Goal: Task Accomplishment & Management: Complete application form

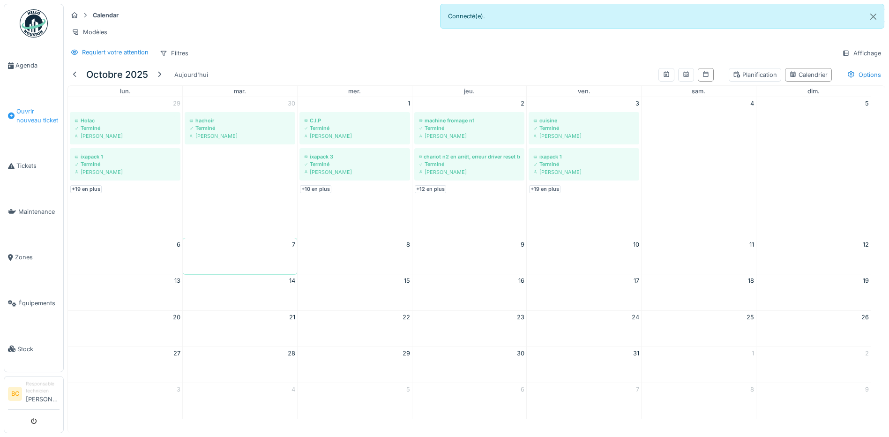
click at [26, 114] on span "Ouvrir nouveau ticket" at bounding box center [37, 116] width 43 height 18
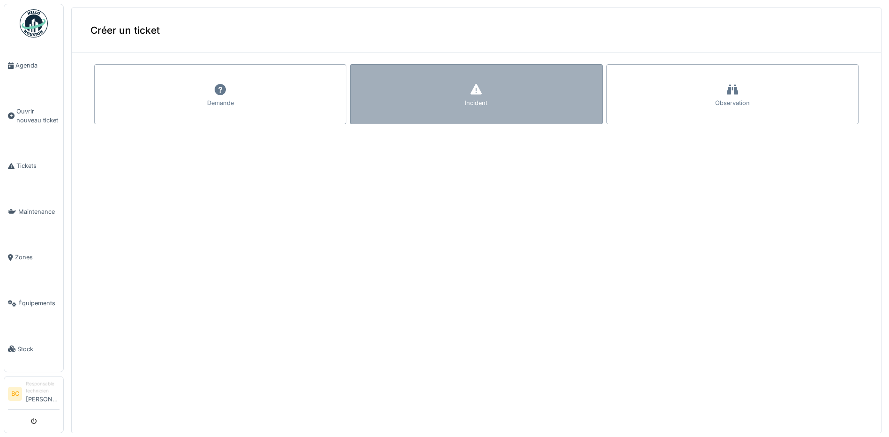
click at [365, 98] on div "Incident" at bounding box center [476, 94] width 252 height 60
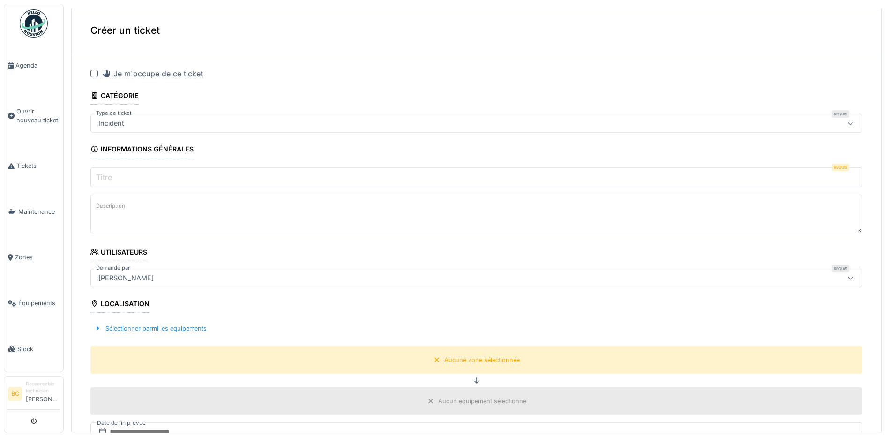
click at [95, 74] on div at bounding box center [93, 73] width 7 height 7
click at [123, 174] on input "Titre" at bounding box center [476, 177] width 772 height 20
click at [123, 204] on label "Description" at bounding box center [110, 206] width 33 height 12
click at [123, 204] on textarea "Description" at bounding box center [476, 213] width 772 height 38
drag, startPoint x: 123, startPoint y: 204, endPoint x: 174, endPoint y: 197, distance: 52.0
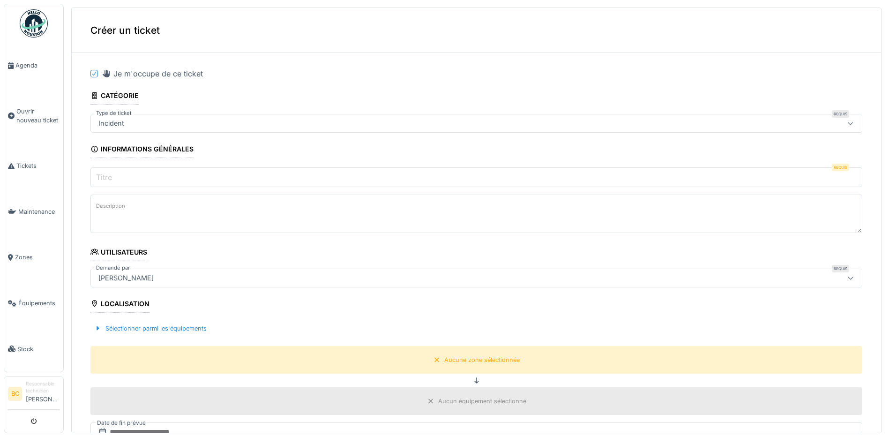
click at [174, 197] on textarea "Description" at bounding box center [476, 213] width 772 height 38
paste textarea "**********"
type textarea "**********"
click at [116, 178] on input "Titre" at bounding box center [476, 177] width 772 height 20
paste input "*********"
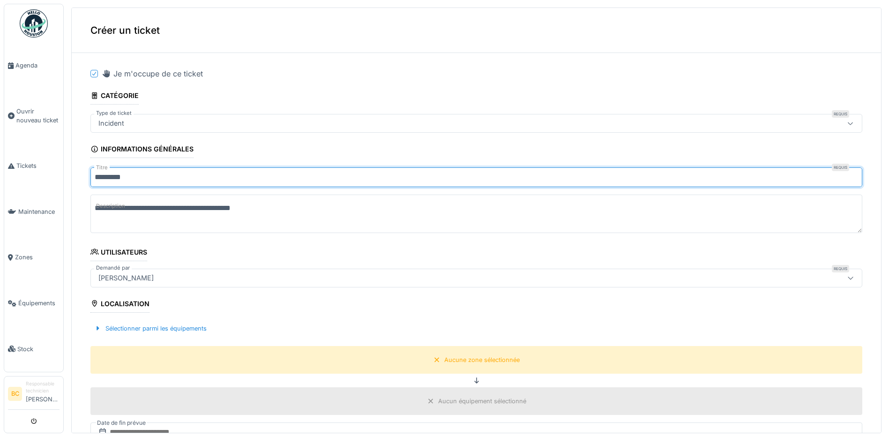
click at [95, 175] on input "*********" at bounding box center [476, 177] width 772 height 20
type input "**********"
click at [446, 362] on div "Aucune zone sélectionnée" at bounding box center [481, 359] width 75 height 9
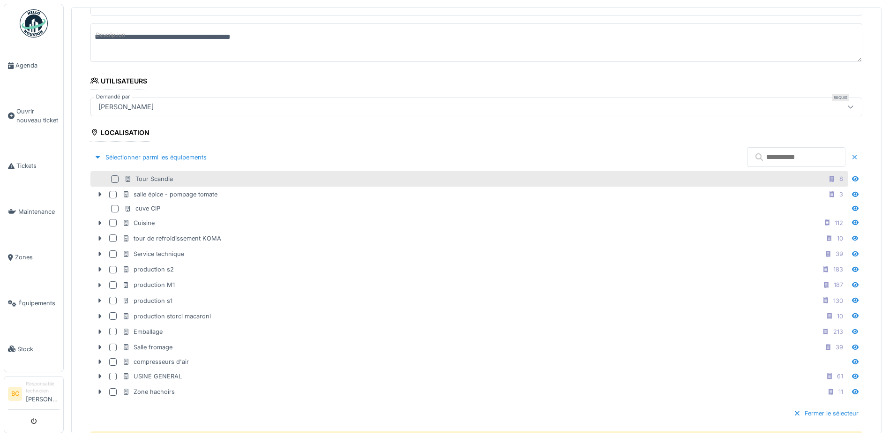
scroll to position [187, 0]
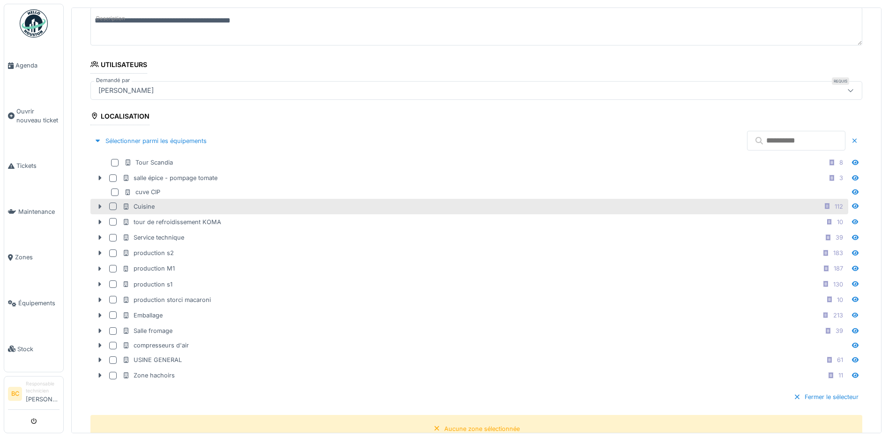
click at [101, 206] on icon at bounding box center [100, 206] width 3 height 5
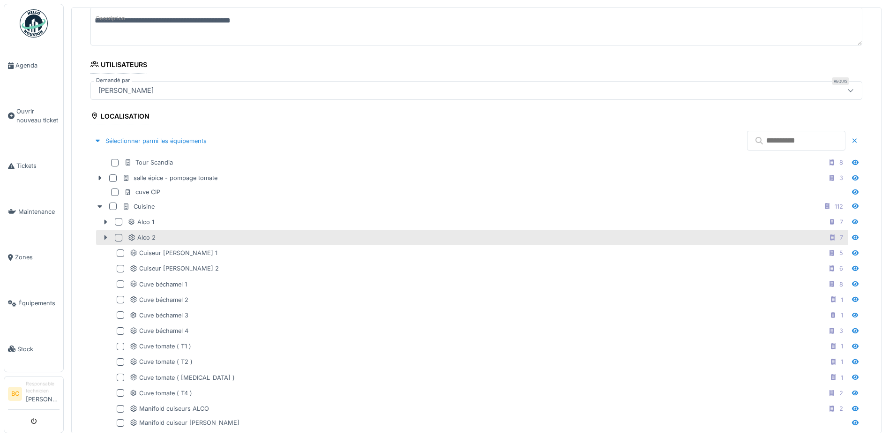
click at [106, 239] on icon at bounding box center [105, 237] width 7 height 6
click at [104, 237] on icon at bounding box center [105, 237] width 5 height 3
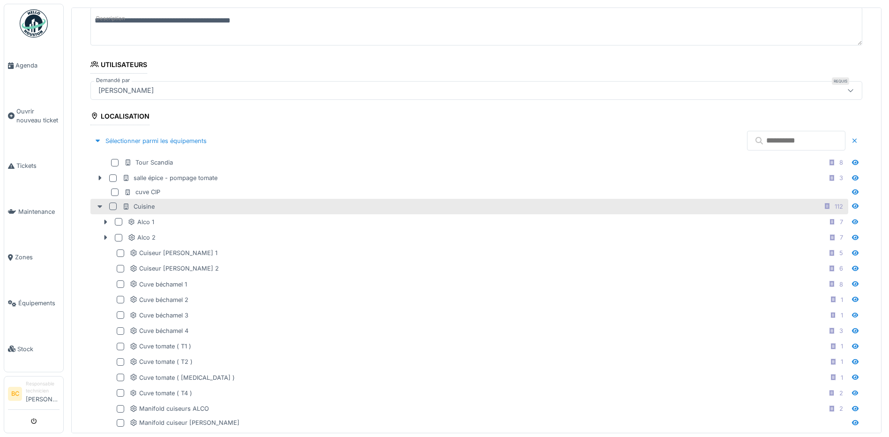
click at [99, 207] on icon at bounding box center [99, 206] width 7 height 6
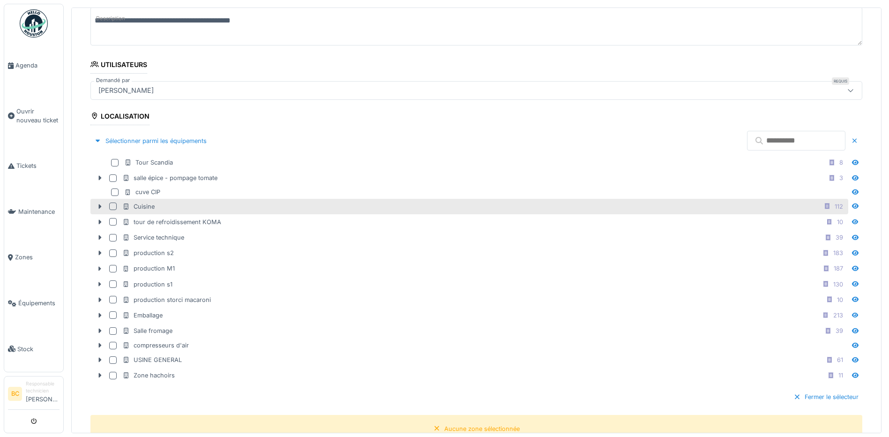
click at [113, 207] on div at bounding box center [112, 205] width 7 height 7
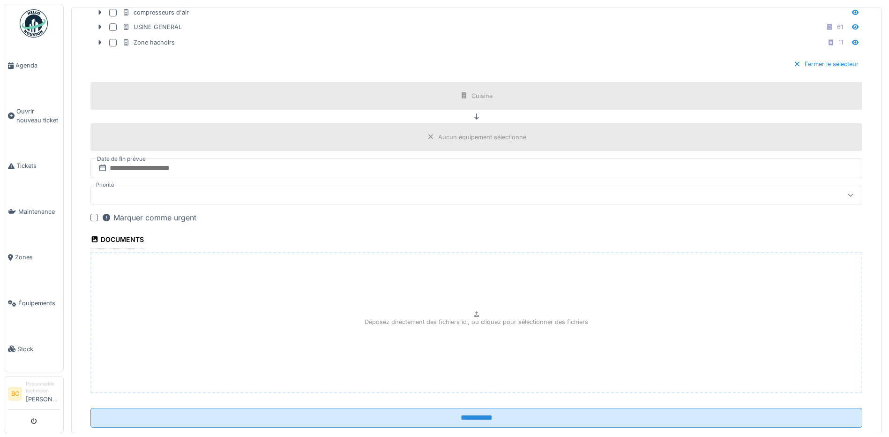
scroll to position [541, 0]
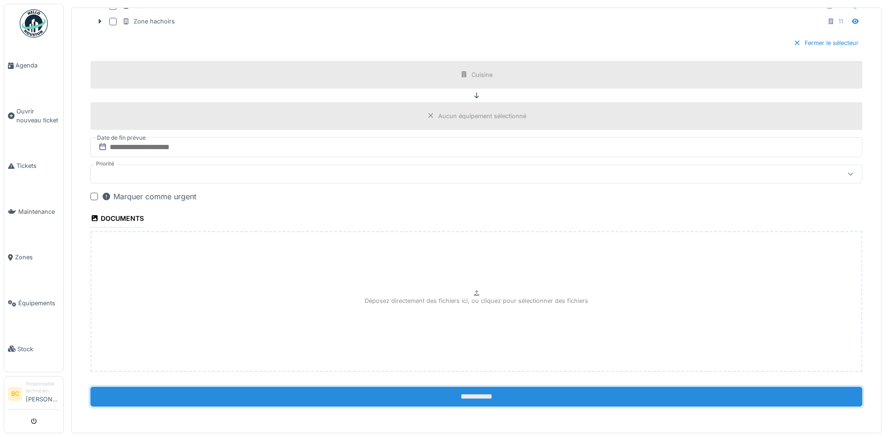
click at [437, 402] on input "**********" at bounding box center [476, 396] width 772 height 20
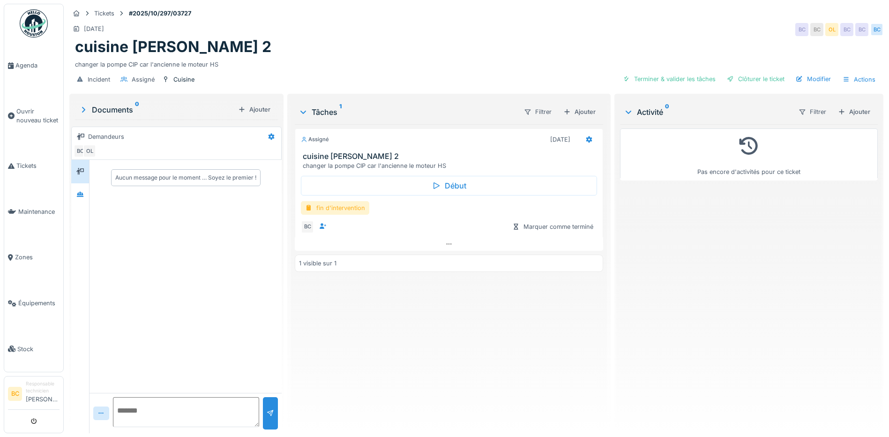
click at [356, 206] on div "fin d'intervention" at bounding box center [335, 208] width 68 height 14
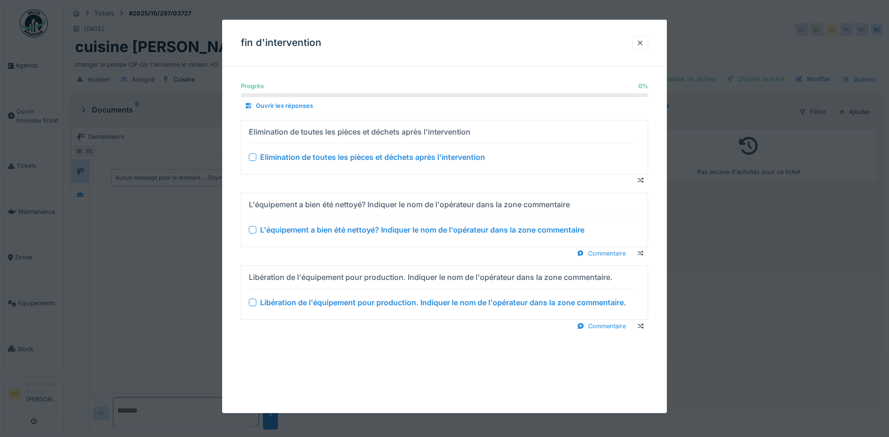
click at [353, 158] on div "Elimination de toutes les pièces et déchets après l'intervention" at bounding box center [372, 156] width 225 height 11
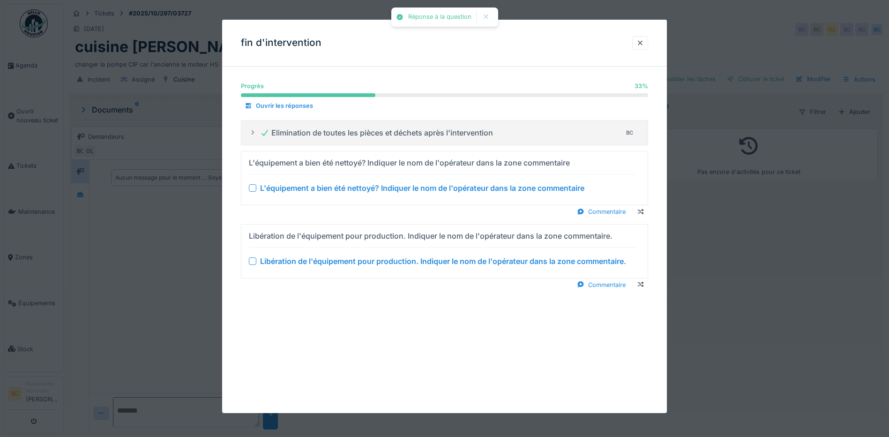
click at [363, 189] on div "L'équipement a bien été nettoyé? Indiquer le nom de l'opérateur dans la zone co…" at bounding box center [422, 187] width 324 height 11
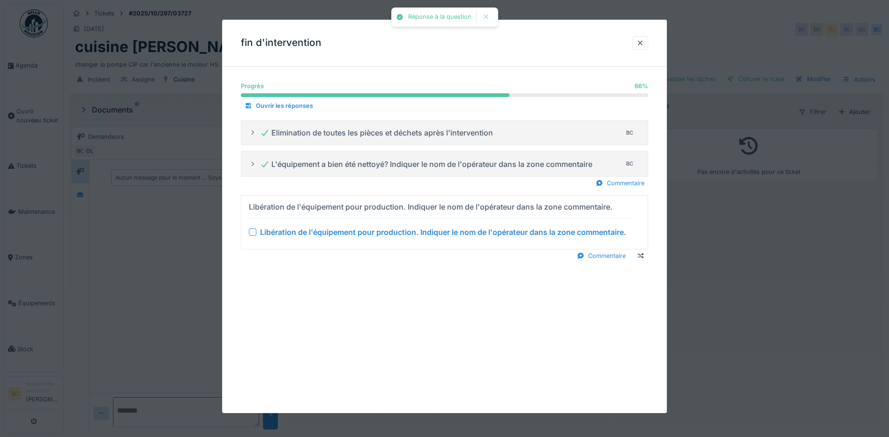
click at [370, 231] on div "Libération de l'équipement pour production. Indiquer le nom de l'opérateur dans…" at bounding box center [443, 231] width 366 height 11
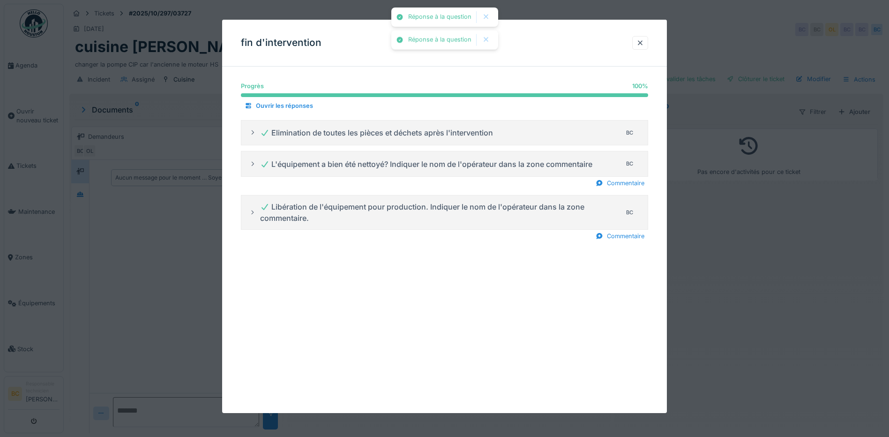
click at [717, 289] on div at bounding box center [444, 218] width 889 height 437
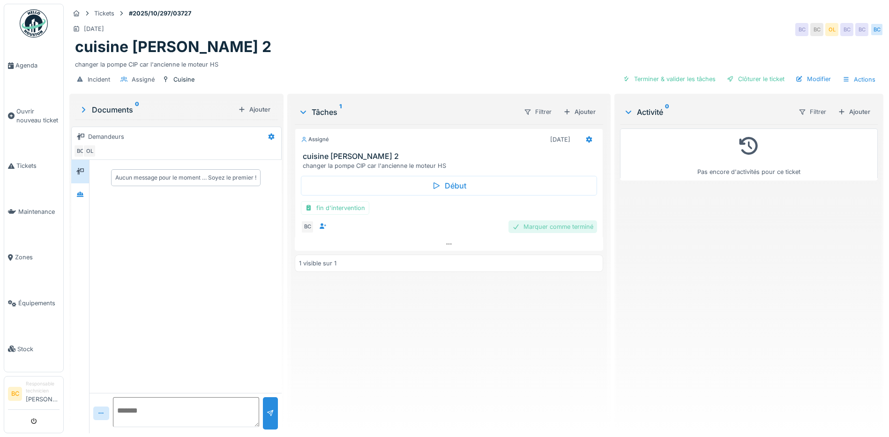
click at [529, 230] on div "Marquer comme terminé" at bounding box center [552, 226] width 89 height 13
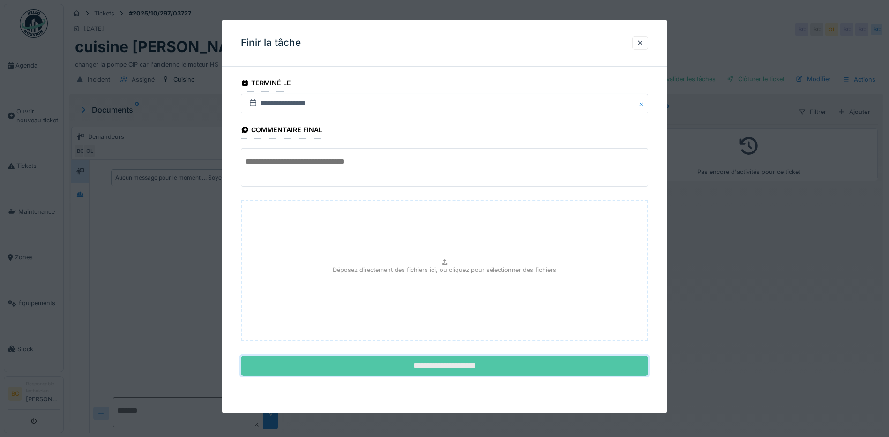
click at [428, 364] on input "**********" at bounding box center [444, 366] width 407 height 20
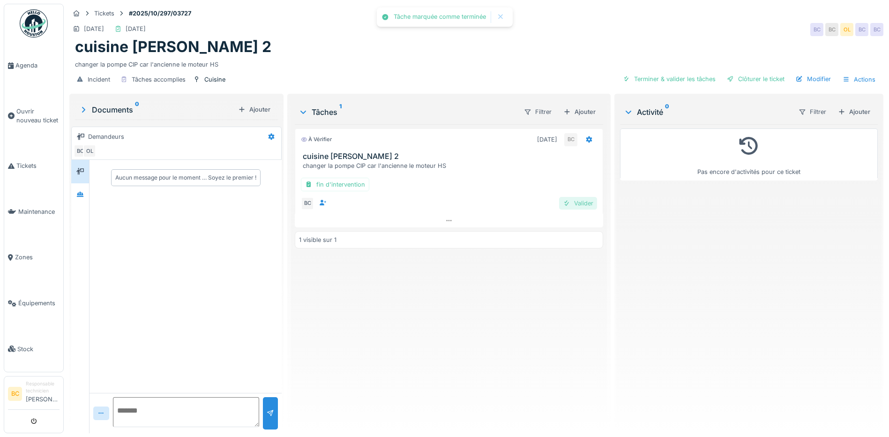
click at [572, 205] on div "Valider" at bounding box center [578, 203] width 38 height 13
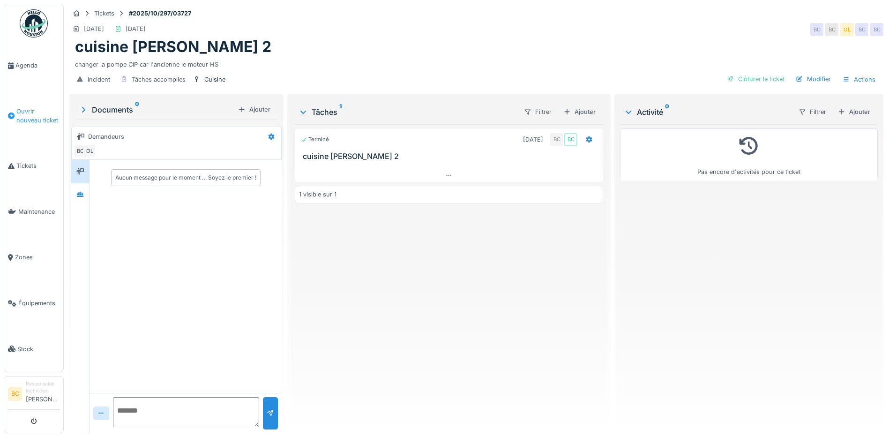
click at [32, 113] on span "Ouvrir nouveau ticket" at bounding box center [37, 116] width 43 height 18
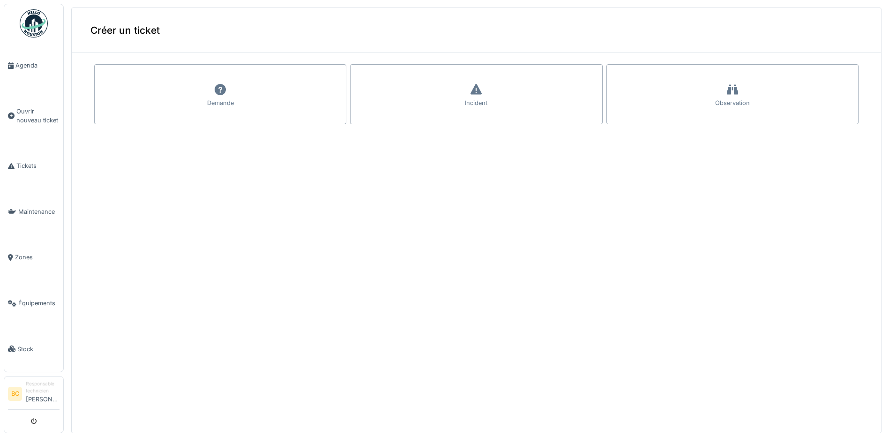
drag, startPoint x: 371, startPoint y: 109, endPoint x: 354, endPoint y: 110, distance: 17.8
click at [371, 109] on div "Incident" at bounding box center [476, 94] width 252 height 60
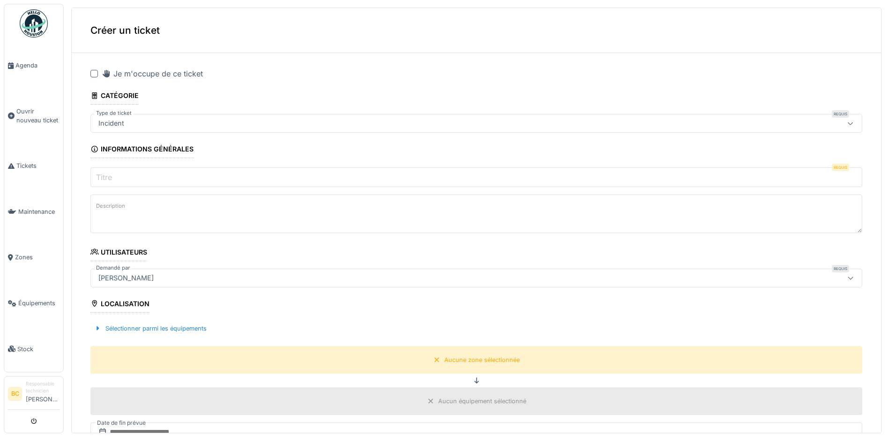
click at [93, 74] on div at bounding box center [93, 73] width 7 height 7
click at [118, 174] on input "Titre" at bounding box center [476, 177] width 772 height 20
paste input "*********"
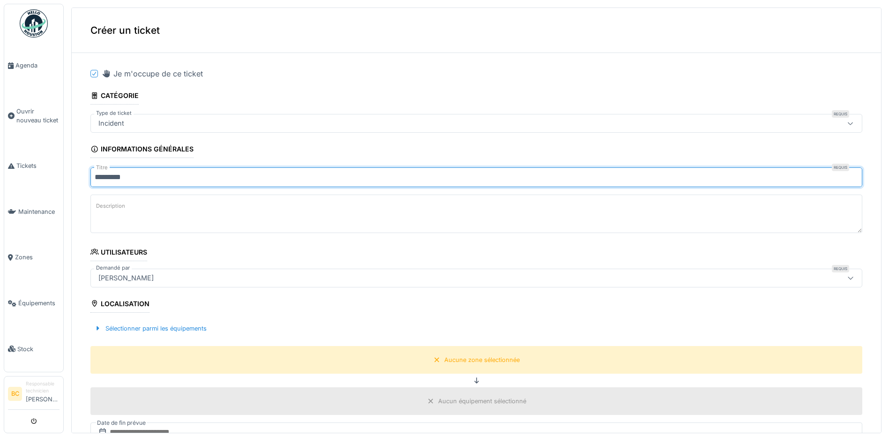
click at [95, 176] on input "*********" at bounding box center [476, 177] width 772 height 20
type input "**********"
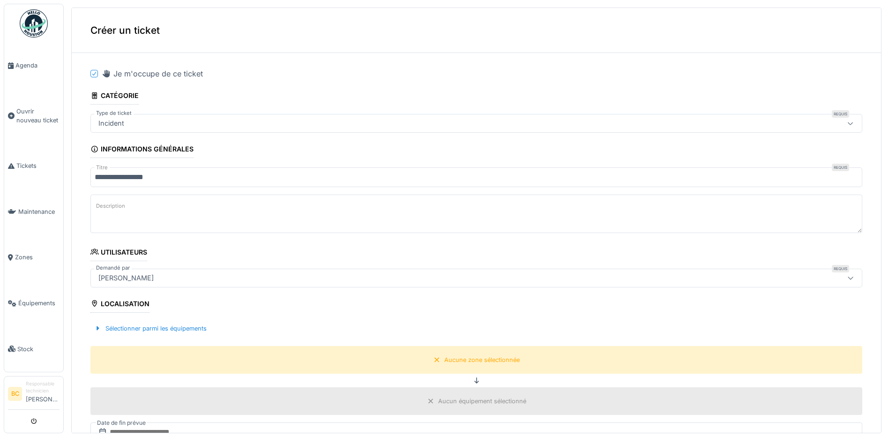
click at [127, 208] on textarea "Description" at bounding box center [476, 213] width 772 height 38
paste textarea "**********"
type textarea "**********"
click at [484, 362] on div "Aucune zone sélectionnée" at bounding box center [481, 359] width 75 height 9
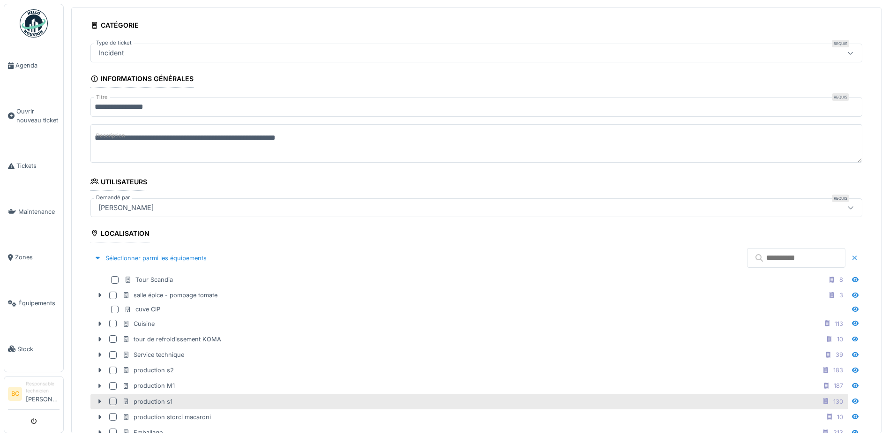
scroll to position [141, 0]
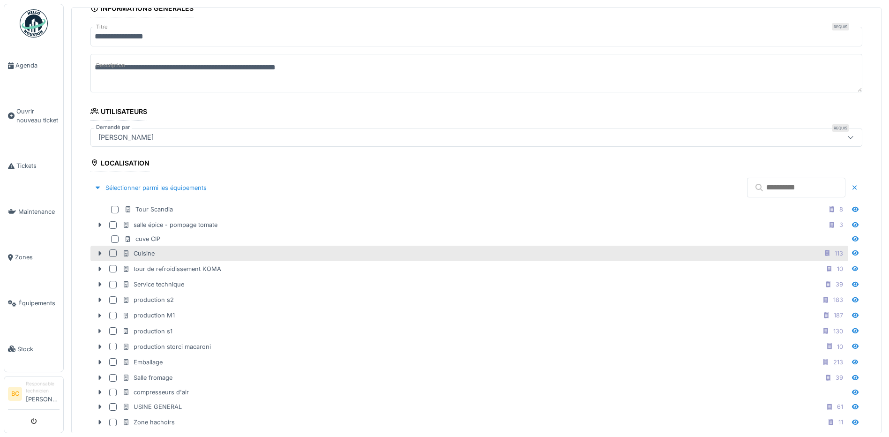
click at [111, 254] on div at bounding box center [112, 252] width 7 height 7
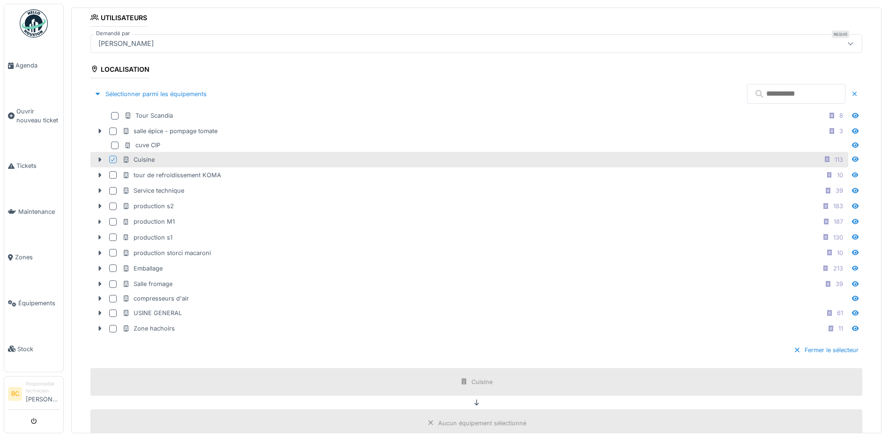
scroll to position [541, 0]
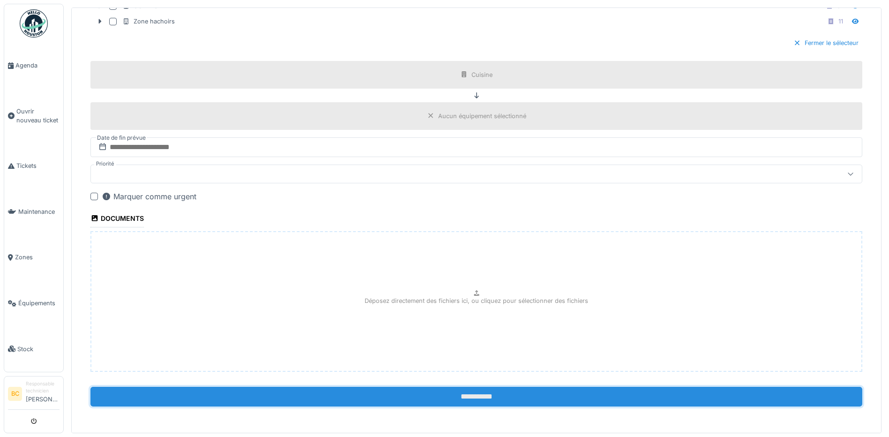
click at [448, 394] on input "**********" at bounding box center [476, 396] width 772 height 20
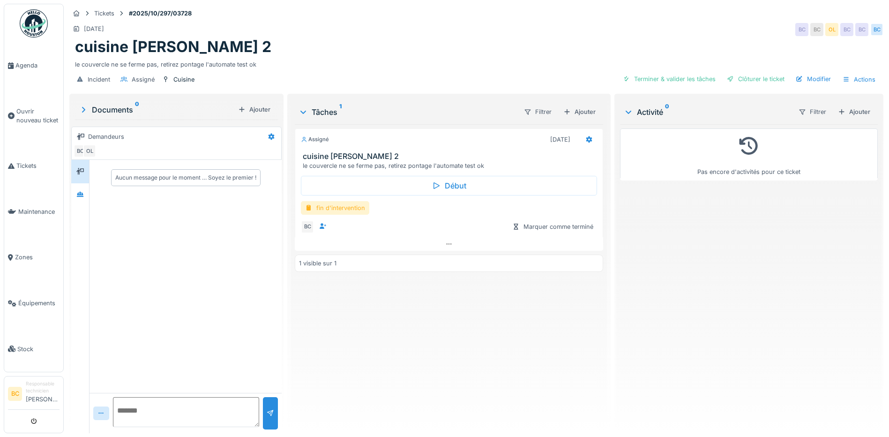
click at [337, 209] on div "fin d'intervention" at bounding box center [335, 208] width 68 height 14
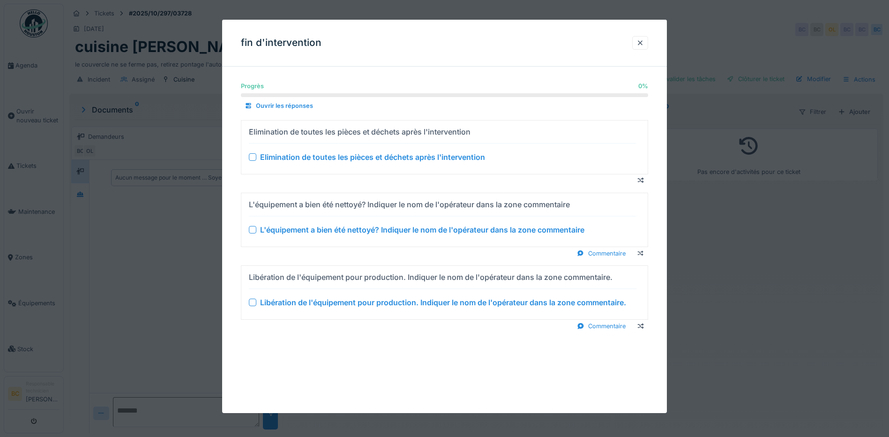
click at [345, 156] on div "Elimination de toutes les pièces et déchets après l'intervention" at bounding box center [372, 156] width 225 height 11
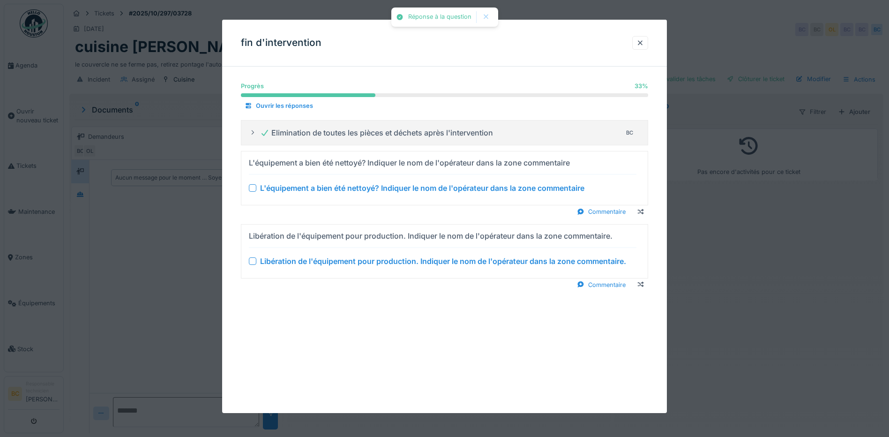
click at [365, 187] on div "L'équipement a bien été nettoyé? Indiquer le nom de l'opérateur dans la zone co…" at bounding box center [422, 187] width 324 height 11
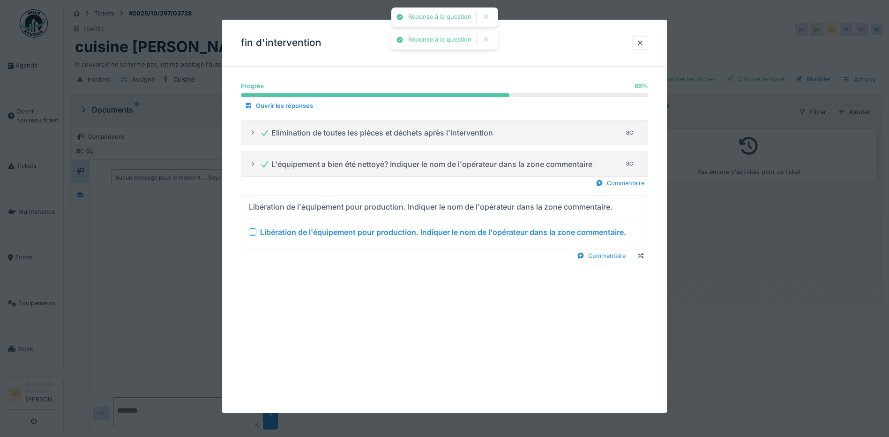
click at [402, 233] on div "Libération de l'équipement pour production. Indiquer le nom de l'opérateur dans…" at bounding box center [443, 231] width 366 height 11
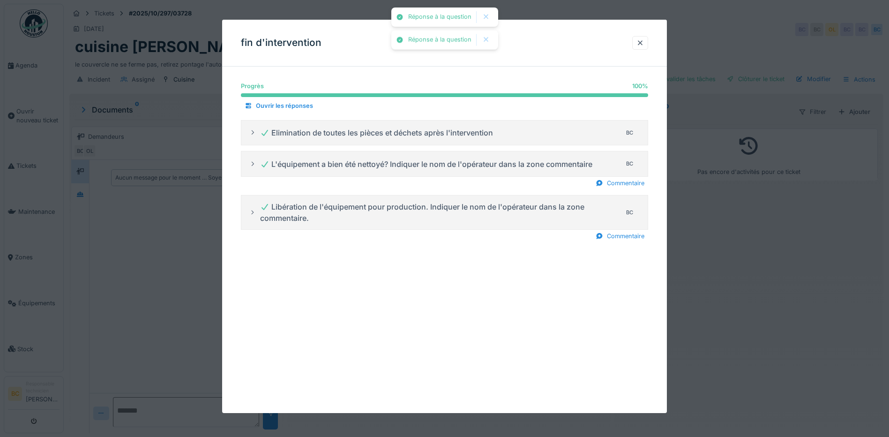
click at [732, 332] on div at bounding box center [444, 218] width 889 height 437
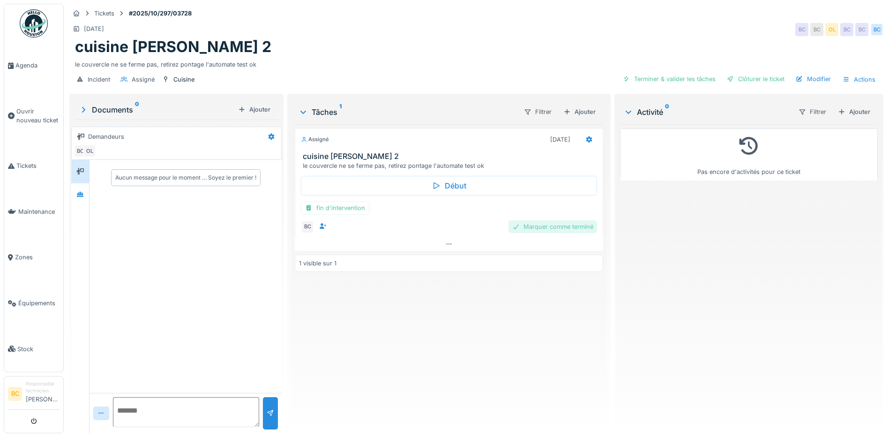
click at [542, 227] on div "Marquer comme terminé" at bounding box center [552, 226] width 89 height 13
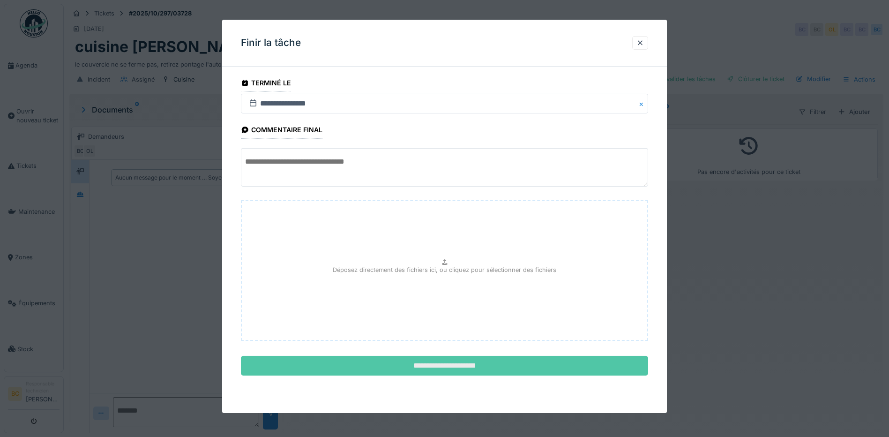
click at [467, 366] on input "**********" at bounding box center [444, 366] width 407 height 20
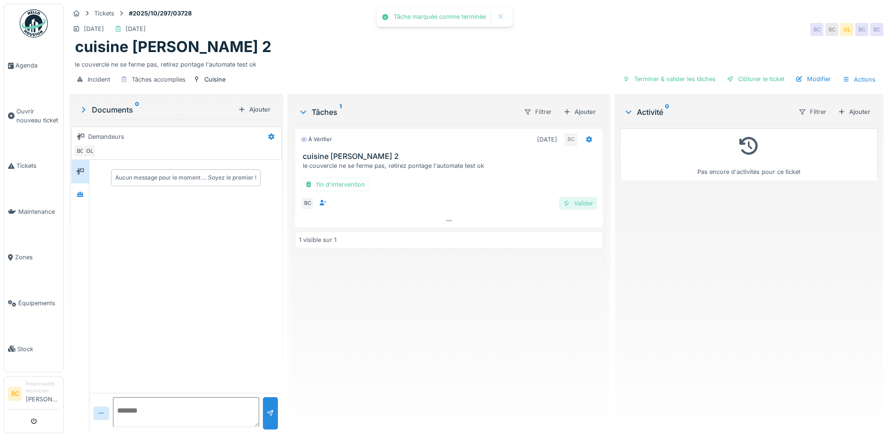
click at [578, 205] on div "Valider" at bounding box center [578, 203] width 38 height 13
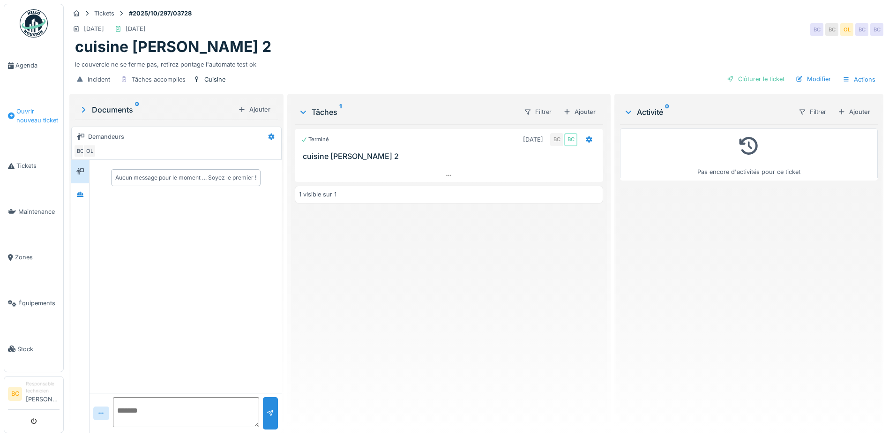
click at [42, 110] on span "Ouvrir nouveau ticket" at bounding box center [37, 116] width 43 height 18
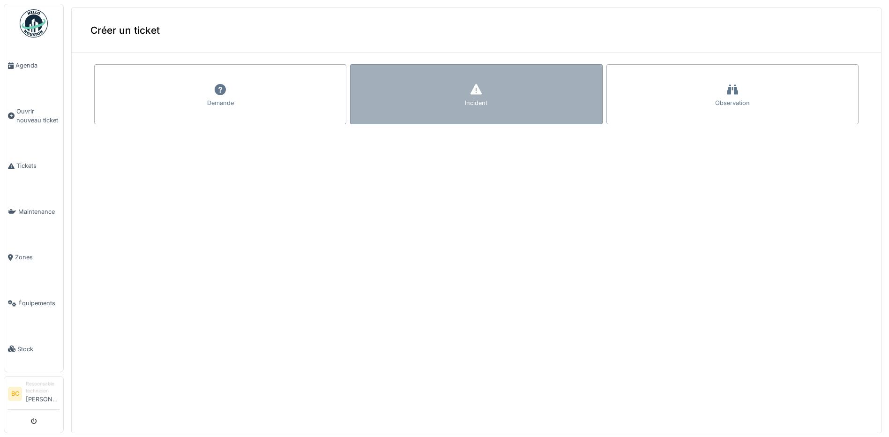
click at [414, 96] on div "Incident" at bounding box center [476, 94] width 252 height 60
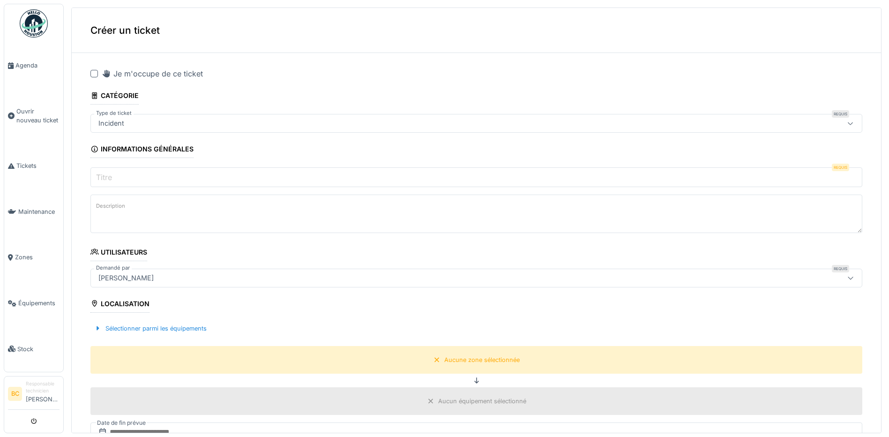
click at [93, 73] on div at bounding box center [93, 73] width 7 height 7
click at [121, 174] on input "Titre" at bounding box center [476, 177] width 772 height 20
paste input "**********"
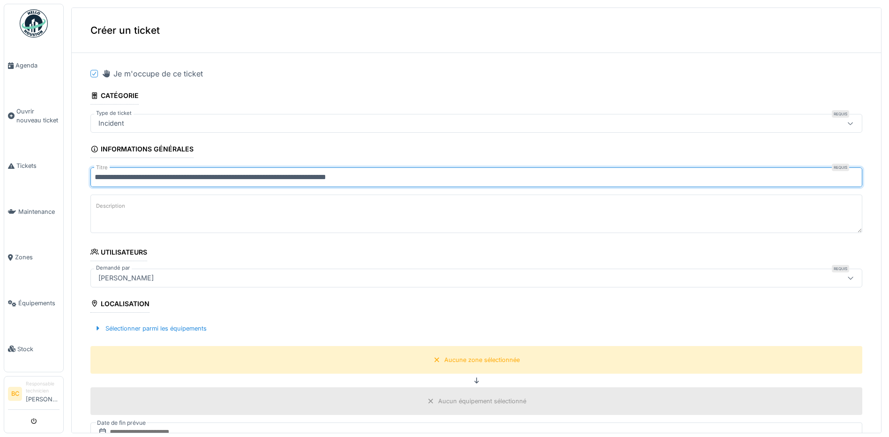
type input "**********"
click at [142, 219] on textarea "Description" at bounding box center [476, 213] width 772 height 38
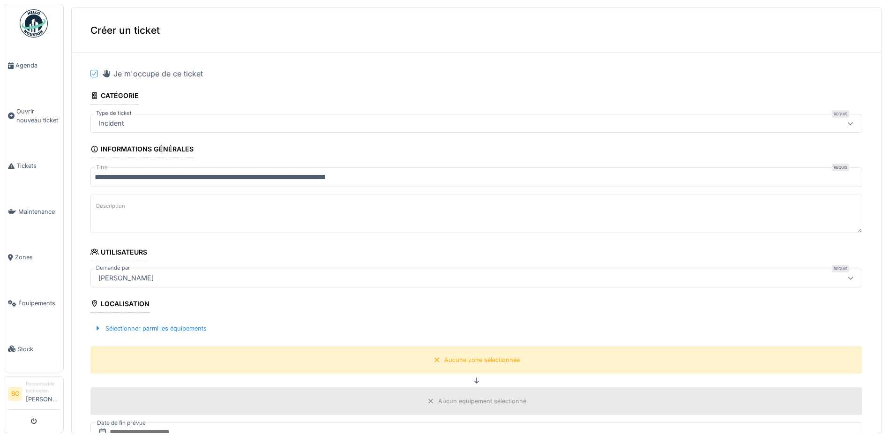
paste textarea "**********"
click at [146, 207] on textarea "**********" at bounding box center [476, 213] width 772 height 38
type textarea "**********"
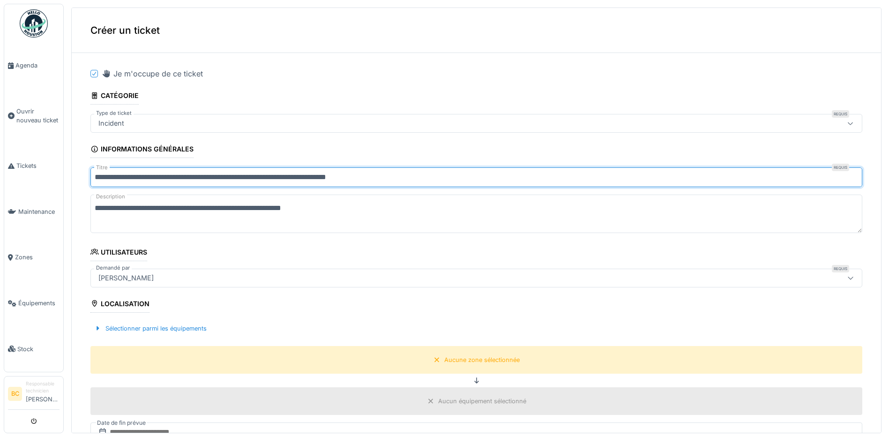
click at [395, 178] on input "**********" at bounding box center [476, 177] width 772 height 20
type input "**********"
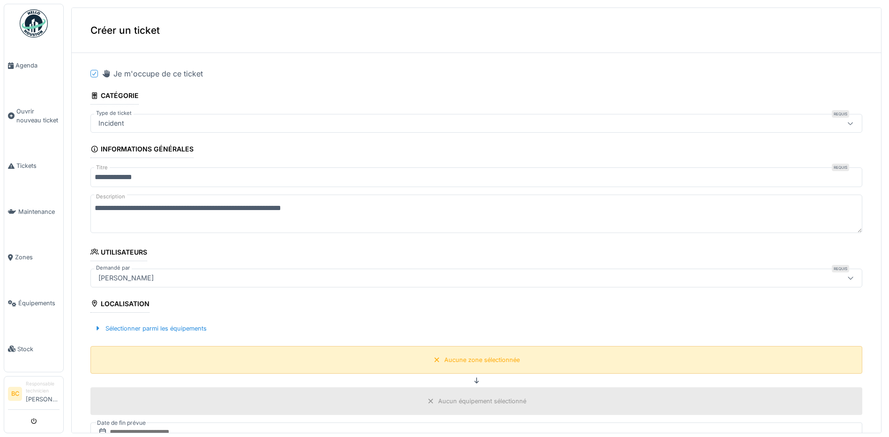
click at [461, 363] on div "Aucune zone sélectionnée" at bounding box center [481, 359] width 75 height 9
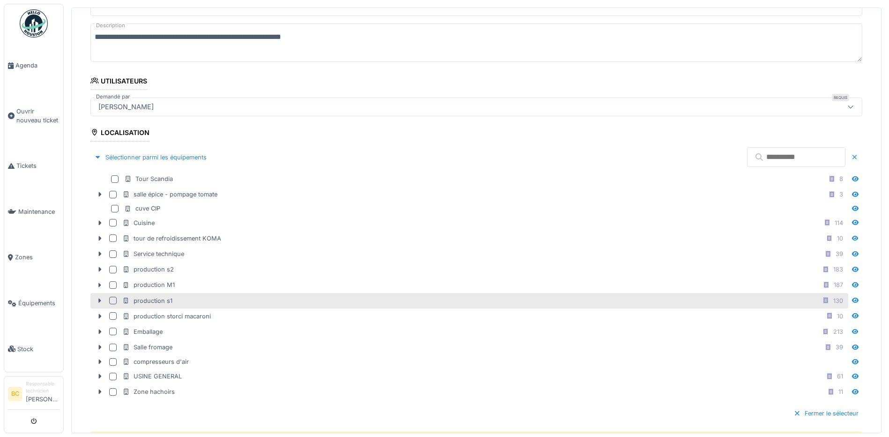
scroll to position [187, 0]
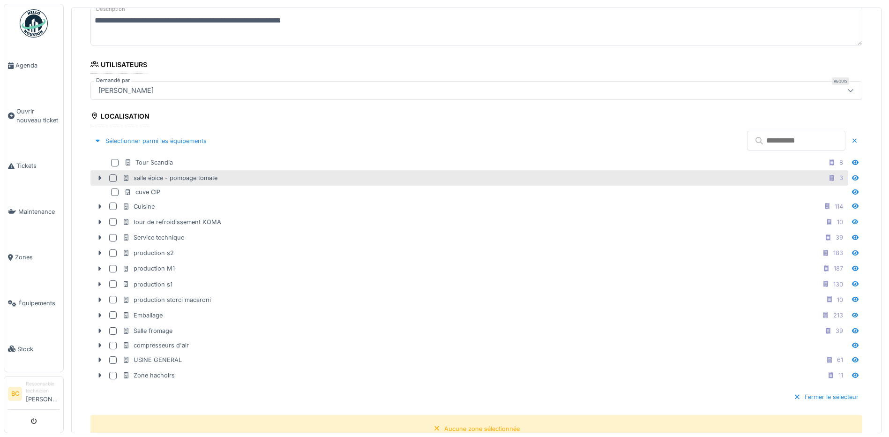
click at [114, 178] on div at bounding box center [112, 177] width 7 height 7
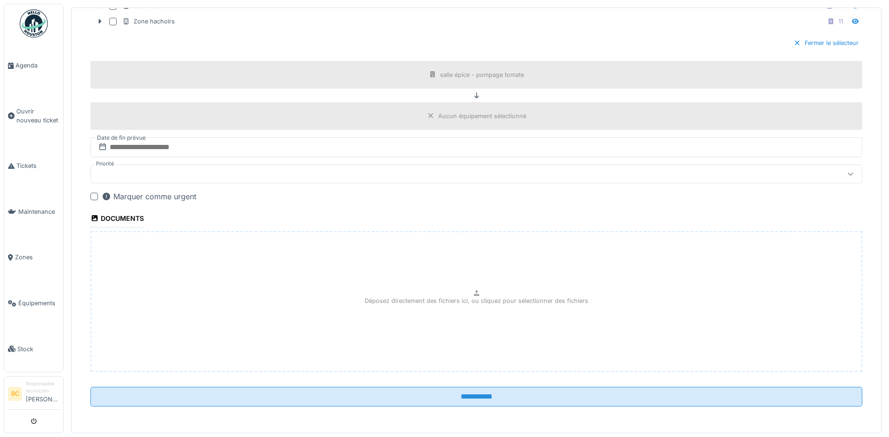
scroll to position [3, 0]
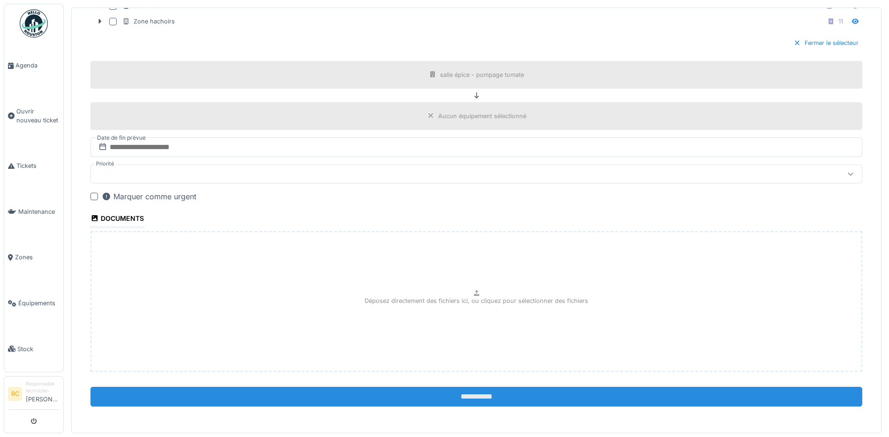
click at [451, 398] on input "**********" at bounding box center [476, 396] width 772 height 20
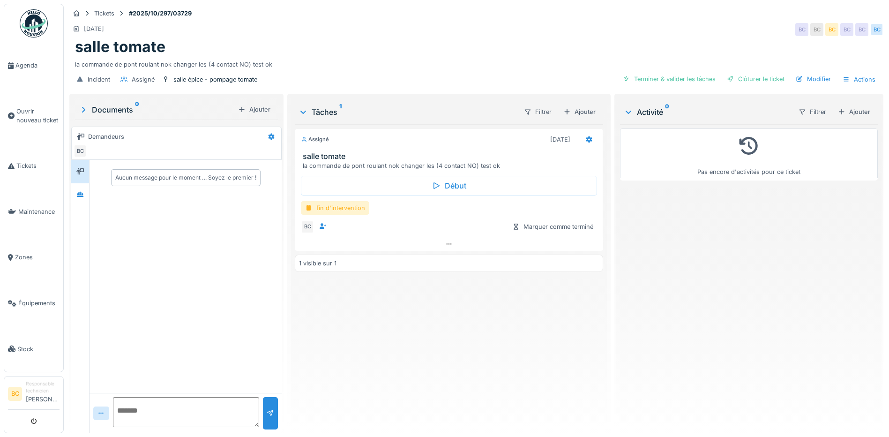
click at [346, 207] on div "fin d'intervention" at bounding box center [335, 208] width 68 height 14
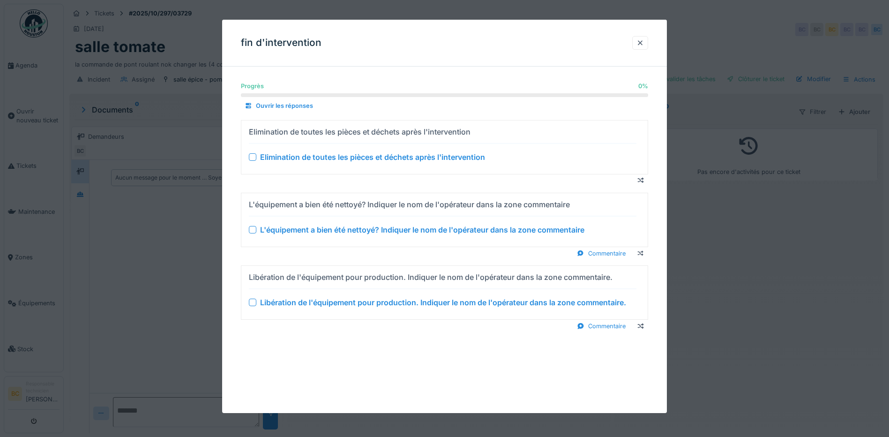
click at [348, 159] on div "Elimination de toutes les pièces et déchets après l'intervention" at bounding box center [372, 156] width 225 height 11
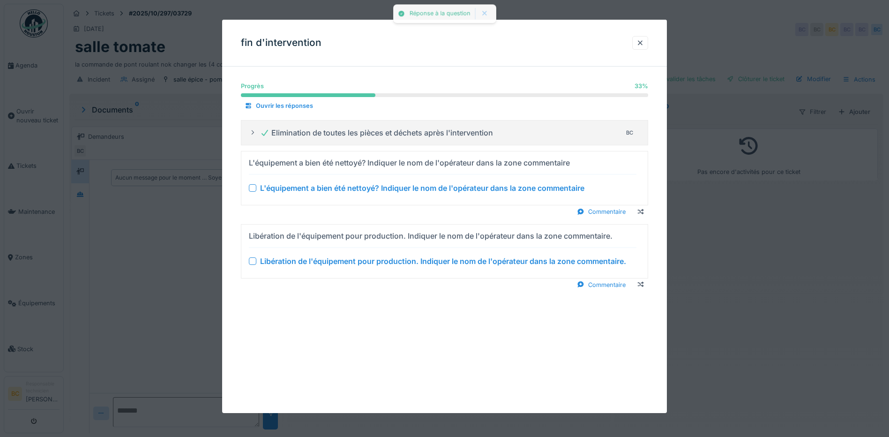
drag, startPoint x: 358, startPoint y: 186, endPoint x: 368, endPoint y: 220, distance: 35.0
click at [359, 186] on div "L'équipement a bien été nettoyé? Indiquer le nom de l'opérateur dans la zone co…" at bounding box center [422, 187] width 324 height 11
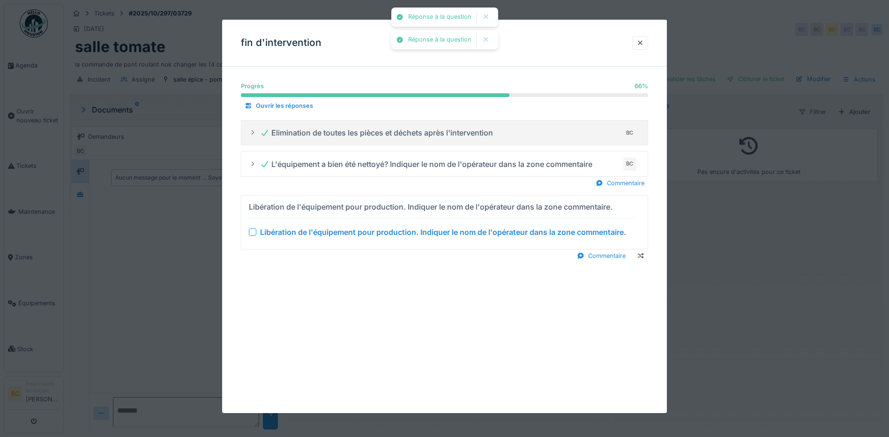
click at [375, 231] on div "Libération de l'équipement pour production. Indiquer le nom de l'opérateur dans…" at bounding box center [443, 231] width 366 height 11
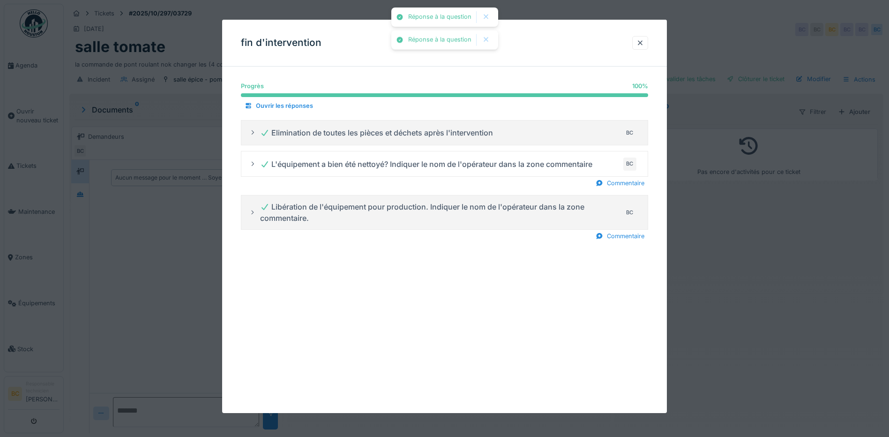
click at [704, 297] on div at bounding box center [444, 218] width 889 height 437
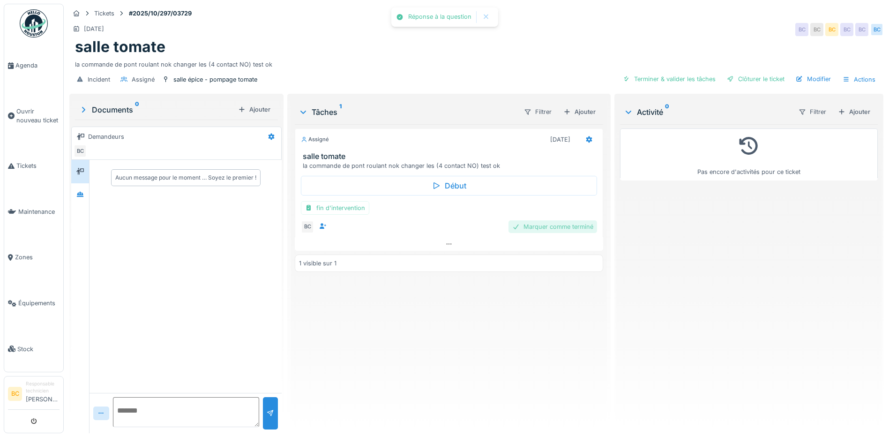
click at [533, 227] on div "Marquer comme terminé" at bounding box center [552, 226] width 89 height 13
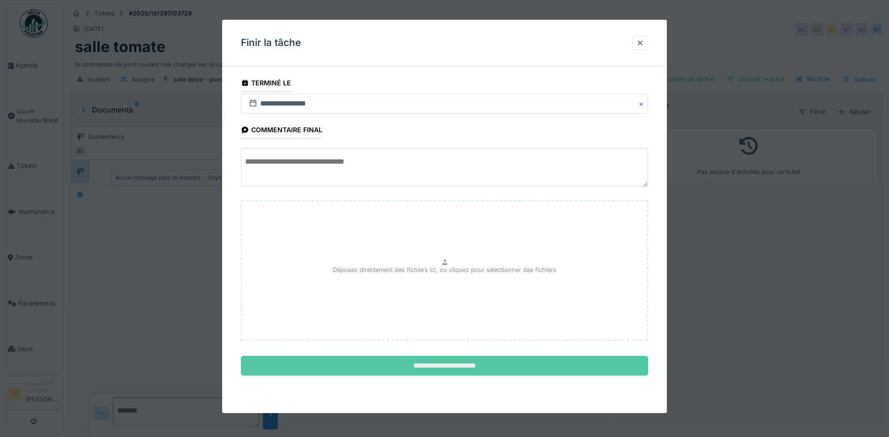
click at [447, 362] on input "**********" at bounding box center [444, 366] width 407 height 20
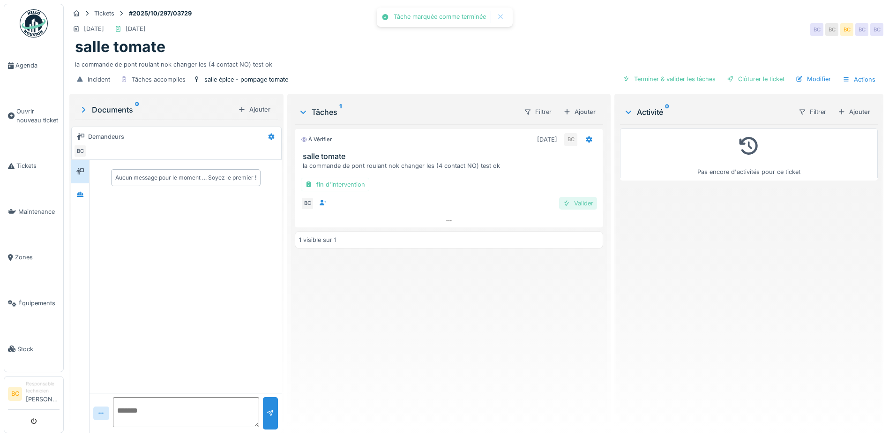
click at [568, 201] on div "Valider" at bounding box center [578, 203] width 38 height 13
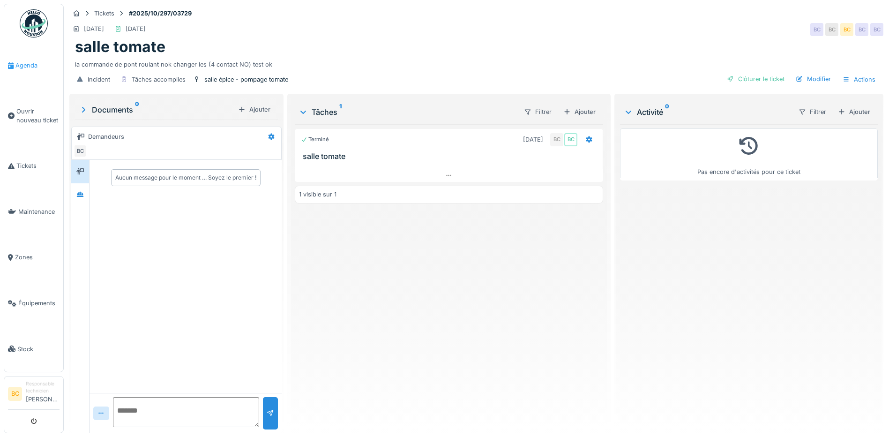
click at [28, 65] on span "Agenda" at bounding box center [37, 65] width 44 height 9
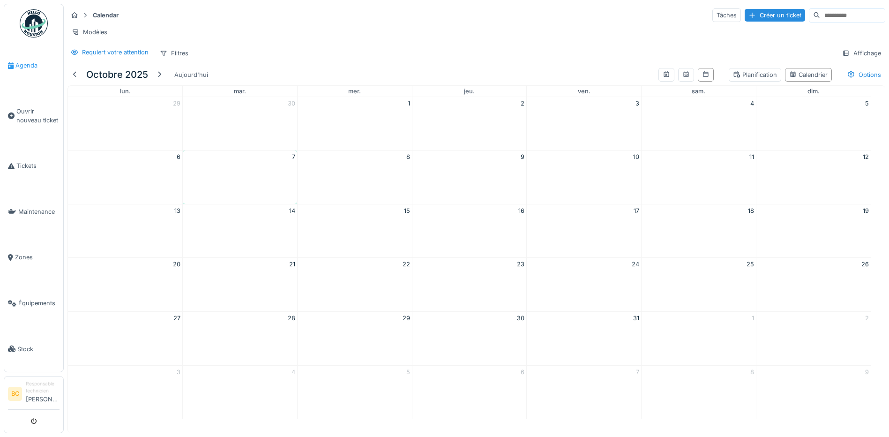
click at [28, 65] on span "Agenda" at bounding box center [37, 65] width 44 height 9
click at [74, 79] on div at bounding box center [74, 74] width 7 height 9
click at [172, 79] on div at bounding box center [172, 74] width 7 height 9
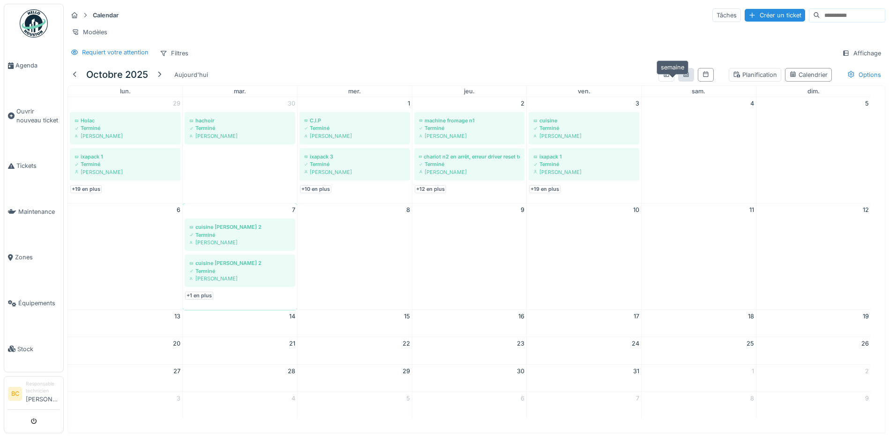
click at [683, 77] on icon at bounding box center [685, 74] width 5 height 6
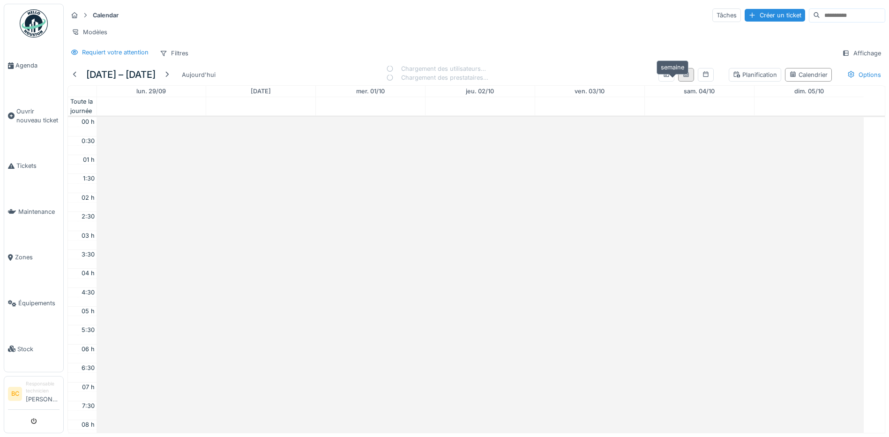
scroll to position [227, 0]
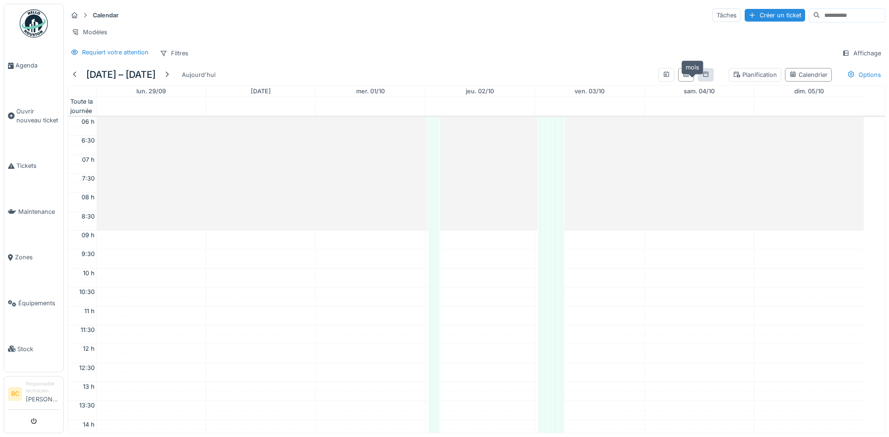
click at [703, 77] on icon at bounding box center [705, 74] width 5 height 6
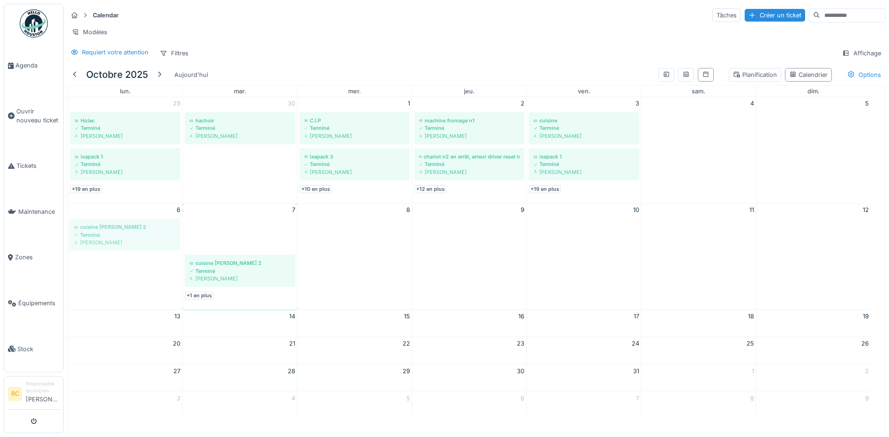
drag, startPoint x: 207, startPoint y: 245, endPoint x: 91, endPoint y: 238, distance: 115.5
click at [91, 238] on tr "6 7 cuisine stephan 2 Terminé Brahim Chelouf cuisine stephan 2 Terminé Brahim C…" at bounding box center [469, 256] width 802 height 106
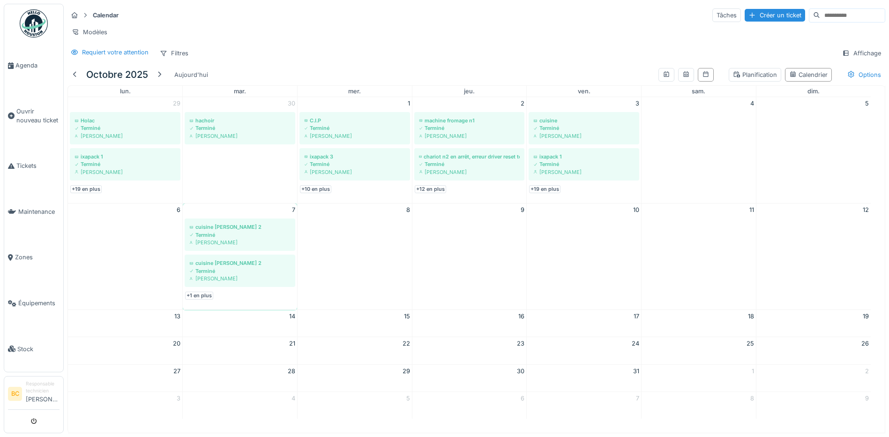
scroll to position [7, 0]
click at [216, 240] on div "[PERSON_NAME]" at bounding box center [239, 241] width 101 height 7
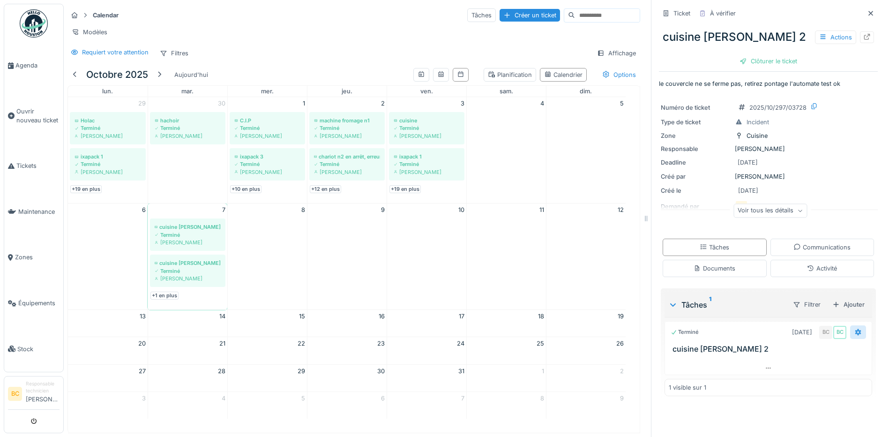
click at [855, 329] on icon at bounding box center [858, 332] width 6 height 7
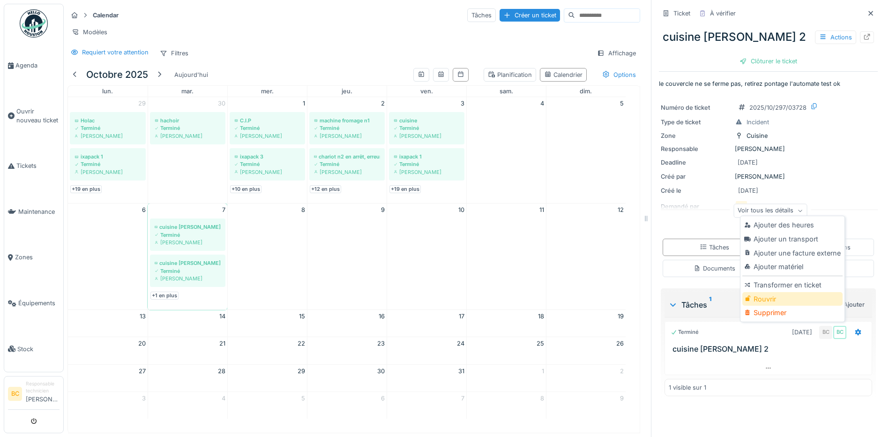
click at [772, 294] on div "Rouvrir" at bounding box center [792, 299] width 100 height 14
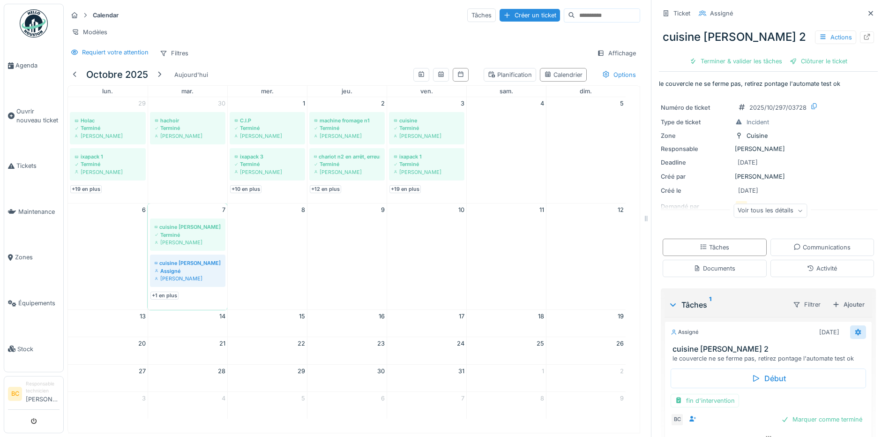
click at [854, 329] on icon at bounding box center [857, 332] width 7 height 6
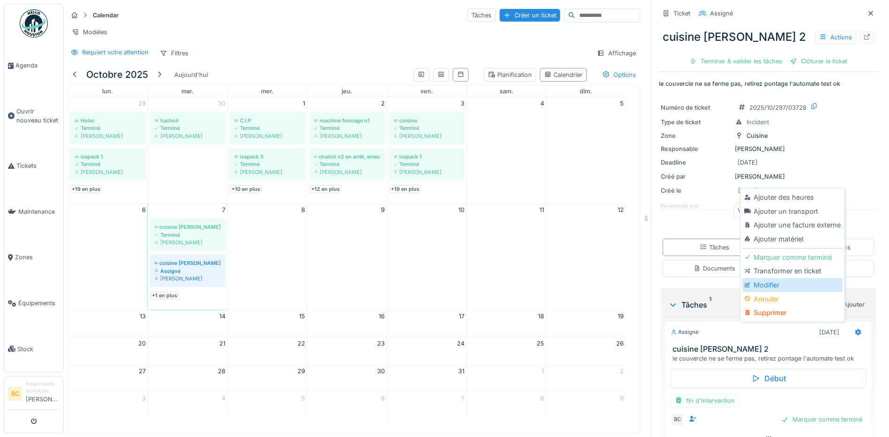
click at [789, 282] on div "Modifier" at bounding box center [792, 285] width 100 height 14
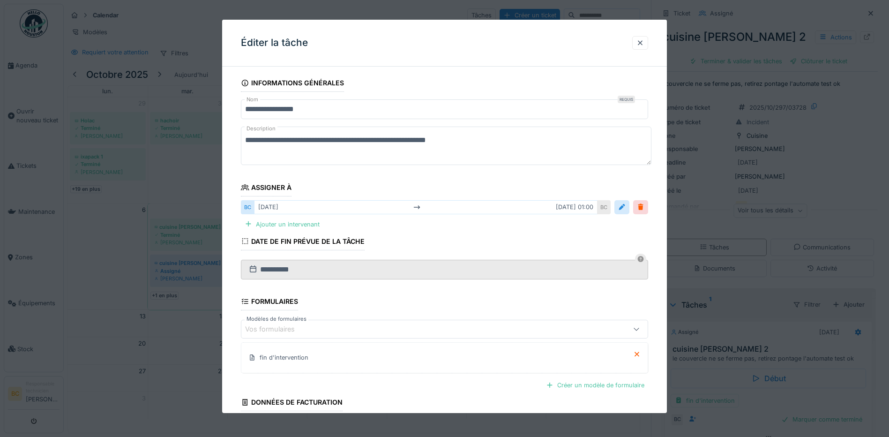
click at [407, 140] on textarea "**********" at bounding box center [446, 145] width 410 height 38
click at [375, 140] on textarea "**********" at bounding box center [446, 145] width 410 height 38
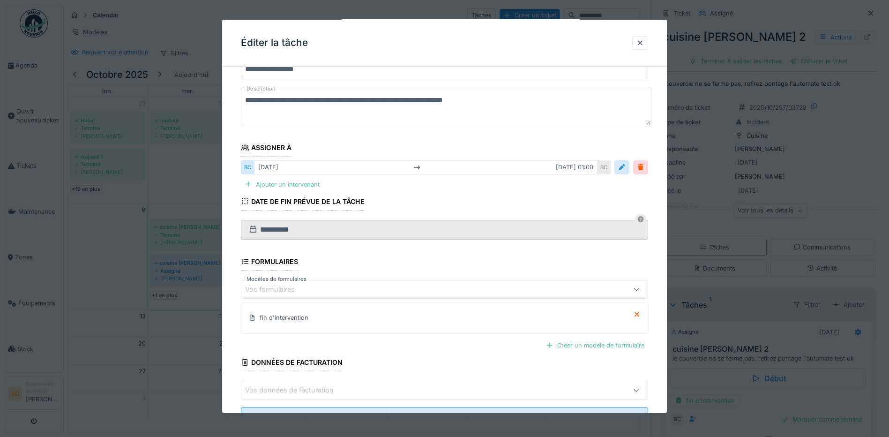
scroll to position [80, 0]
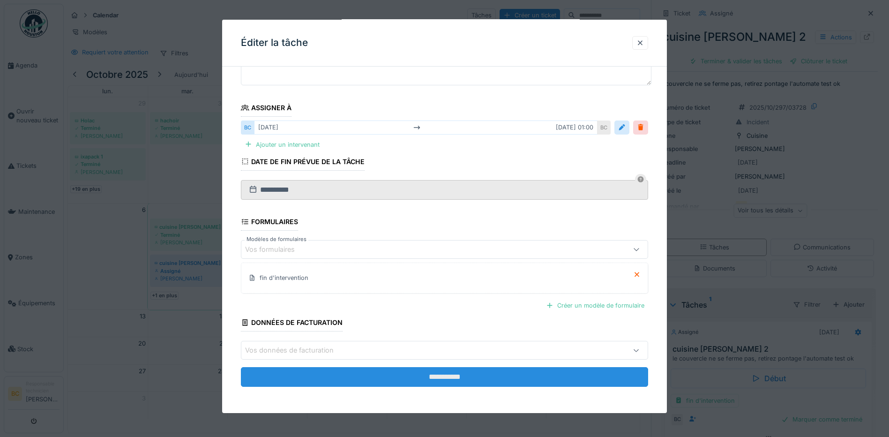
type textarea "**********"
click at [455, 380] on input "**********" at bounding box center [444, 377] width 407 height 20
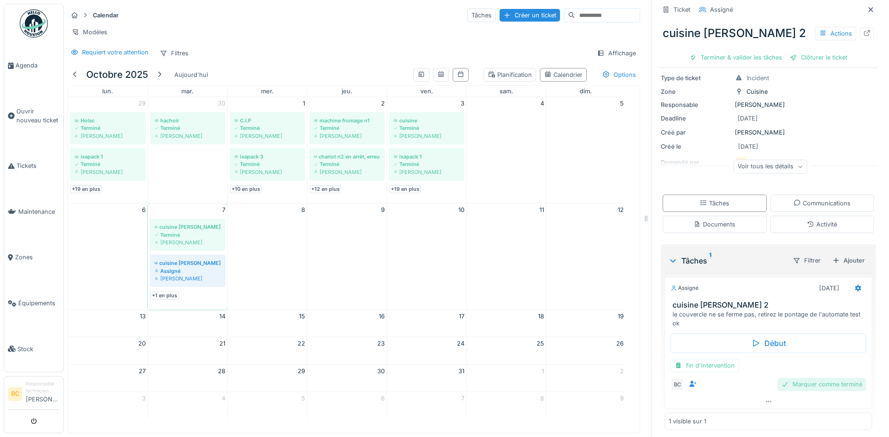
scroll to position [50, 0]
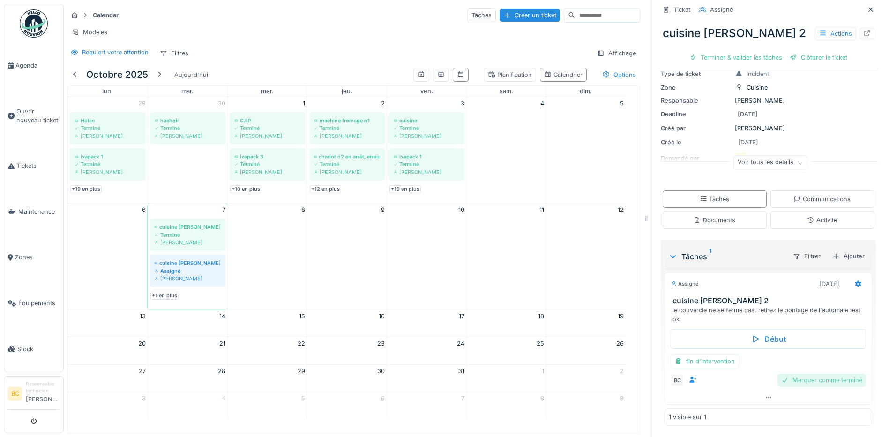
click at [809, 375] on div "Marquer comme terminé" at bounding box center [821, 379] width 89 height 13
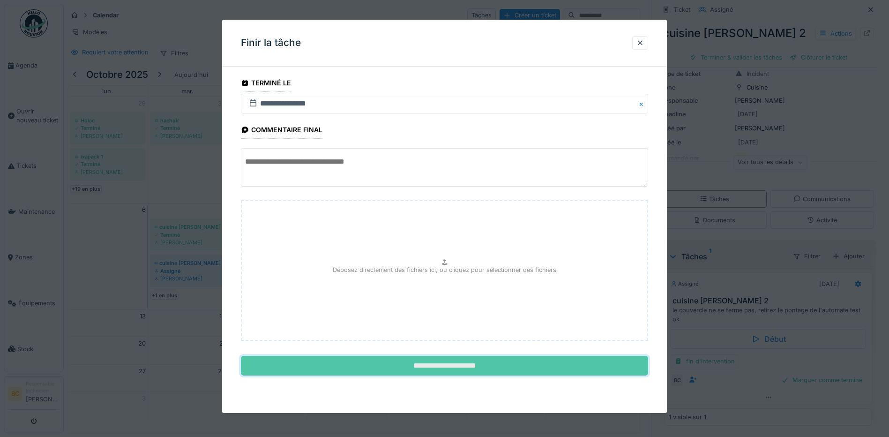
click at [428, 364] on input "**********" at bounding box center [444, 366] width 407 height 20
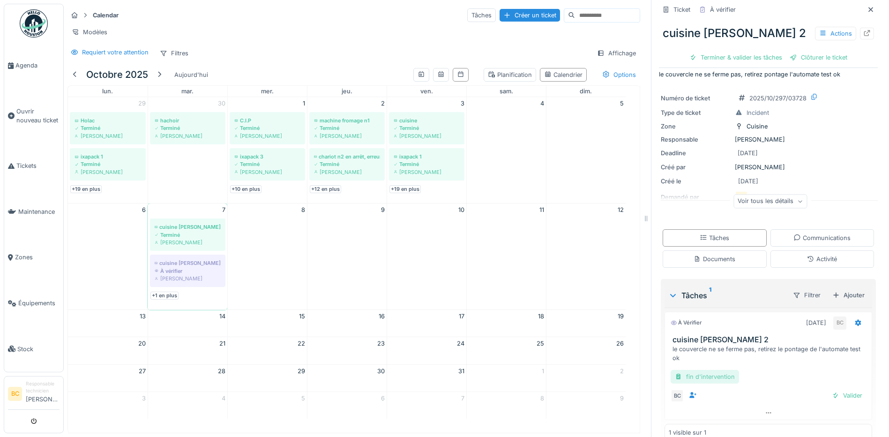
scroll to position [0, 0]
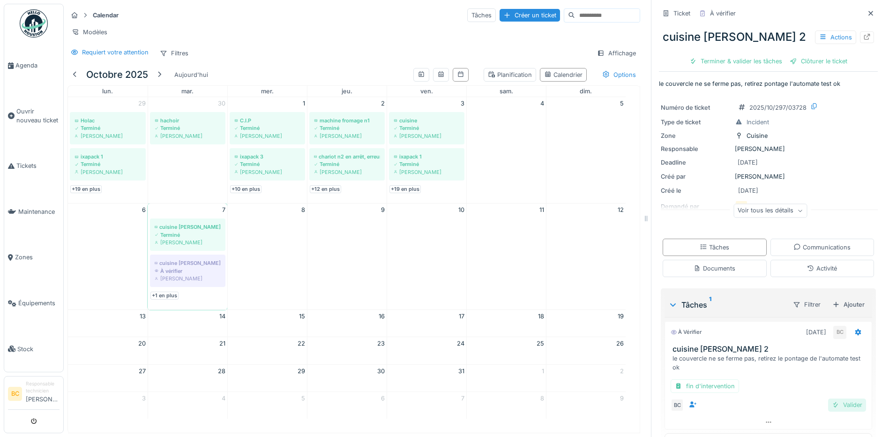
click at [828, 398] on div "Valider" at bounding box center [847, 404] width 38 height 13
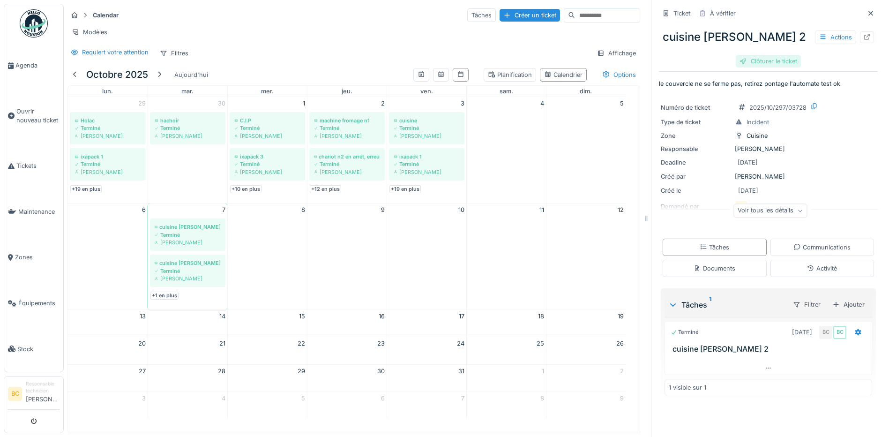
click at [756, 55] on div "Clôturer le ticket" at bounding box center [767, 61] width 65 height 13
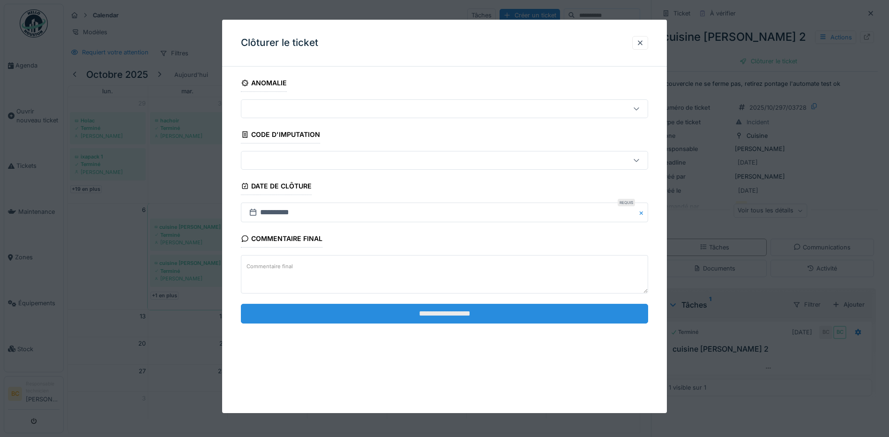
click at [462, 312] on input "**********" at bounding box center [444, 314] width 407 height 20
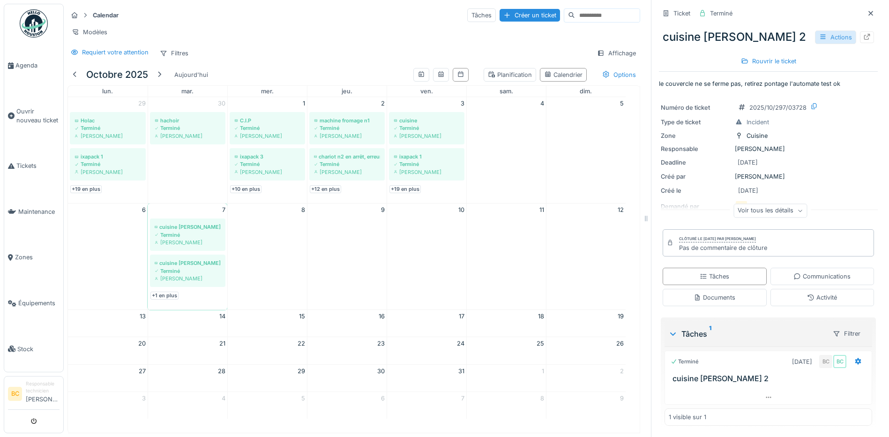
click at [819, 34] on icon at bounding box center [822, 37] width 7 height 6
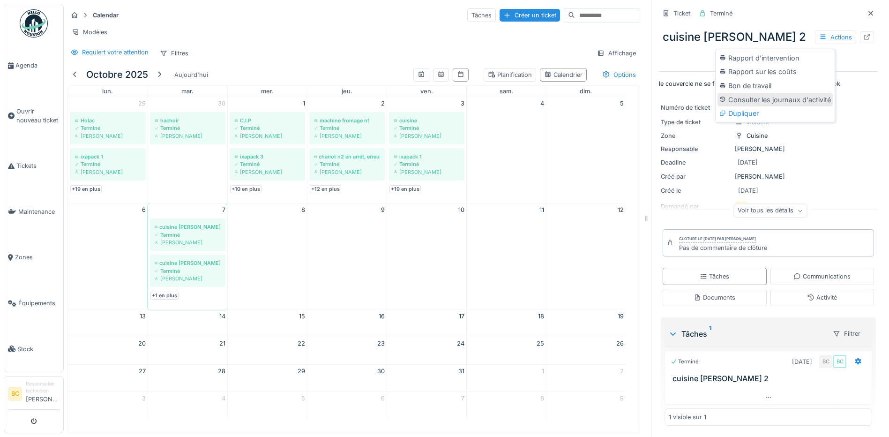
click at [783, 93] on div "Consulter les journaux d'activité" at bounding box center [774, 100] width 115 height 14
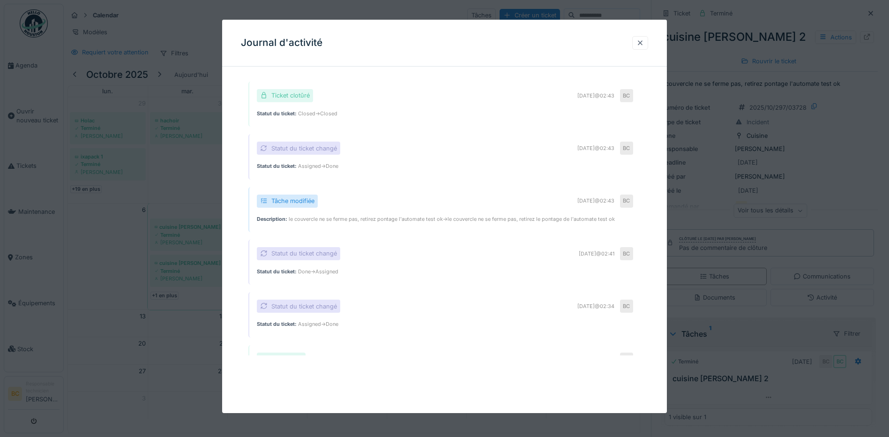
click at [644, 42] on div at bounding box center [639, 42] width 7 height 9
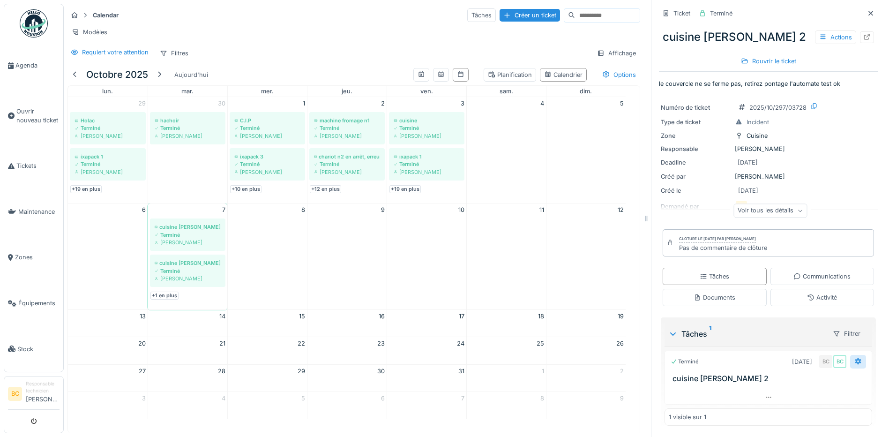
click at [854, 359] on div at bounding box center [857, 361] width 7 height 9
click at [855, 358] on icon at bounding box center [858, 361] width 6 height 7
drag, startPoint x: 651, startPoint y: 75, endPoint x: 854, endPoint y: 74, distance: 203.3
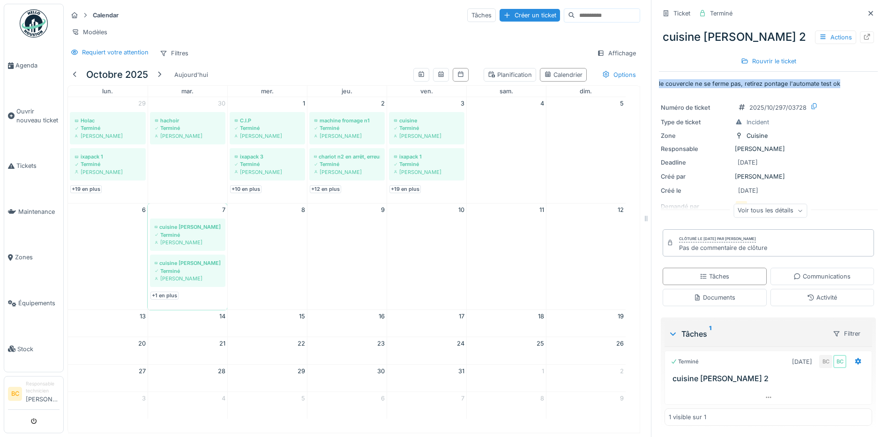
click at [854, 74] on div "Ticket Terminé cuisine stephan 2 Actions Rouvrir le ticket le couvercle ne se f…" at bounding box center [768, 218] width 234 height 437
drag, startPoint x: 854, startPoint y: 74, endPoint x: 814, endPoint y: 75, distance: 40.3
copy p "le couvercle ne se ferme pas, retirez pontage l'automate test ok"
click at [855, 358] on icon at bounding box center [858, 361] width 6 height 7
click at [828, 30] on div "Actions" at bounding box center [835, 37] width 41 height 14
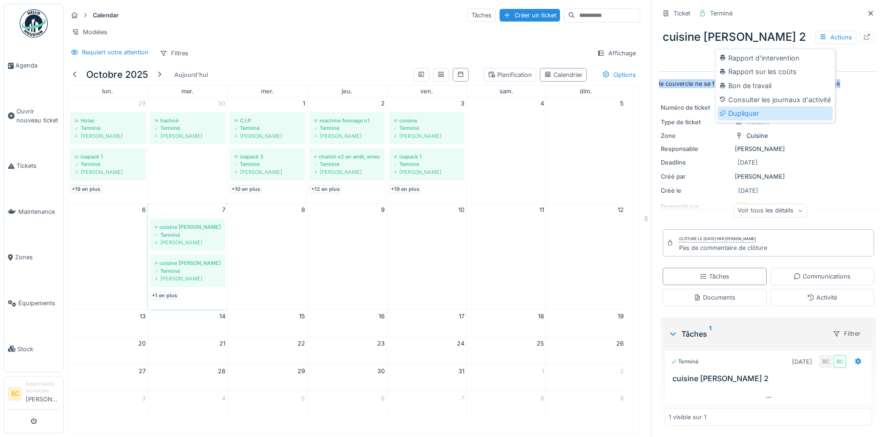
click at [753, 106] on div "Dupliquer" at bounding box center [774, 113] width 115 height 14
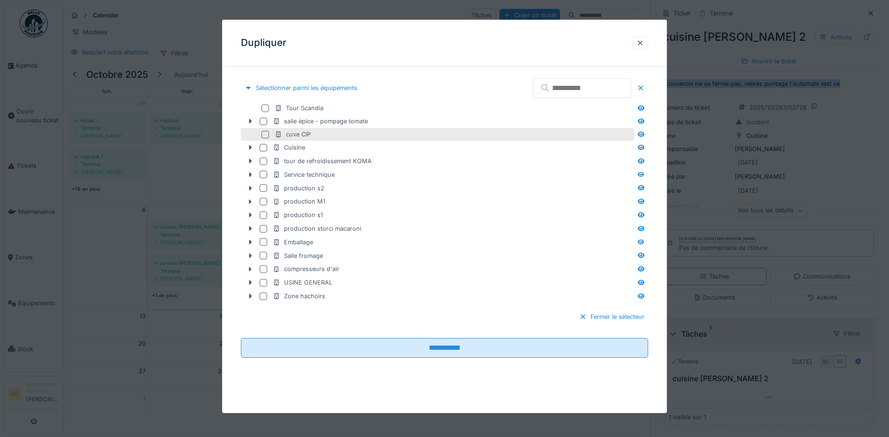
scroll to position [7, 0]
click at [641, 42] on div at bounding box center [639, 42] width 7 height 9
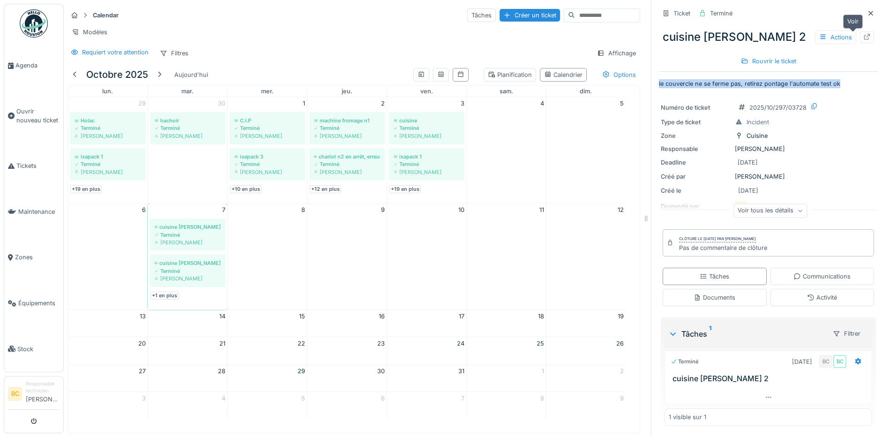
click at [864, 34] on icon at bounding box center [867, 37] width 6 height 6
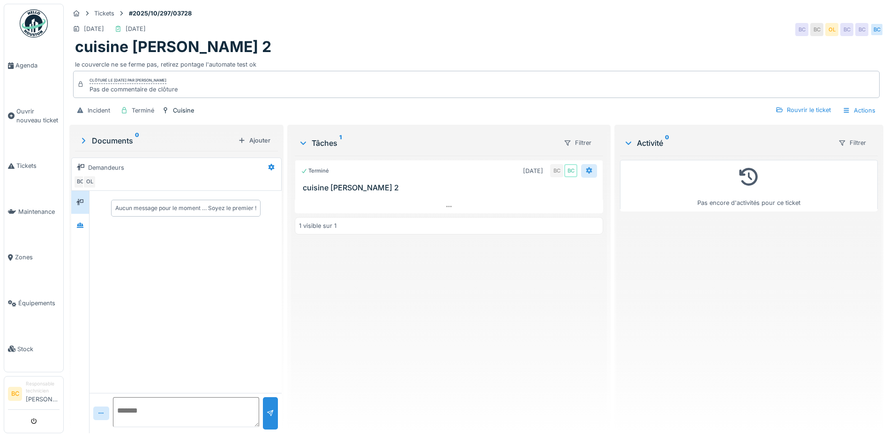
click at [585, 170] on icon at bounding box center [588, 170] width 7 height 6
drag, startPoint x: 584, startPoint y: 170, endPoint x: 530, endPoint y: 192, distance: 58.2
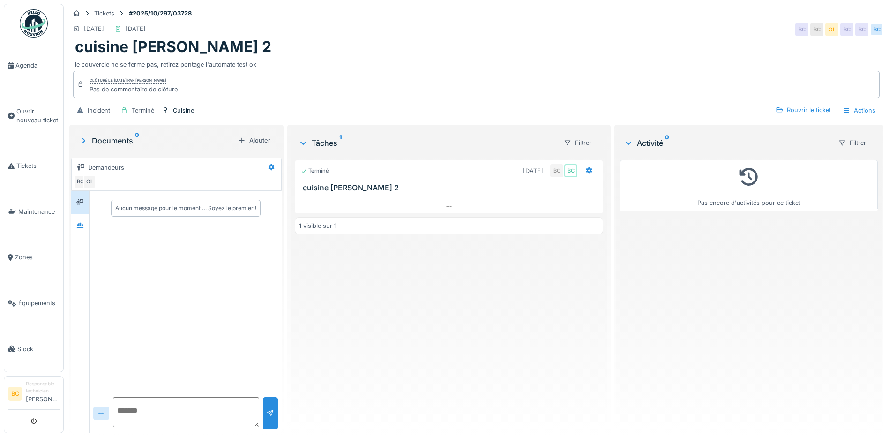
click at [530, 192] on div at bounding box center [449, 195] width 308 height 7
click at [578, 141] on div "Filtrer" at bounding box center [577, 143] width 36 height 14
click at [549, 205] on div at bounding box center [449, 207] width 308 height 14
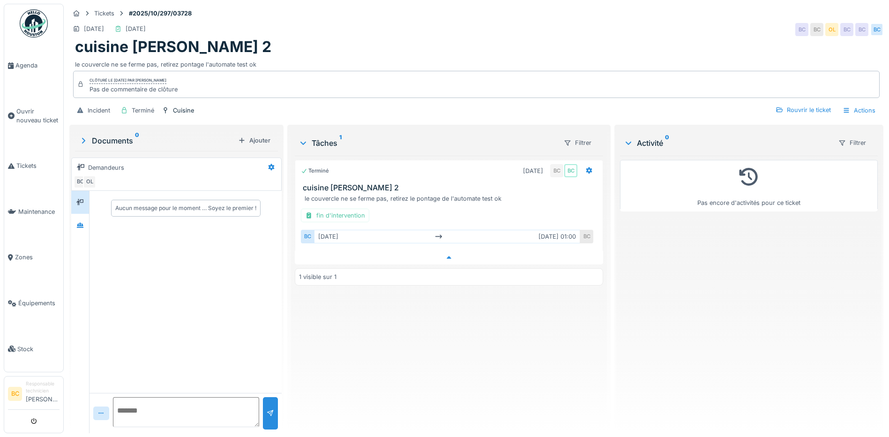
scroll to position [7, 0]
click at [586, 167] on icon at bounding box center [589, 170] width 6 height 7
click at [585, 167] on icon at bounding box center [588, 170] width 7 height 6
click at [586, 167] on icon at bounding box center [589, 170] width 6 height 7
click at [598, 185] on div "Transformer en ticket" at bounding box center [619, 192] width 81 height 14
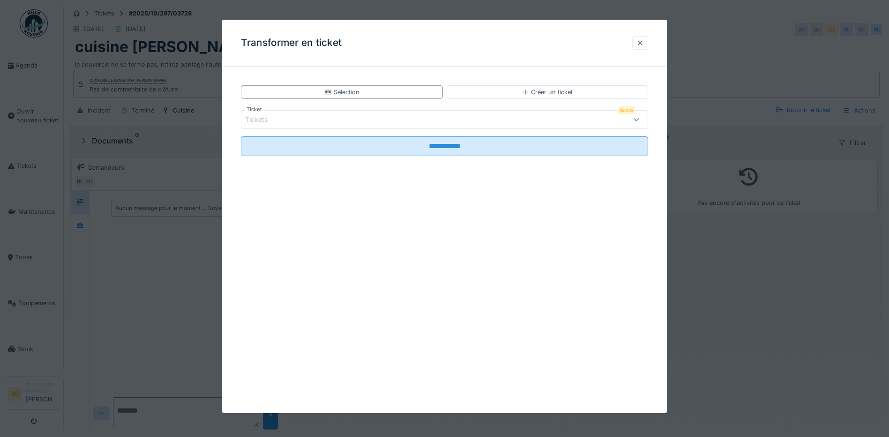
click at [641, 41] on div at bounding box center [639, 42] width 7 height 9
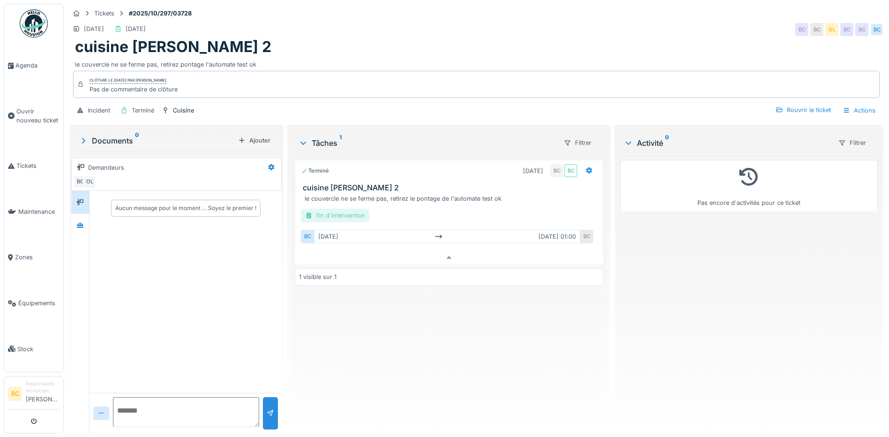
click at [345, 208] on div "fin d'intervention" at bounding box center [335, 215] width 68 height 14
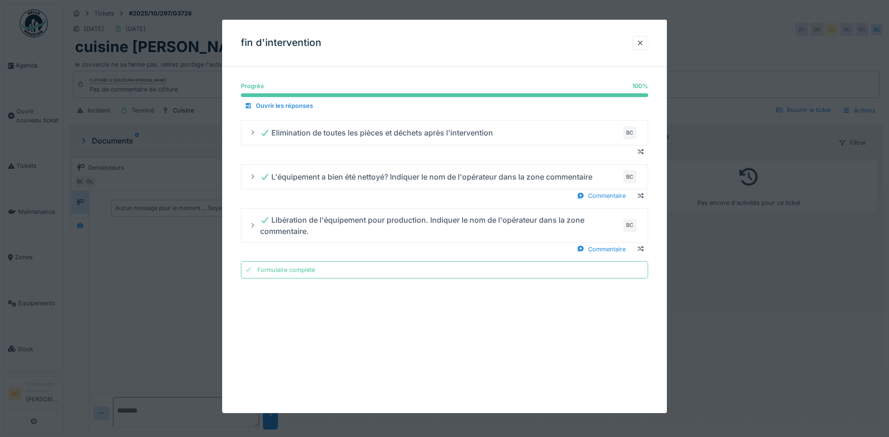
click at [705, 284] on div at bounding box center [444, 218] width 889 height 437
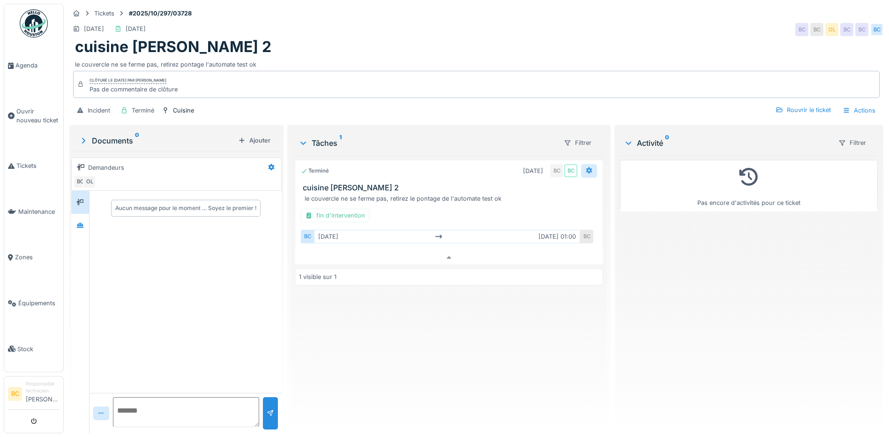
click at [586, 167] on icon at bounding box center [589, 170] width 6 height 7
click at [646, 258] on div "Pas encore d'activités pour ce ticket" at bounding box center [749, 291] width 258 height 270
click at [625, 141] on icon at bounding box center [628, 142] width 6 height 3
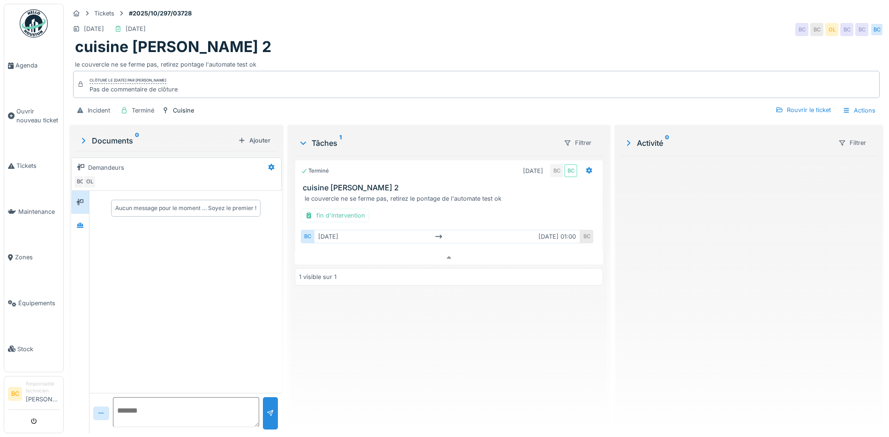
click at [627, 140] on icon at bounding box center [628, 143] width 3 height 6
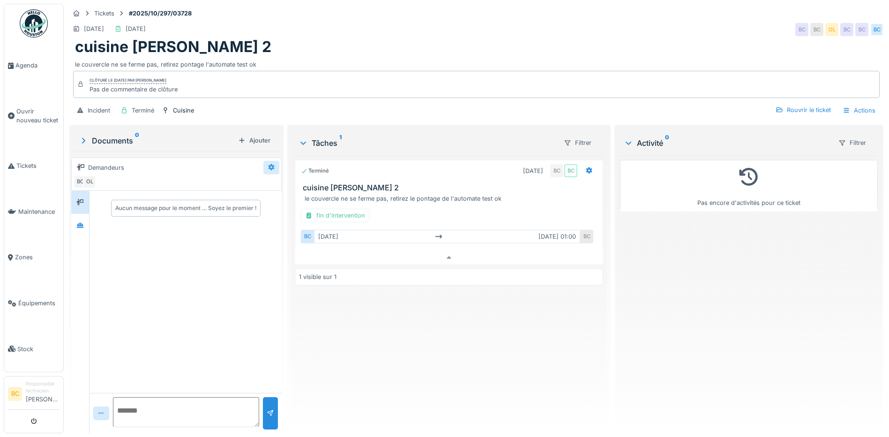
click at [268, 164] on icon at bounding box center [271, 167] width 6 height 7
click at [382, 325] on div "Terminé 07/10/2025 BC BC cuisine stephan 2 le couvercle ne se ferme pas, retire…" at bounding box center [449, 291] width 308 height 270
click at [22, 63] on span "Agenda" at bounding box center [37, 65] width 44 height 9
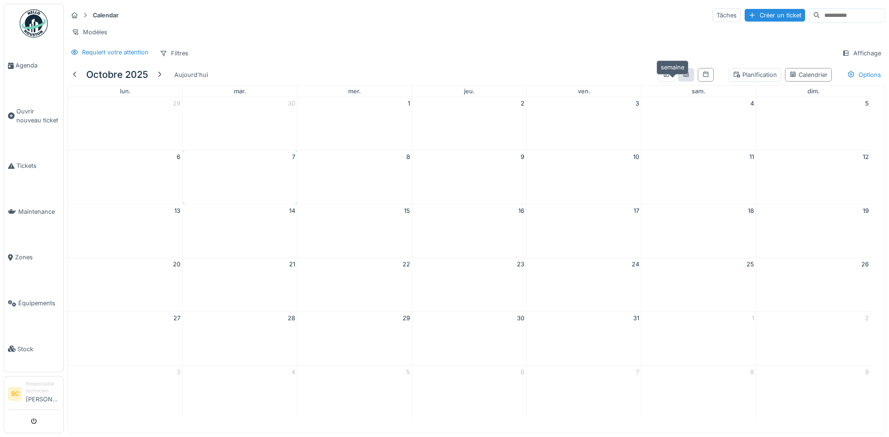
click at [682, 77] on icon at bounding box center [685, 74] width 7 height 6
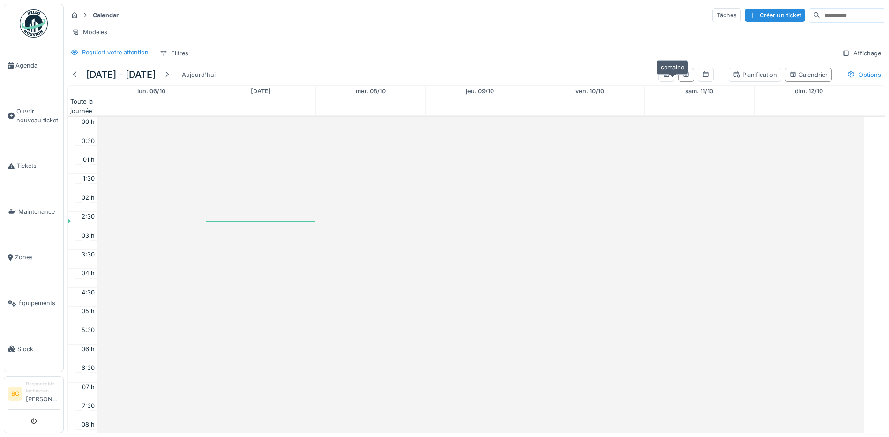
scroll to position [227, 0]
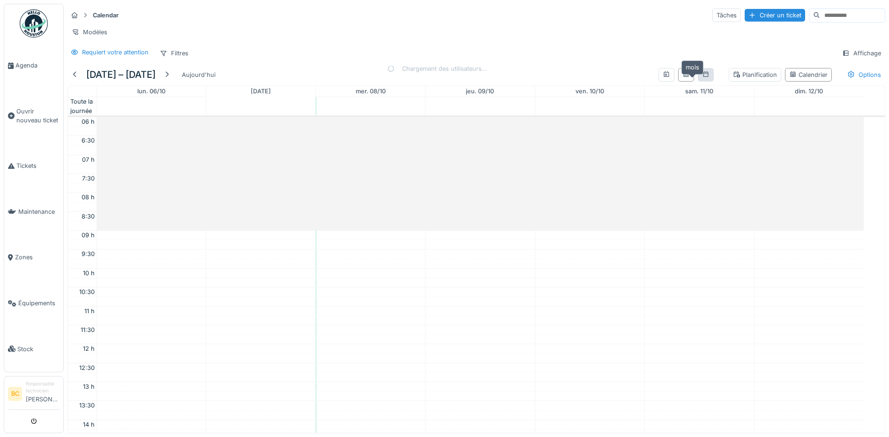
click at [702, 77] on icon at bounding box center [705, 74] width 7 height 6
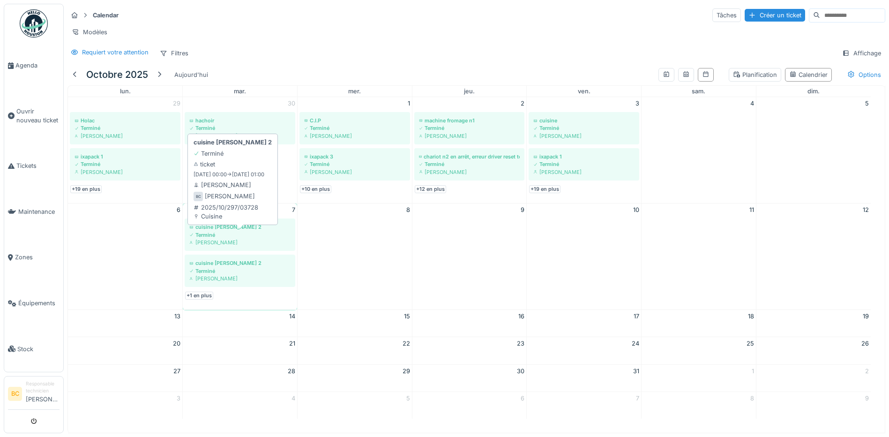
click at [228, 238] on div "Terminé" at bounding box center [239, 234] width 101 height 7
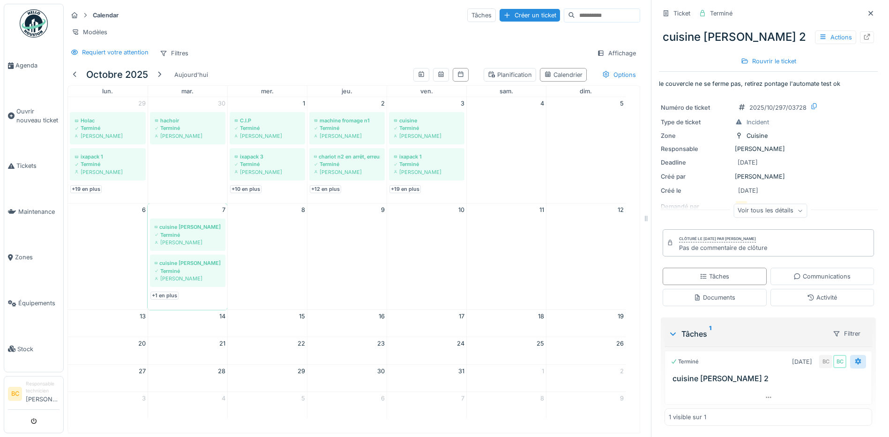
click at [854, 363] on icon at bounding box center [857, 361] width 7 height 6
drag, startPoint x: 825, startPoint y: 37, endPoint x: 819, endPoint y: 21, distance: 17.1
click at [819, 21] on div "cuisine stephan 2 Actions Rouvrir le ticket" at bounding box center [768, 45] width 219 height 48
click at [820, 35] on icon at bounding box center [822, 37] width 5 height 5
click at [759, 82] on div "Bon de travail" at bounding box center [774, 86] width 115 height 14
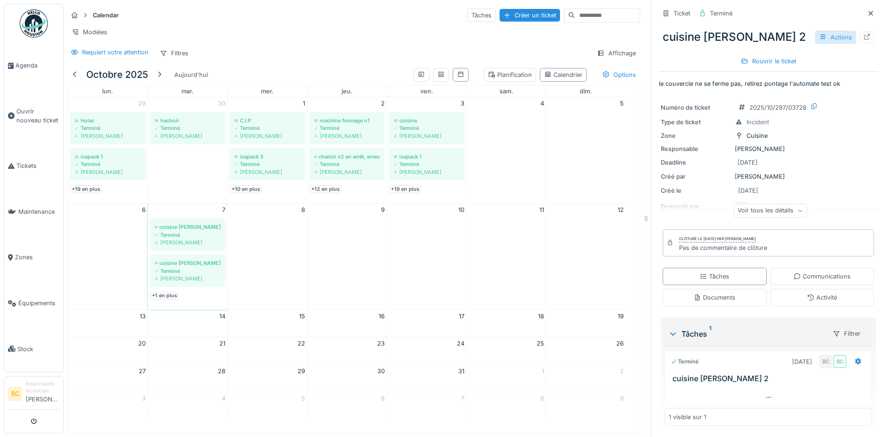
click at [815, 37] on div "Actions" at bounding box center [835, 37] width 41 height 14
click at [692, 57] on div "cuisine stephan 2 Actions Rouvrir le ticket" at bounding box center [768, 45] width 219 height 48
click at [797, 212] on icon at bounding box center [800, 210] width 6 height 5
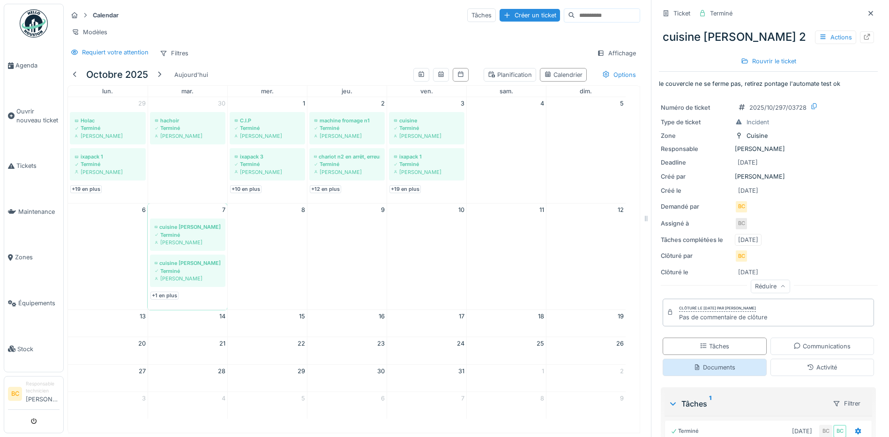
click at [707, 365] on div "Documents" at bounding box center [714, 367] width 42 height 9
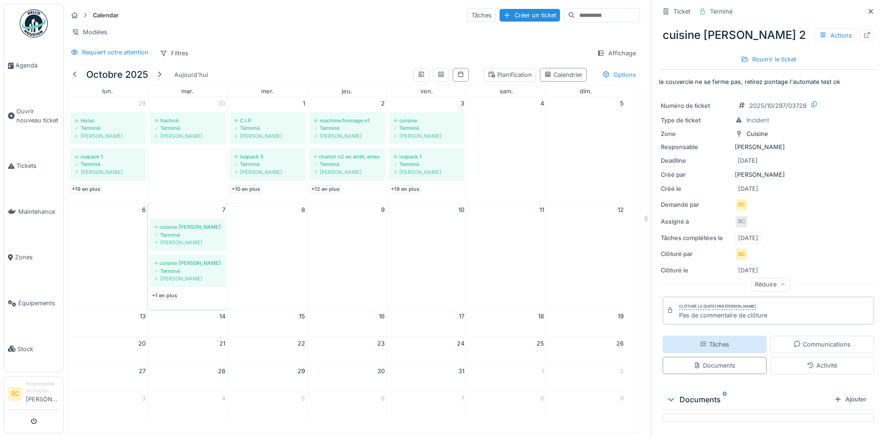
click at [699, 341] on icon at bounding box center [702, 344] width 7 height 6
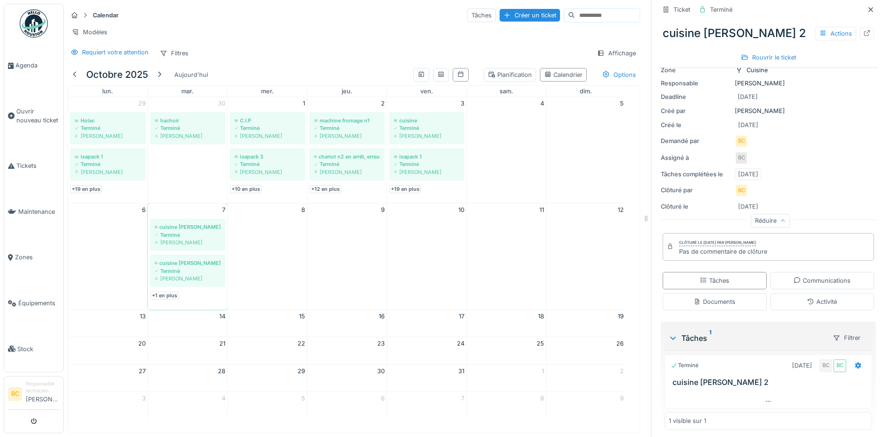
scroll to position [70, 0]
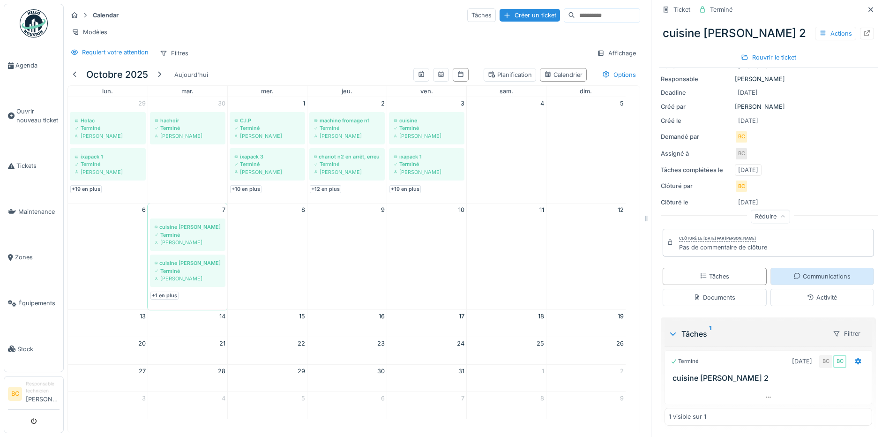
click at [799, 272] on div "Communications" at bounding box center [821, 276] width 57 height 9
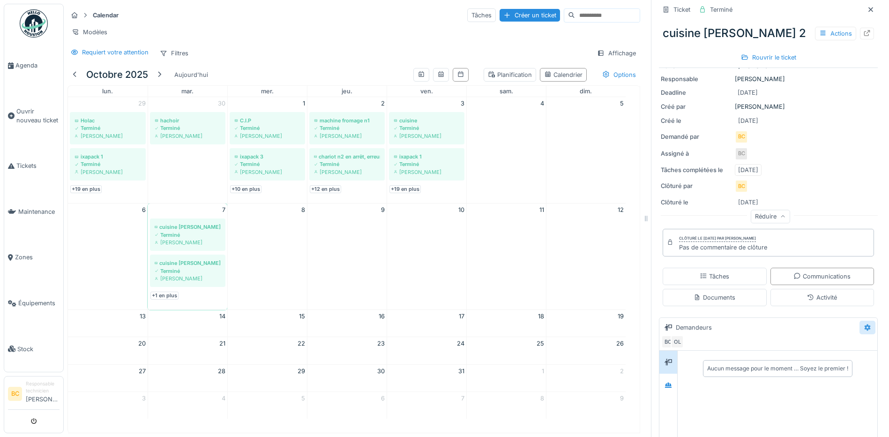
click at [863, 323] on div at bounding box center [866, 327] width 7 height 9
click at [812, 293] on div "Activité" at bounding box center [822, 297] width 30 height 9
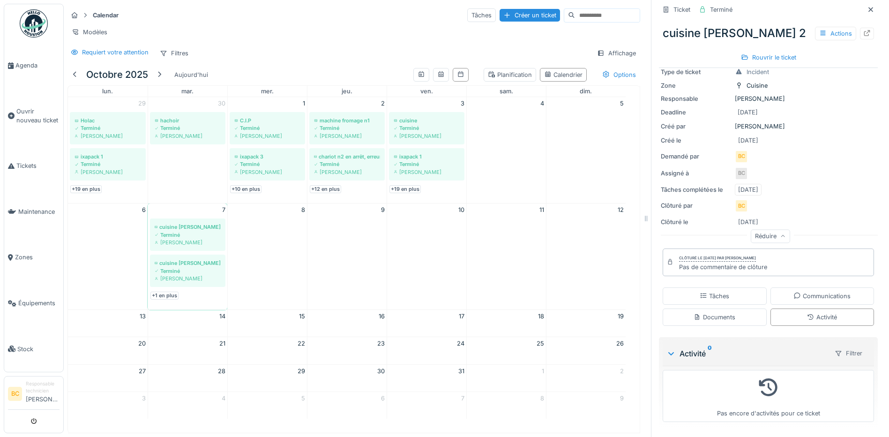
click at [843, 347] on div "Filtrer" at bounding box center [848, 353] width 36 height 14
click at [706, 291] on div "Tâches" at bounding box center [714, 295] width 30 height 9
click at [855, 378] on icon at bounding box center [858, 381] width 6 height 7
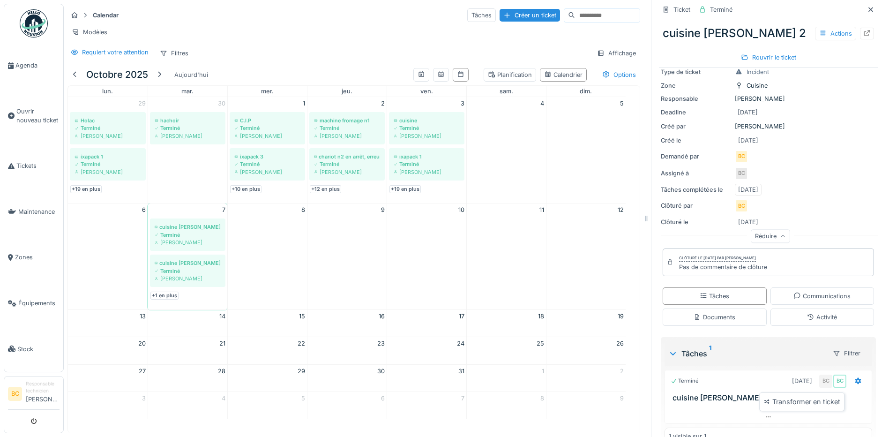
click at [810, 170] on div "Assigné à BC" at bounding box center [768, 173] width 215 height 13
click at [868, 7] on icon at bounding box center [870, 9] width 5 height 5
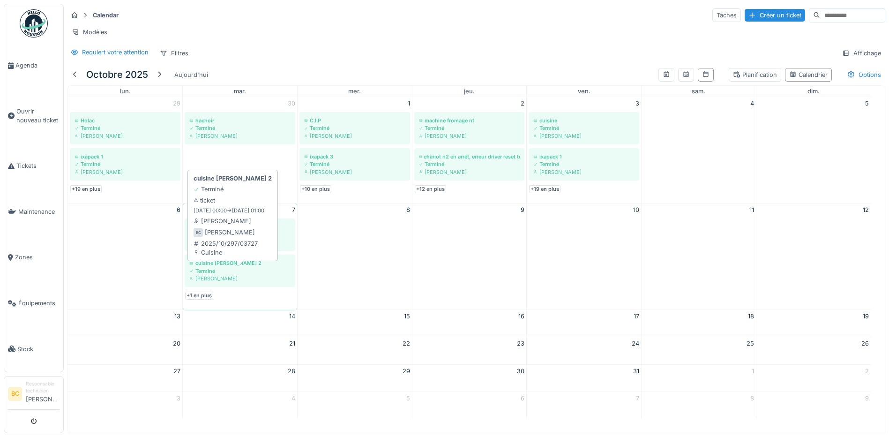
click at [236, 267] on div "Terminé" at bounding box center [239, 270] width 101 height 7
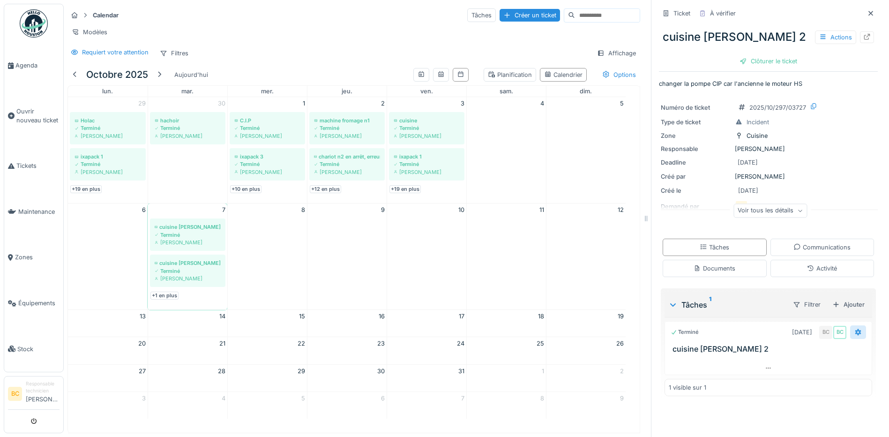
click at [850, 331] on div at bounding box center [858, 332] width 16 height 14
click at [198, 238] on div "[PERSON_NAME]" at bounding box center [188, 241] width 66 height 7
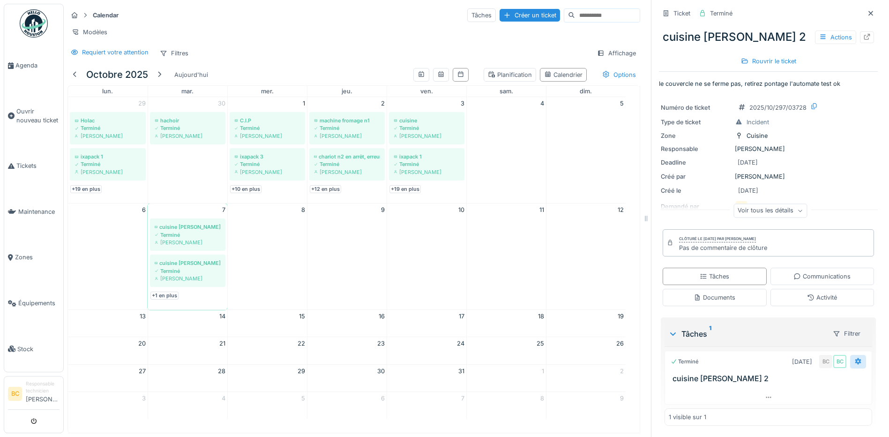
click at [854, 358] on icon at bounding box center [857, 361] width 7 height 6
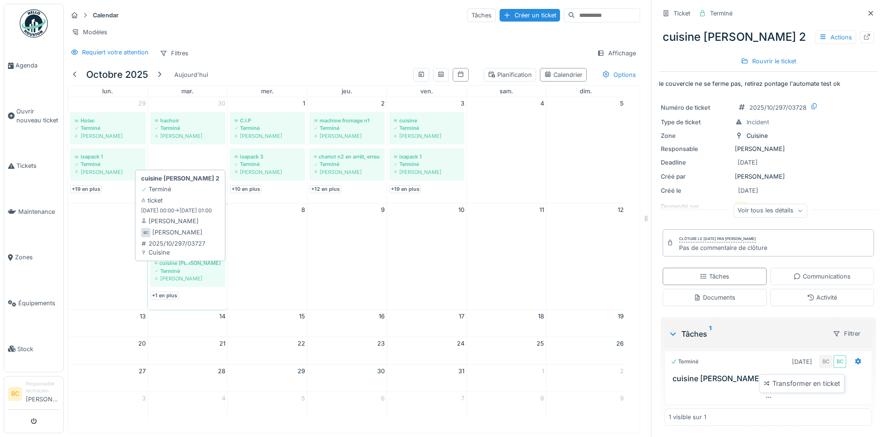
click at [201, 266] on div "cuisine [PERSON_NAME] 2" at bounding box center [188, 262] width 66 height 7
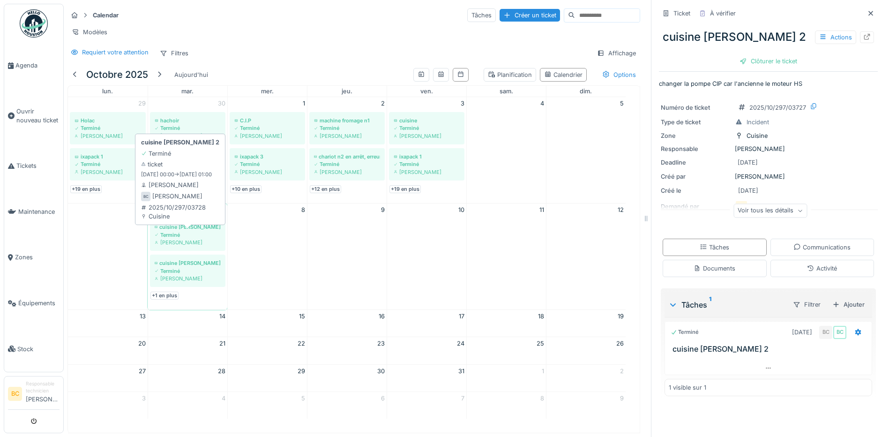
click at [189, 237] on div "Terminé" at bounding box center [188, 234] width 66 height 7
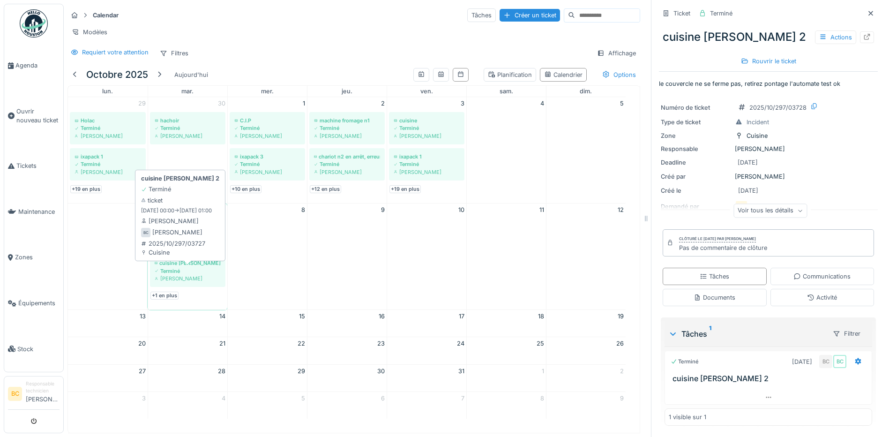
click at [193, 271] on div "Terminé" at bounding box center [188, 270] width 66 height 7
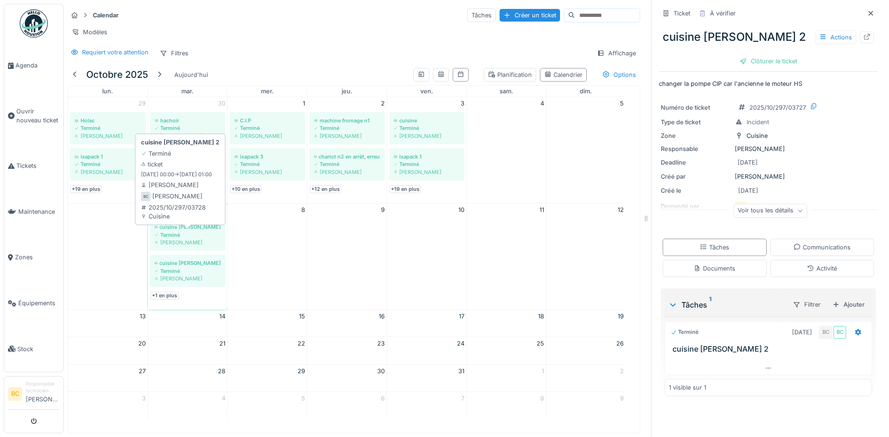
click at [196, 238] on div "[PERSON_NAME]" at bounding box center [188, 241] width 66 height 7
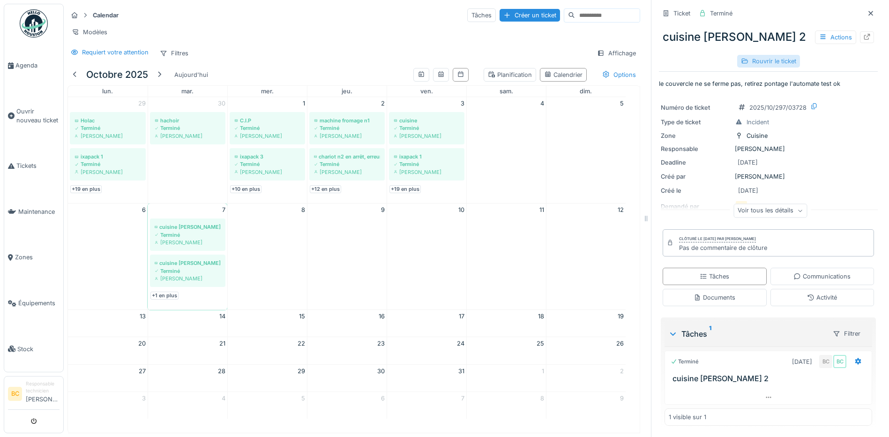
click at [768, 55] on div "Rouvrir le ticket" at bounding box center [768, 61] width 63 height 13
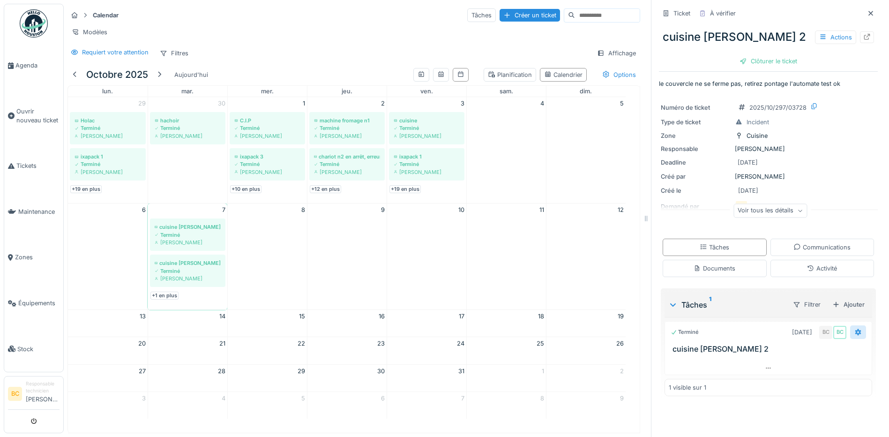
click at [855, 329] on icon at bounding box center [858, 332] width 6 height 7
drag, startPoint x: 652, startPoint y: 75, endPoint x: 844, endPoint y: 75, distance: 192.1
click at [844, 79] on p "le couvercle ne se ferme pas, retirez pontage l'automate test ok" at bounding box center [768, 83] width 219 height 9
copy p "le couvercle ne se ferme pas, retirez pontage l'automate test ok"
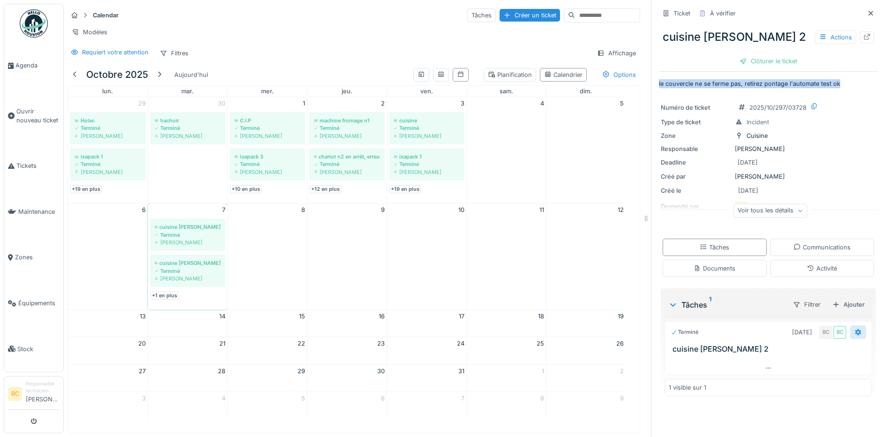
click at [854, 329] on div at bounding box center [857, 331] width 7 height 9
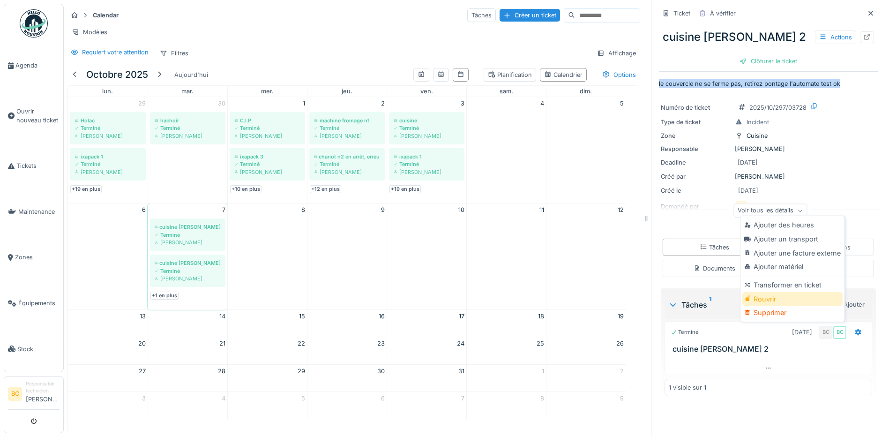
click at [775, 294] on div "Rouvrir" at bounding box center [792, 299] width 100 height 14
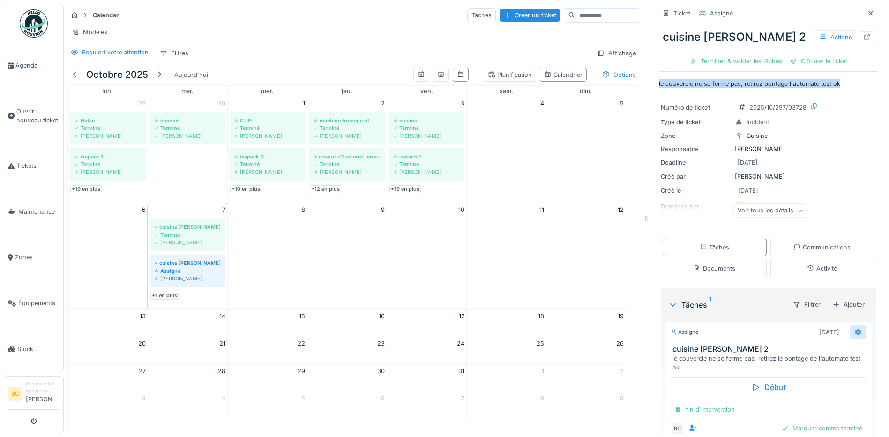
click at [855, 329] on icon at bounding box center [858, 332] width 6 height 7
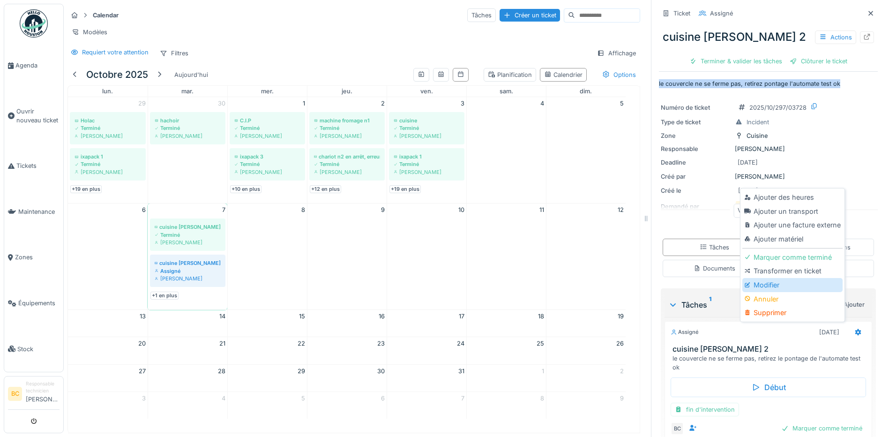
click at [783, 278] on div "Modifier" at bounding box center [792, 285] width 100 height 14
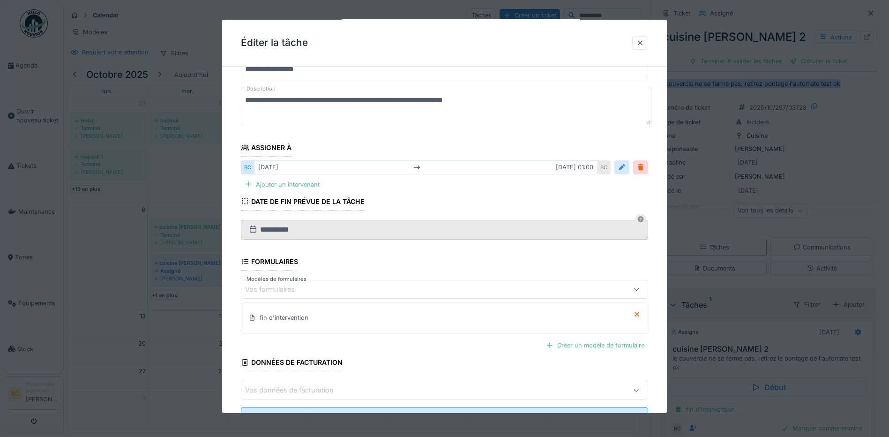
scroll to position [80, 0]
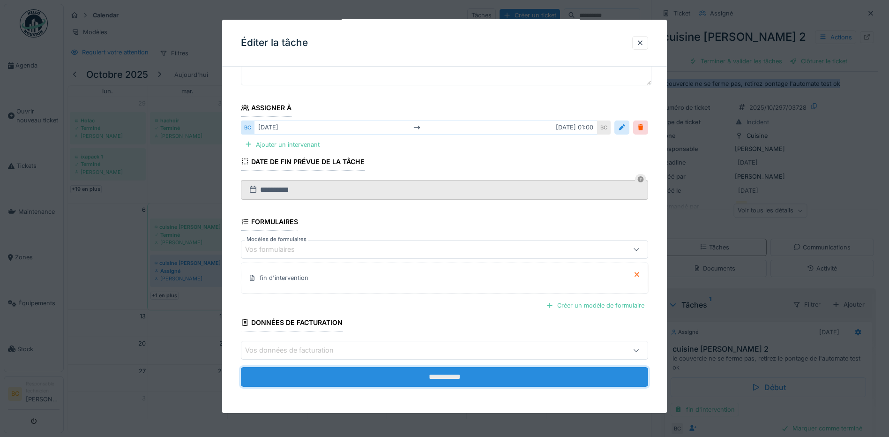
click at [459, 374] on input "**********" at bounding box center [444, 377] width 407 height 20
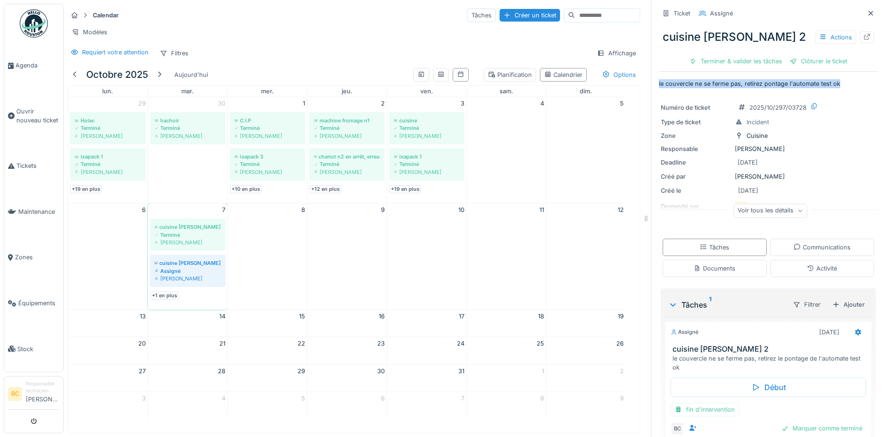
scroll to position [50, 0]
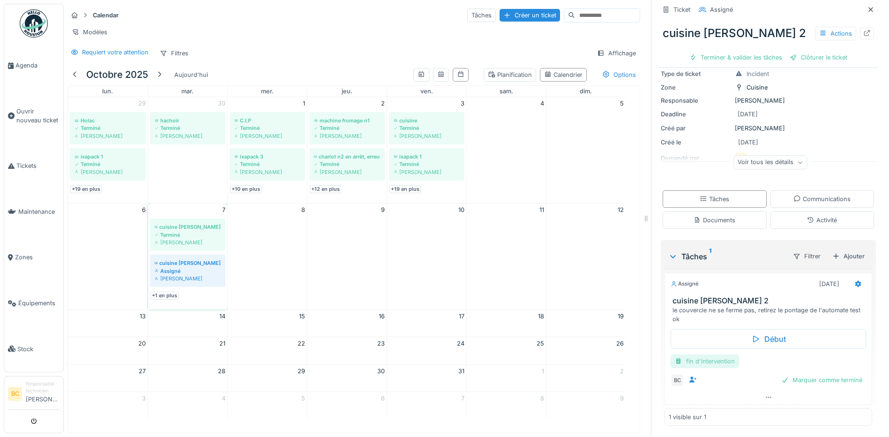
click at [702, 355] on div "fin d'intervention" at bounding box center [704, 361] width 68 height 14
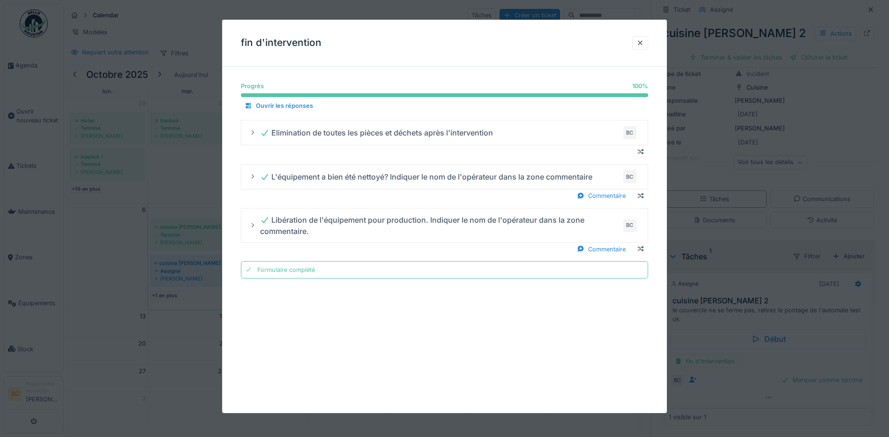
click at [675, 37] on div at bounding box center [444, 218] width 889 height 437
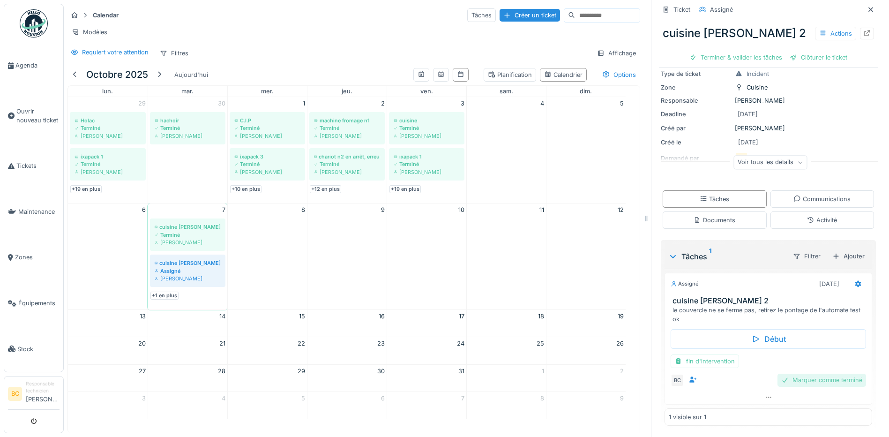
click at [801, 373] on div "Marquer comme terminé" at bounding box center [821, 379] width 89 height 13
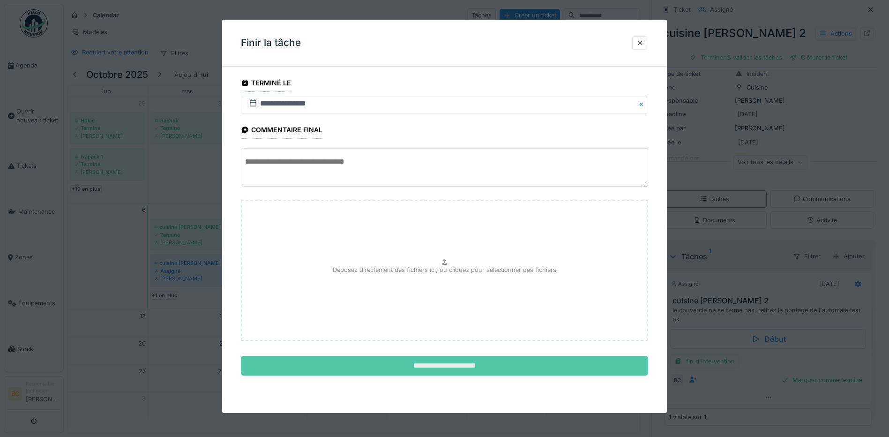
click at [496, 362] on input "**********" at bounding box center [444, 366] width 407 height 20
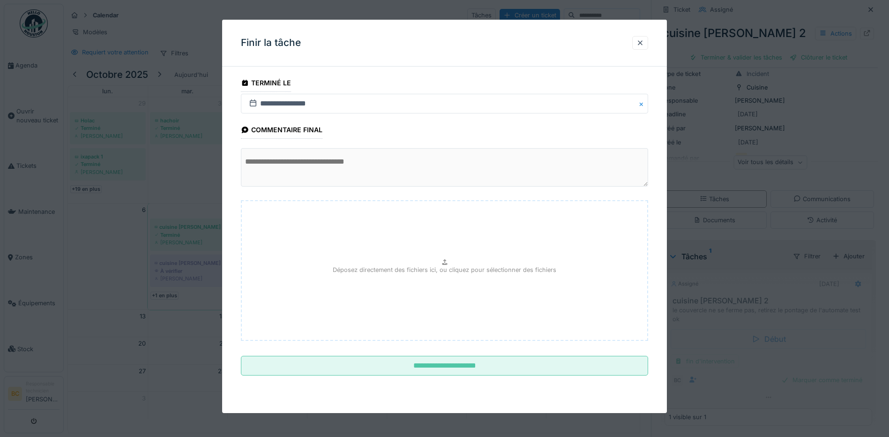
scroll to position [26, 0]
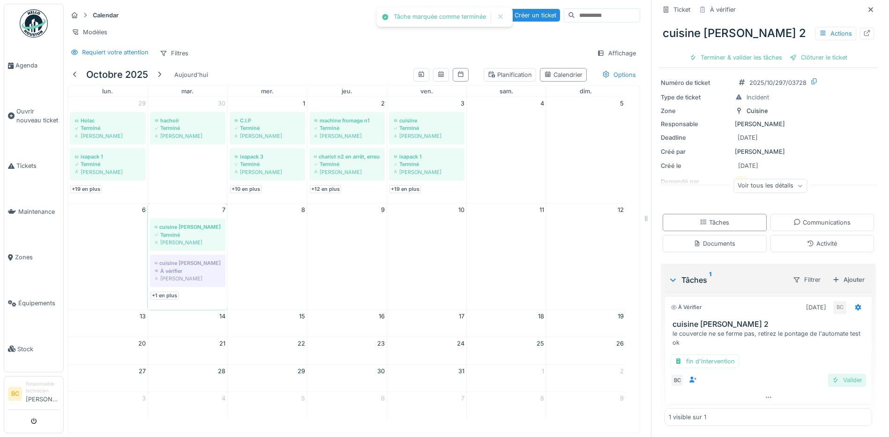
click at [829, 374] on div "Valider" at bounding box center [847, 379] width 38 height 13
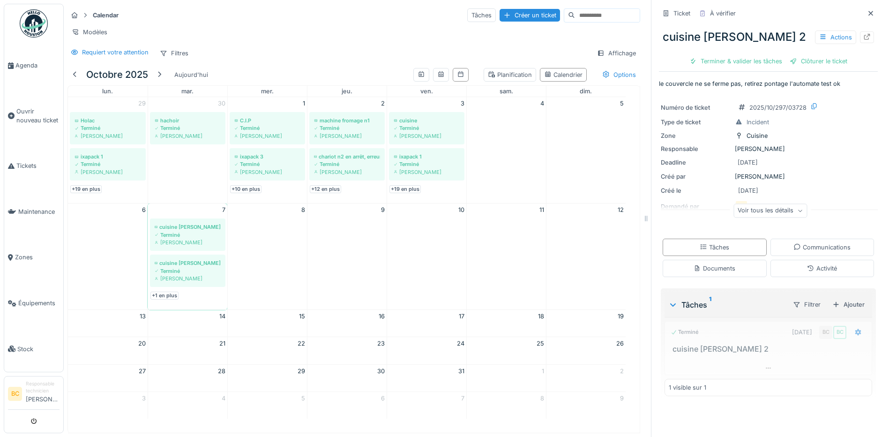
scroll to position [0, 0]
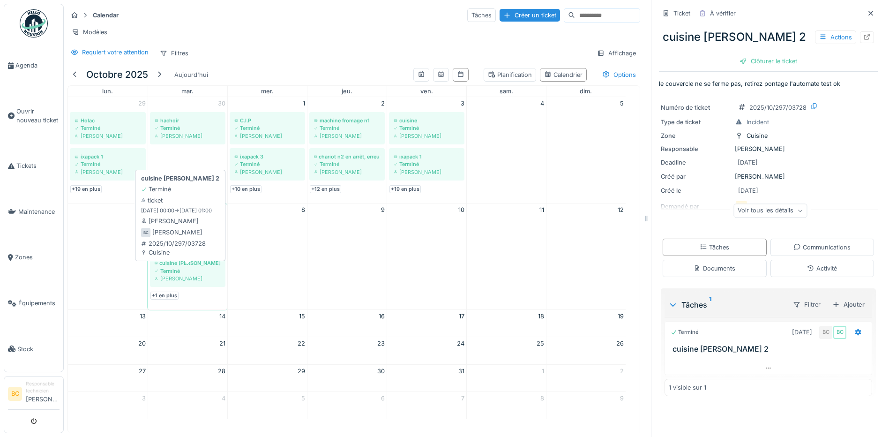
click at [196, 266] on div "cuisine [PERSON_NAME] 2" at bounding box center [188, 262] width 66 height 7
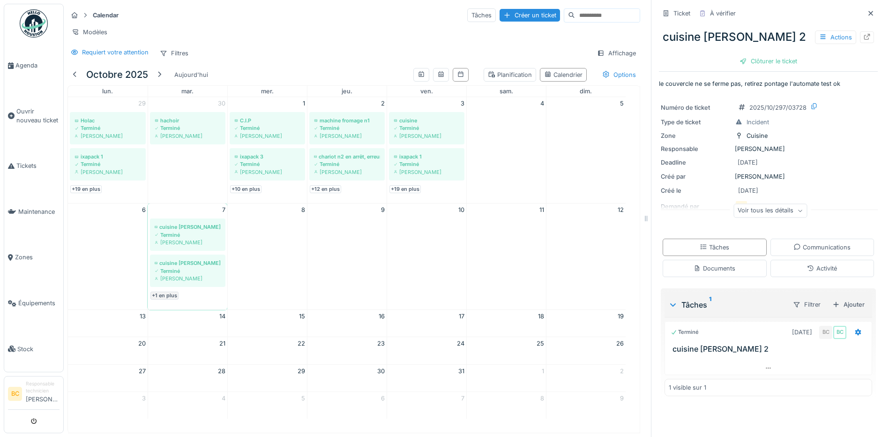
click at [167, 294] on link "+1 en plus" at bounding box center [164, 295] width 28 height 8
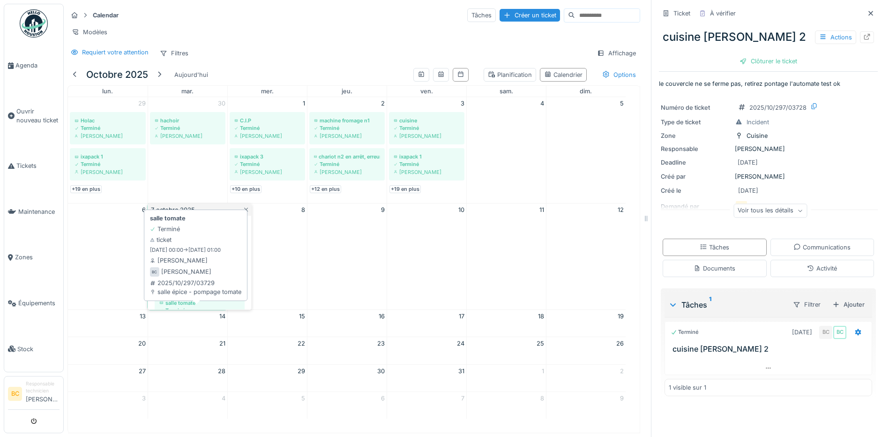
click at [173, 301] on div "salle tomate" at bounding box center [199, 302] width 81 height 7
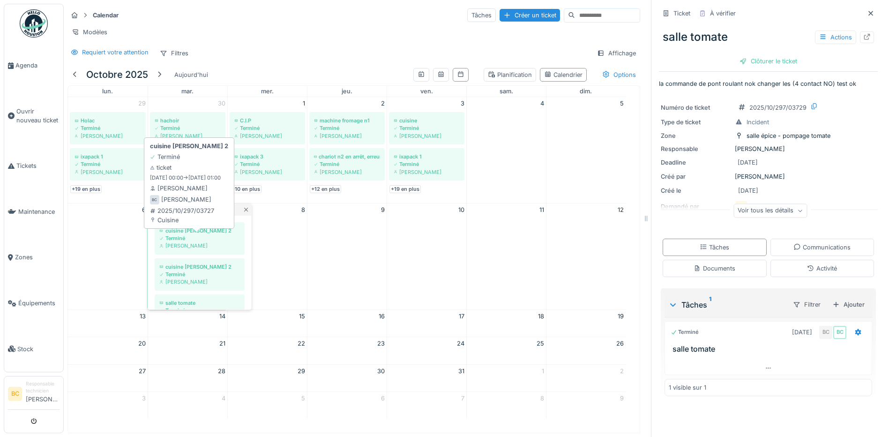
click at [176, 236] on div "Terminé" at bounding box center [199, 237] width 81 height 7
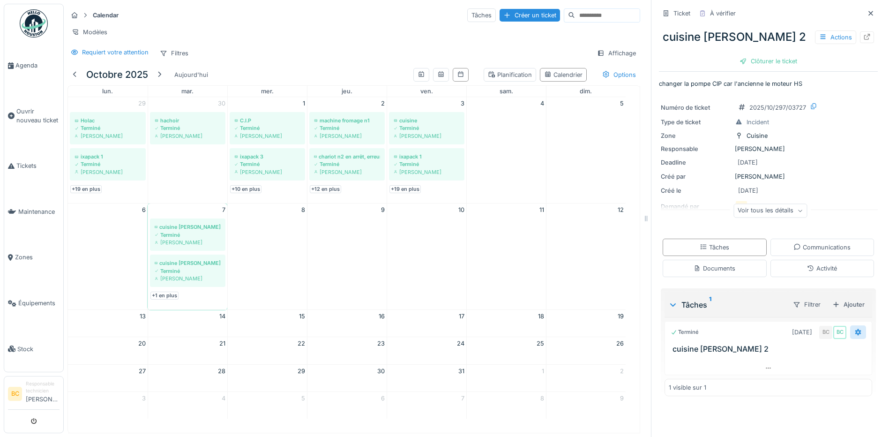
click at [850, 327] on div at bounding box center [858, 332] width 16 height 14
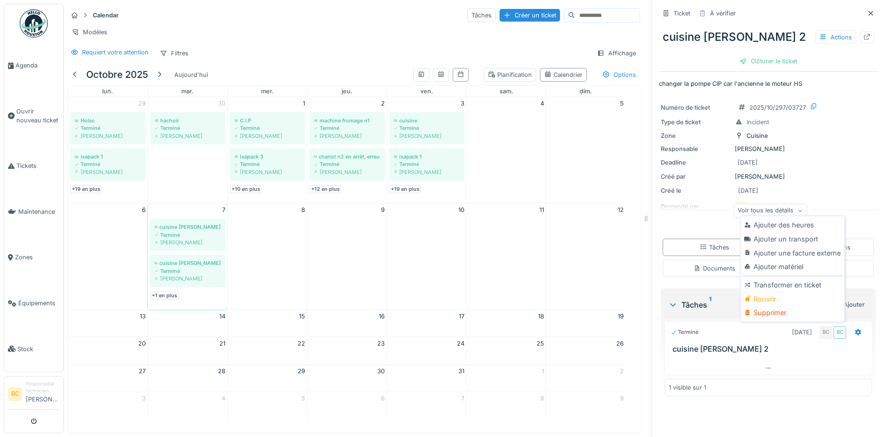
click at [825, 157] on div "Deadline 07/10/2025" at bounding box center [768, 162] width 215 height 11
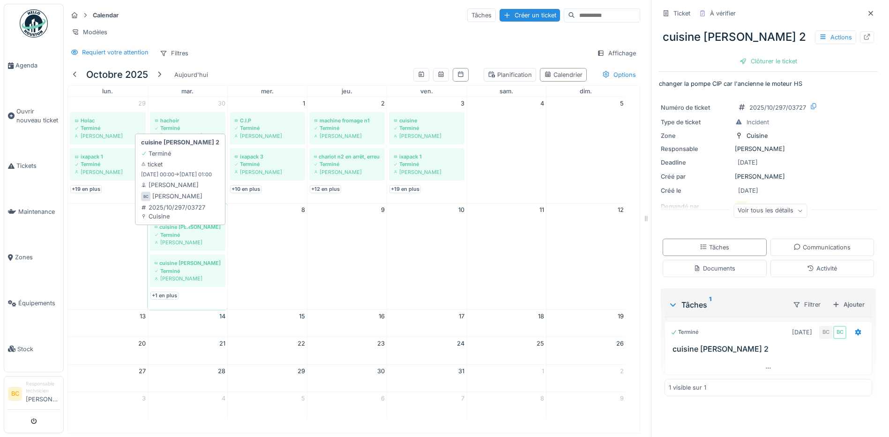
click at [177, 238] on div "Terminé" at bounding box center [188, 234] width 66 height 7
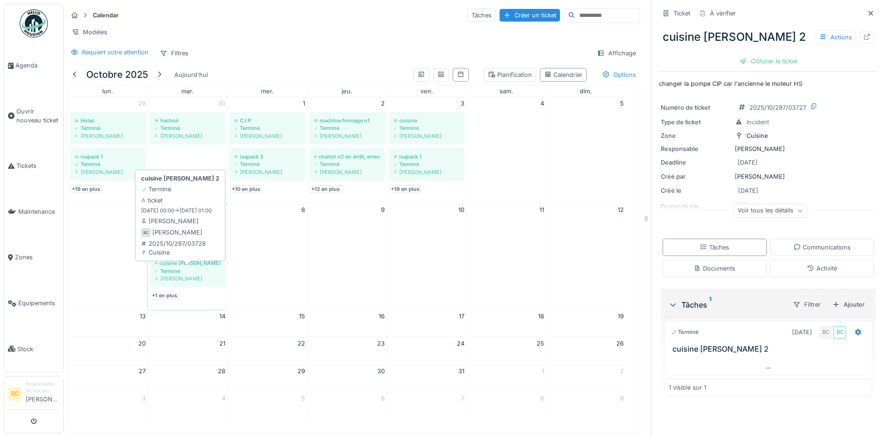
click at [192, 267] on div "cuisine [PERSON_NAME] 2" at bounding box center [188, 262] width 66 height 7
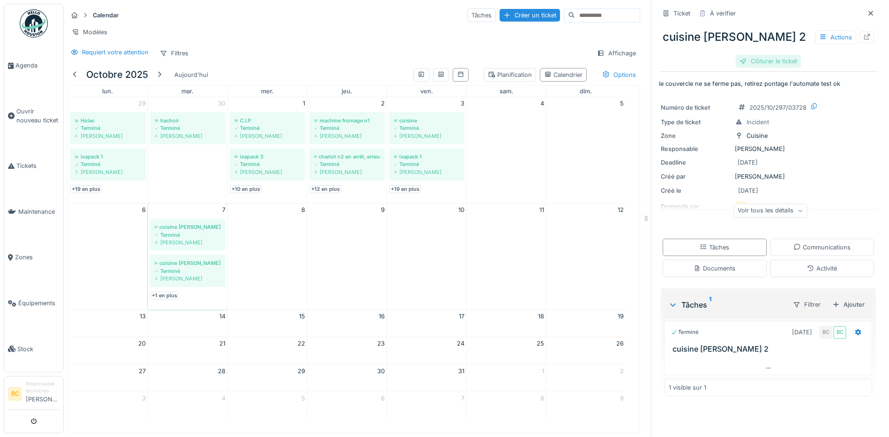
click at [751, 61] on div "Clôturer le ticket" at bounding box center [767, 61] width 65 height 13
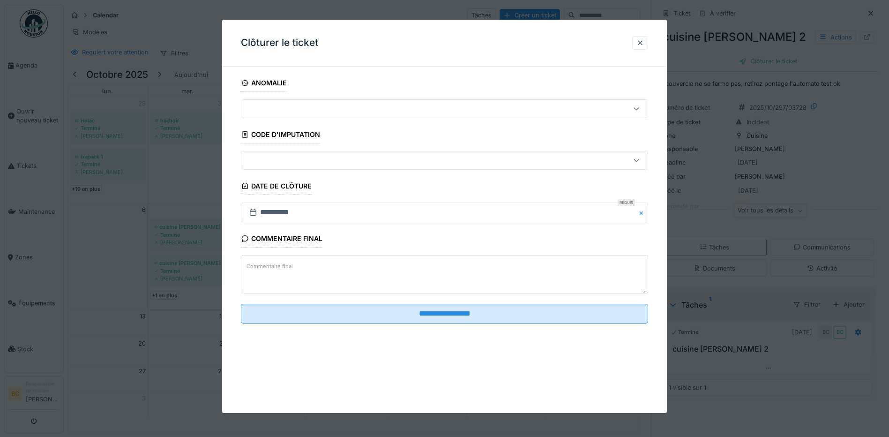
click at [827, 177] on div at bounding box center [444, 218] width 889 height 437
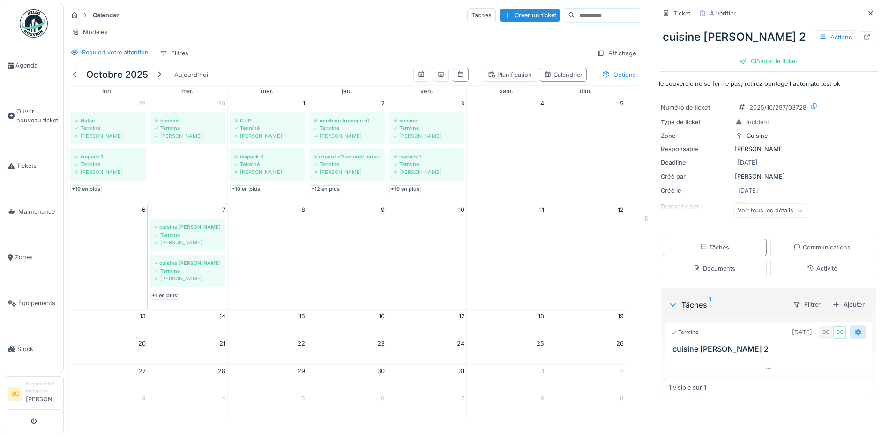
click at [854, 336] on div at bounding box center [857, 331] width 7 height 9
drag, startPoint x: 652, startPoint y: 83, endPoint x: 845, endPoint y: 80, distance: 193.0
click at [845, 80] on p "le couvercle ne se ferme pas, retirez pontage l'automate test ok" at bounding box center [768, 83] width 219 height 9
drag, startPoint x: 845, startPoint y: 80, endPoint x: 813, endPoint y: 81, distance: 31.4
copy p "le couvercle ne se ferme pas, retirez pontage l'automate test ok"
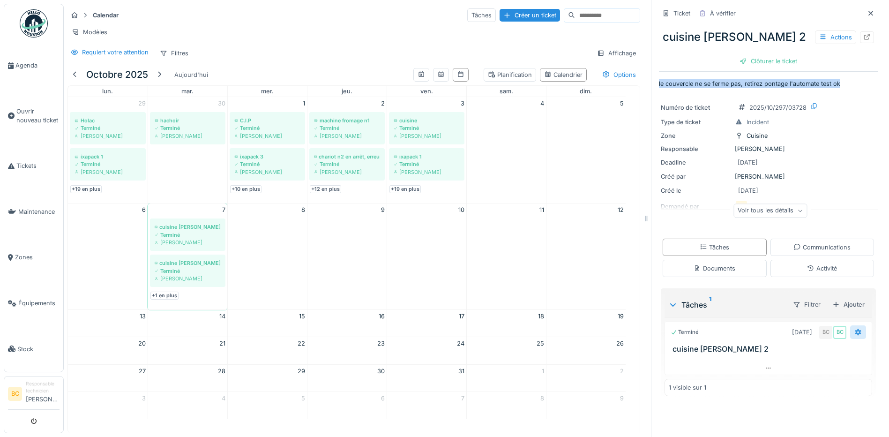
click at [855, 335] on icon at bounding box center [858, 332] width 6 height 7
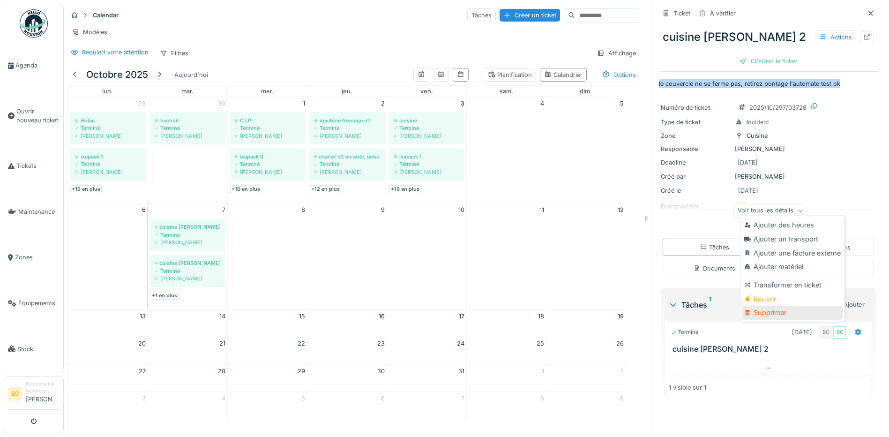
click at [772, 311] on div "Supprimer" at bounding box center [792, 312] width 100 height 14
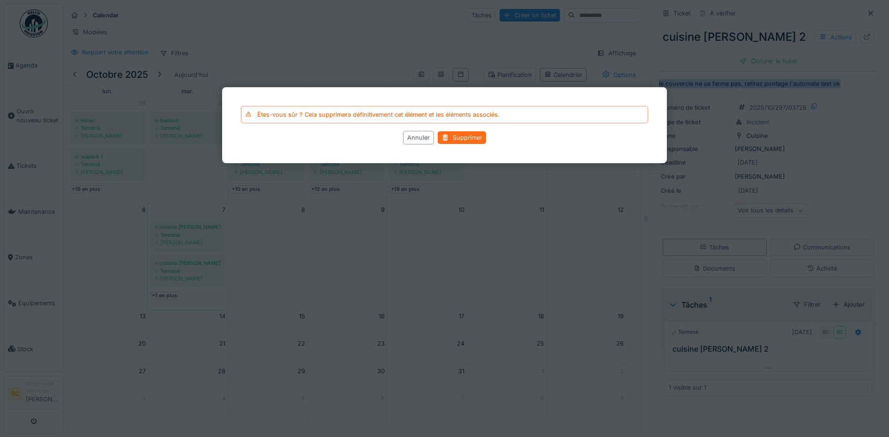
click at [473, 136] on div "Supprimer" at bounding box center [462, 138] width 48 height 13
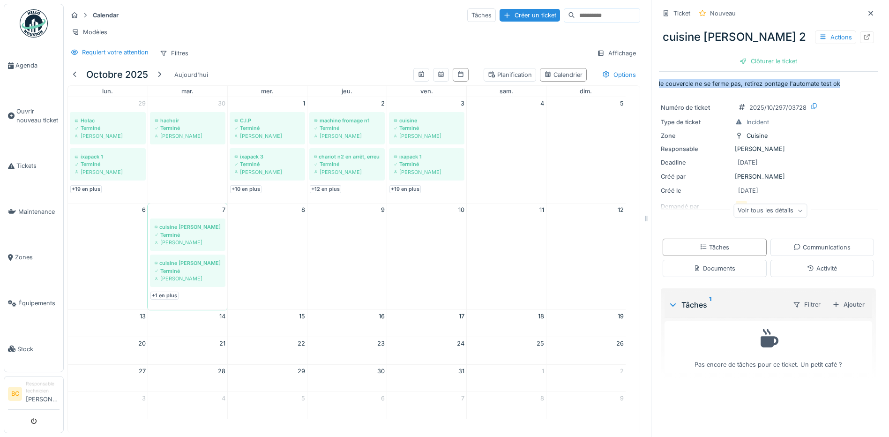
click at [867, 15] on icon at bounding box center [870, 13] width 7 height 6
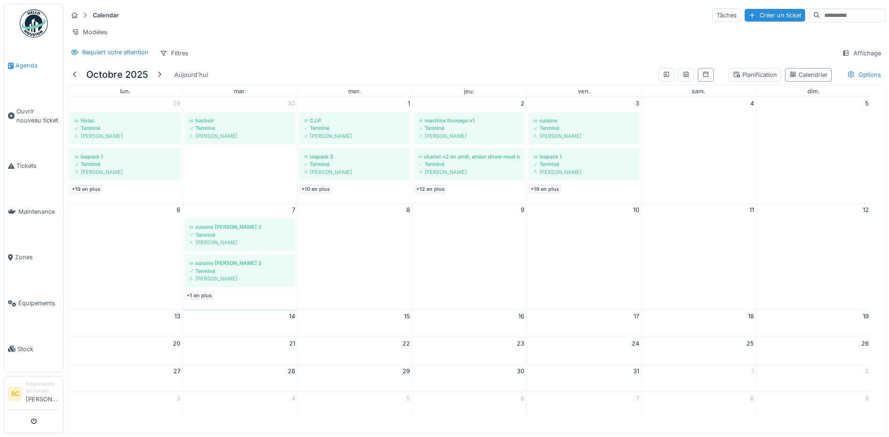
click at [23, 62] on span "Agenda" at bounding box center [37, 65] width 44 height 9
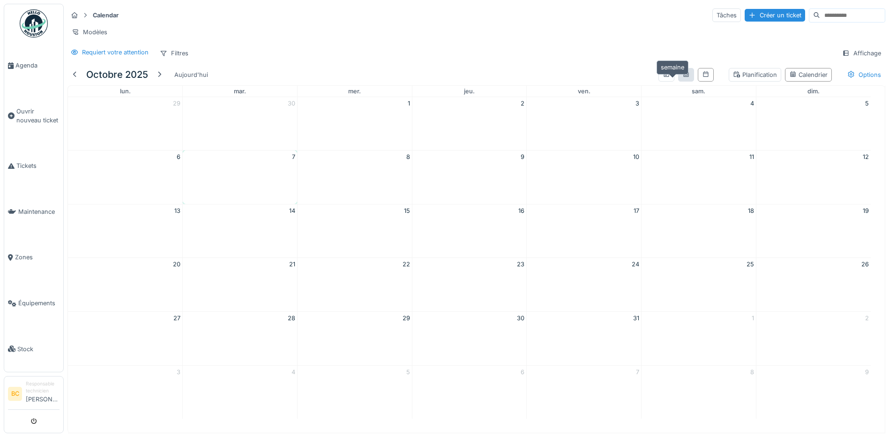
click at [682, 77] on icon at bounding box center [685, 74] width 7 height 6
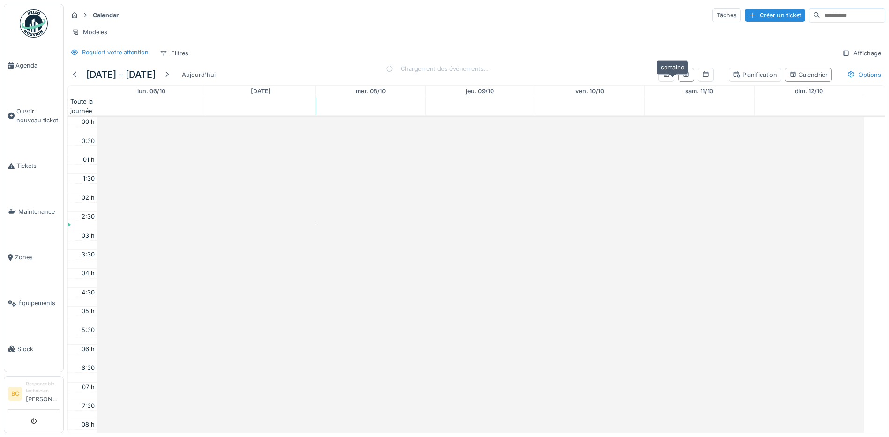
scroll to position [227, 0]
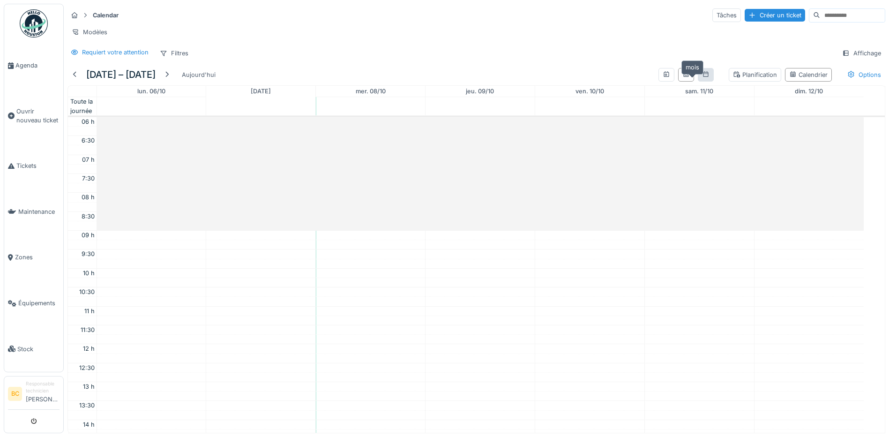
click at [702, 77] on icon at bounding box center [705, 74] width 7 height 6
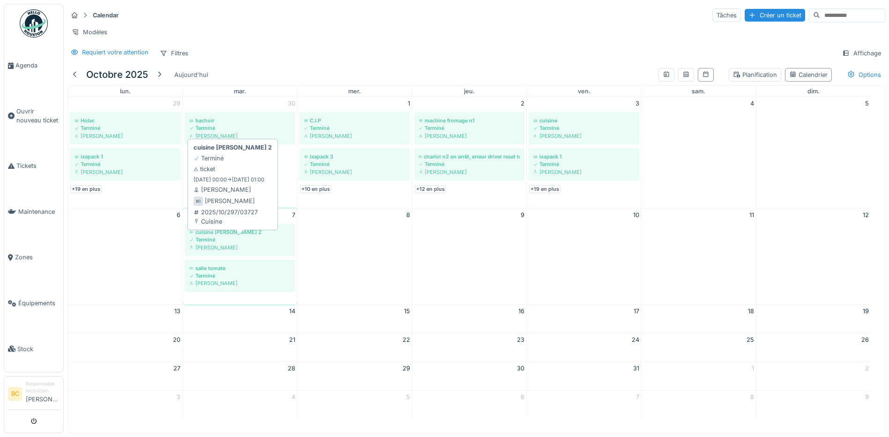
click at [212, 243] on div "Terminé" at bounding box center [239, 239] width 101 height 7
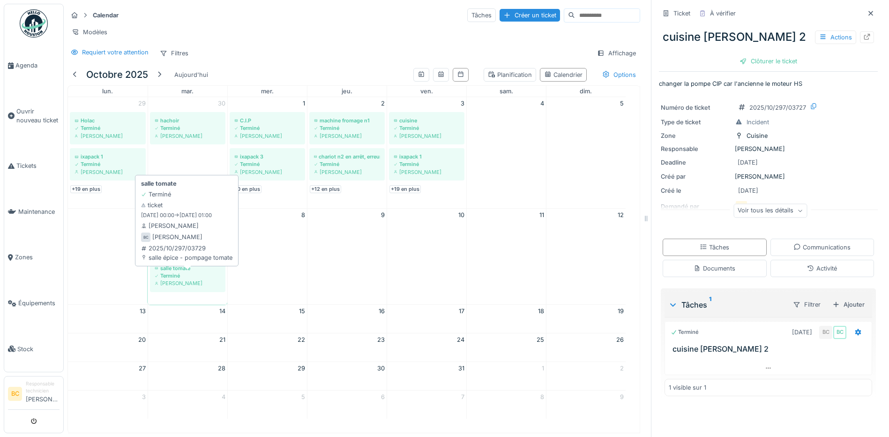
click at [178, 279] on div "Terminé" at bounding box center [188, 275] width 66 height 7
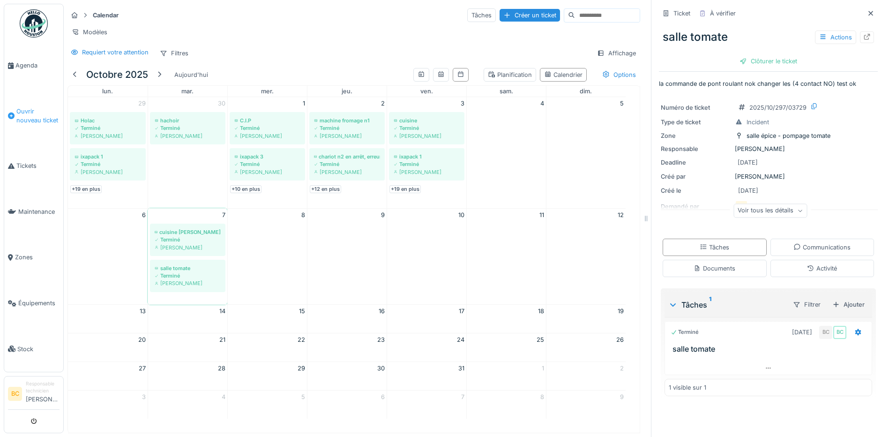
click at [31, 115] on span "Ouvrir nouveau ticket" at bounding box center [37, 116] width 43 height 18
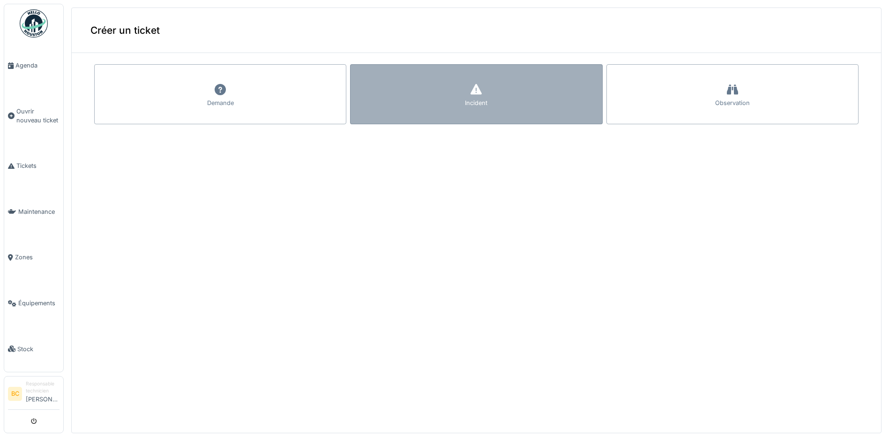
click at [405, 89] on div "Incident" at bounding box center [476, 94] width 252 height 60
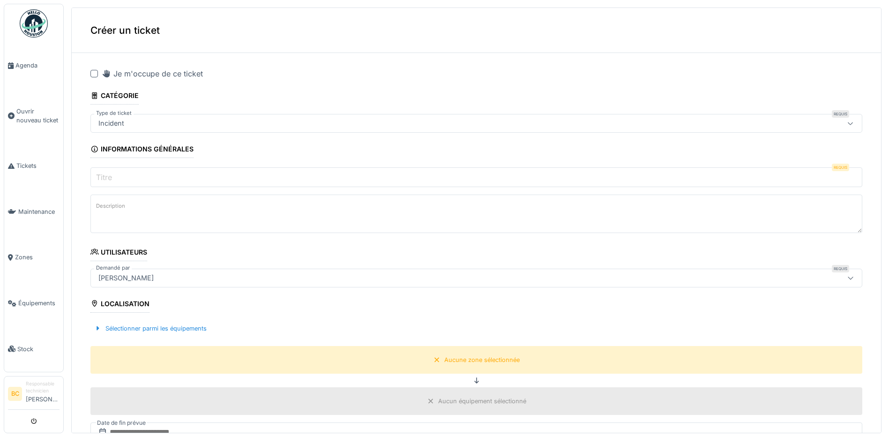
click at [95, 73] on div at bounding box center [93, 73] width 7 height 7
click at [131, 204] on textarea "Description" at bounding box center [476, 213] width 772 height 38
paste textarea "**********"
type textarea "**********"
click at [103, 174] on label "Titre" at bounding box center [104, 176] width 20 height 11
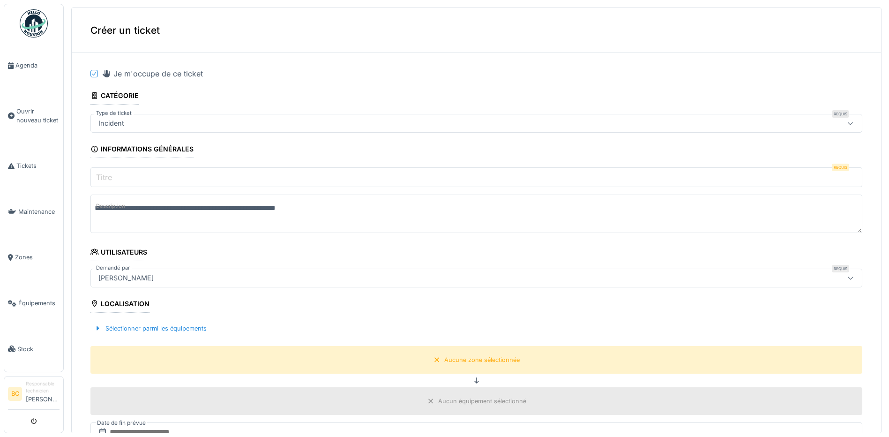
click at [103, 174] on input "Titre" at bounding box center [476, 177] width 772 height 20
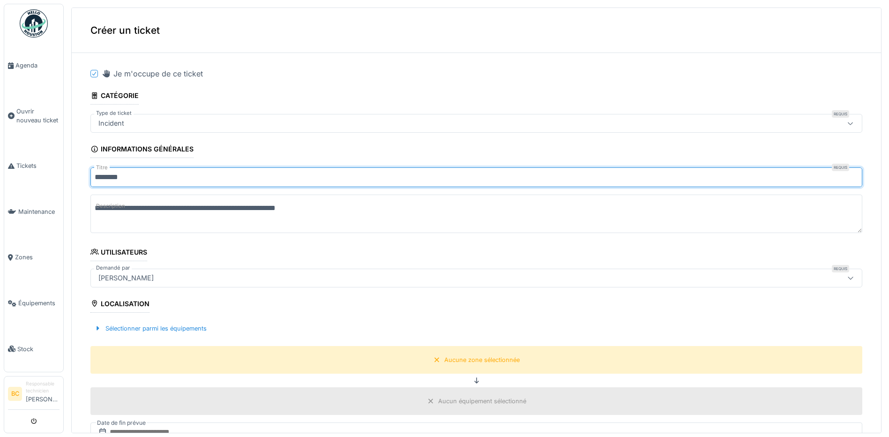
paste input "**********"
type input "**********"
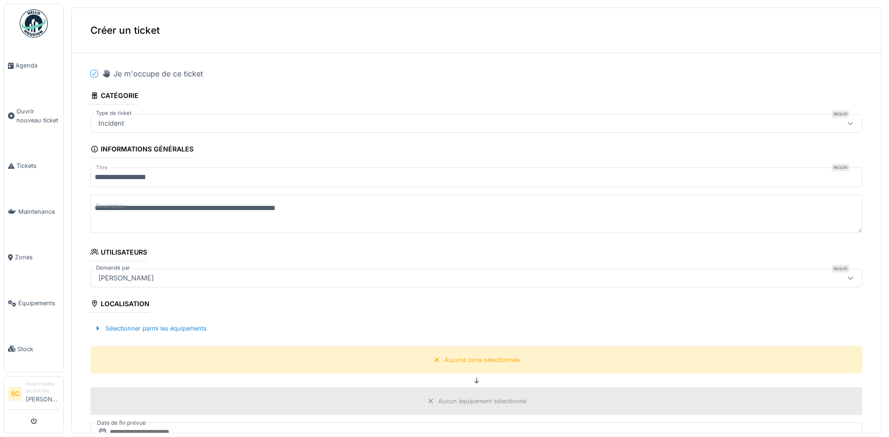
click at [224, 209] on textarea "**********" at bounding box center [476, 213] width 772 height 38
click at [264, 208] on textarea "**********" at bounding box center [476, 213] width 772 height 38
type textarea "**********"
click at [456, 362] on div "Aucune zone sélectionnée" at bounding box center [481, 359] width 75 height 9
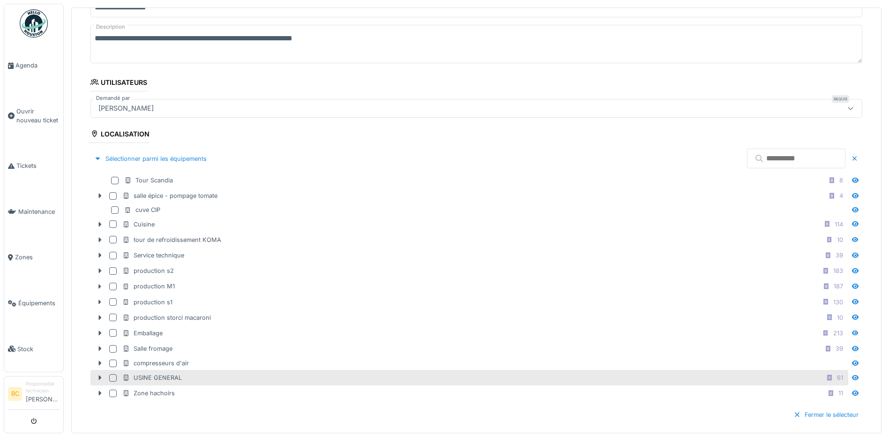
scroll to position [187, 0]
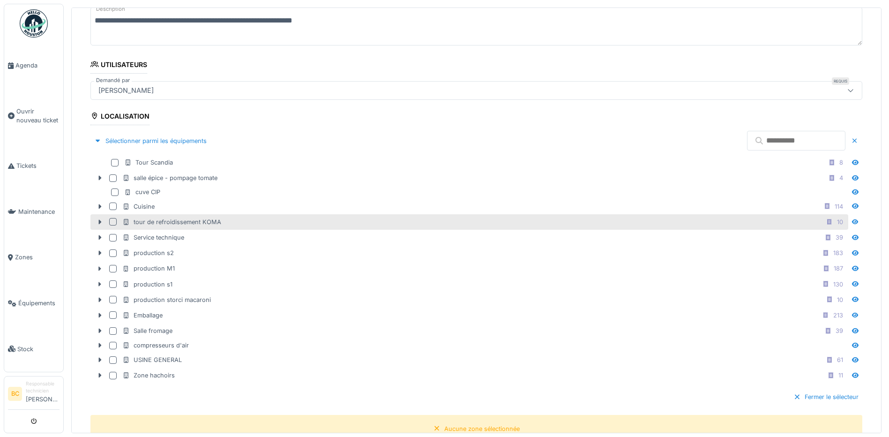
drag, startPoint x: 137, startPoint y: 206, endPoint x: 220, endPoint y: 224, distance: 84.8
click at [137, 206] on div "Cuisine" at bounding box center [138, 206] width 32 height 9
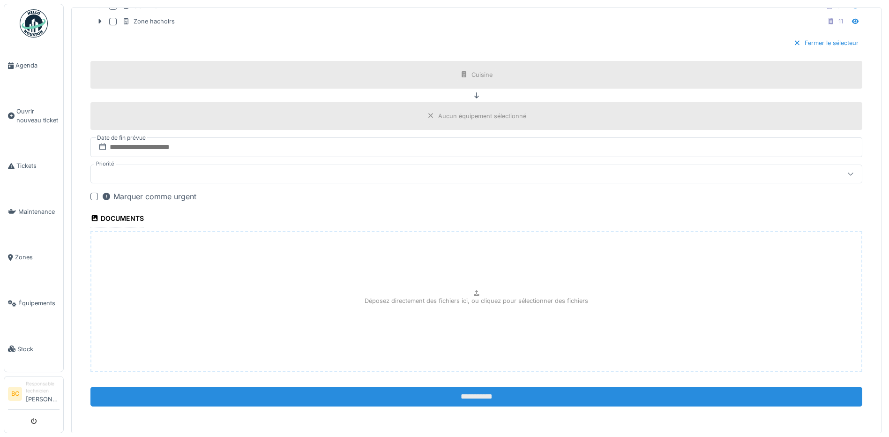
scroll to position [3, 0]
click at [447, 393] on input "**********" at bounding box center [476, 396] width 772 height 20
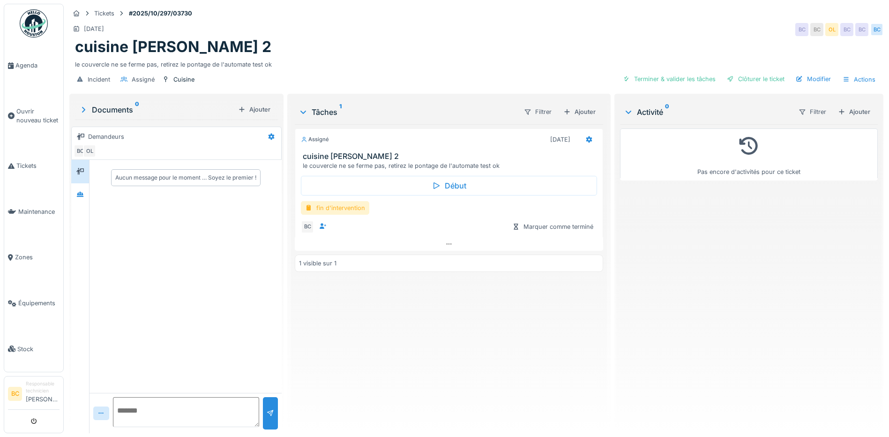
click at [349, 207] on div "fin d'intervention" at bounding box center [335, 208] width 68 height 14
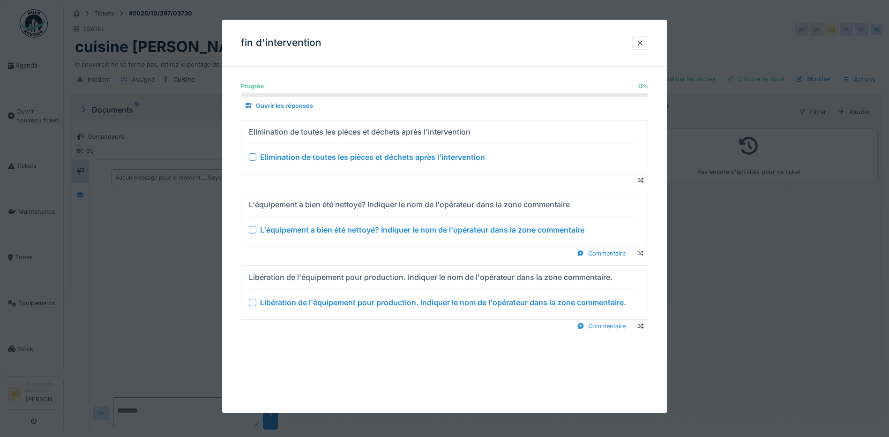
click at [341, 156] on div "Elimination de toutes les pièces et déchets après l'intervention" at bounding box center [372, 156] width 225 height 11
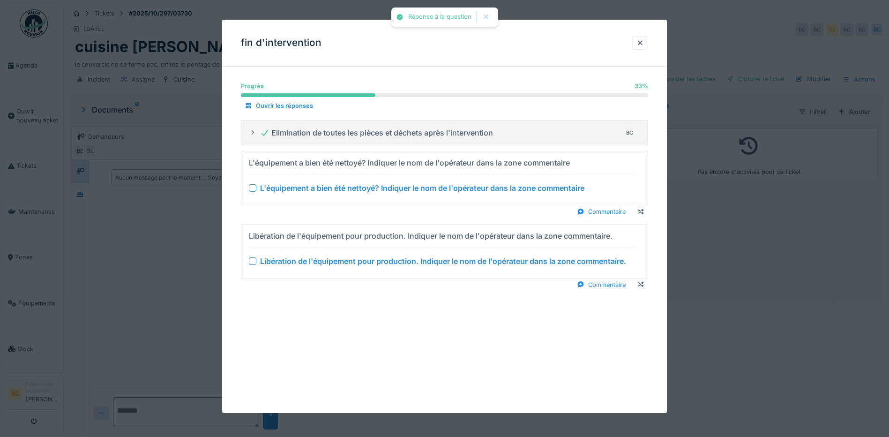
click at [346, 187] on div "L'équipement a bien été nettoyé? Indiquer le nom de l'opérateur dans la zone co…" at bounding box center [422, 187] width 324 height 11
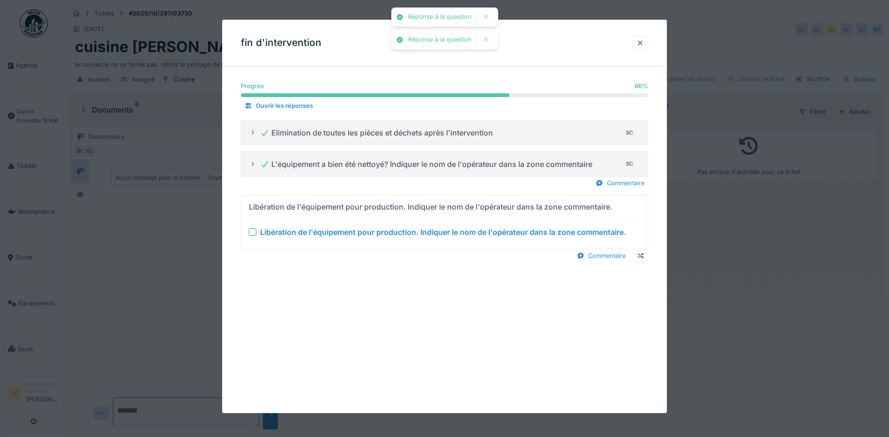
click at [353, 229] on div "Libération de l'équipement pour production. Indiquer le nom de l'opérateur dans…" at bounding box center [443, 231] width 366 height 11
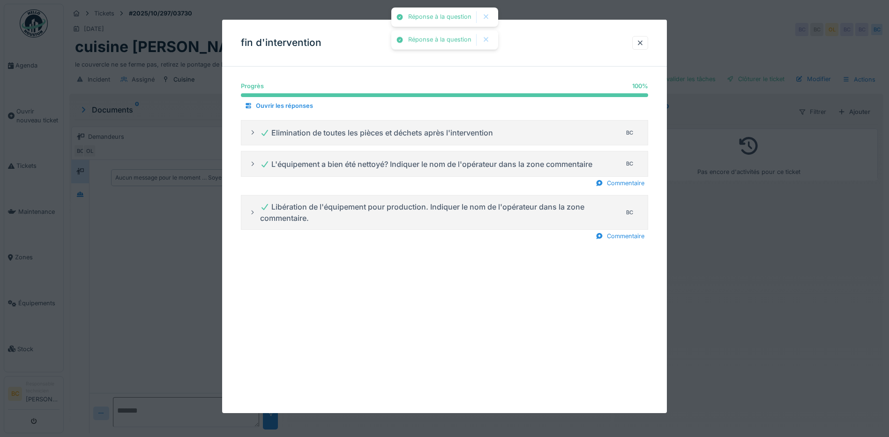
click at [683, 254] on div at bounding box center [444, 218] width 889 height 437
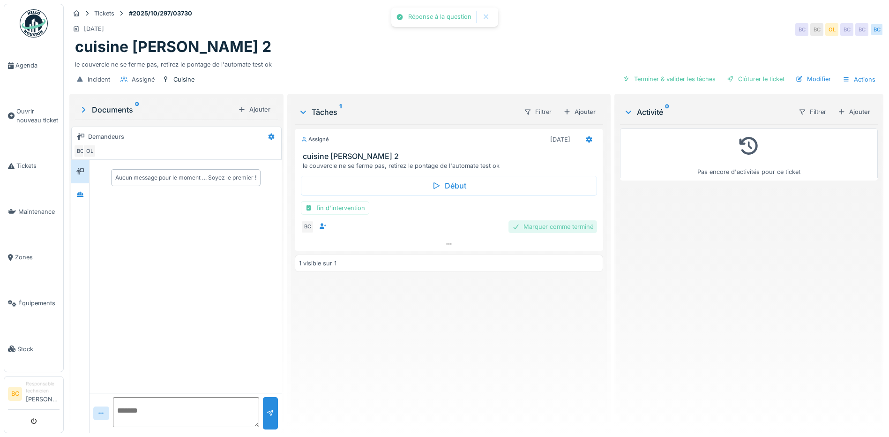
click at [546, 225] on div "Marquer comme terminé" at bounding box center [552, 226] width 89 height 13
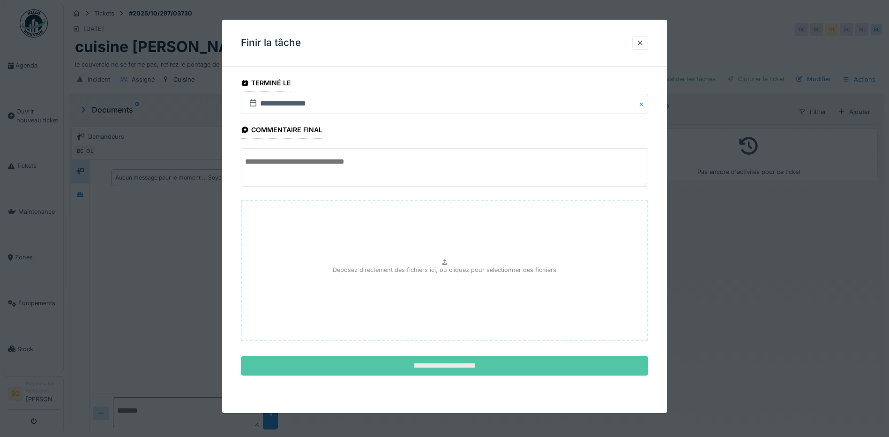
click at [442, 368] on input "**********" at bounding box center [444, 366] width 407 height 20
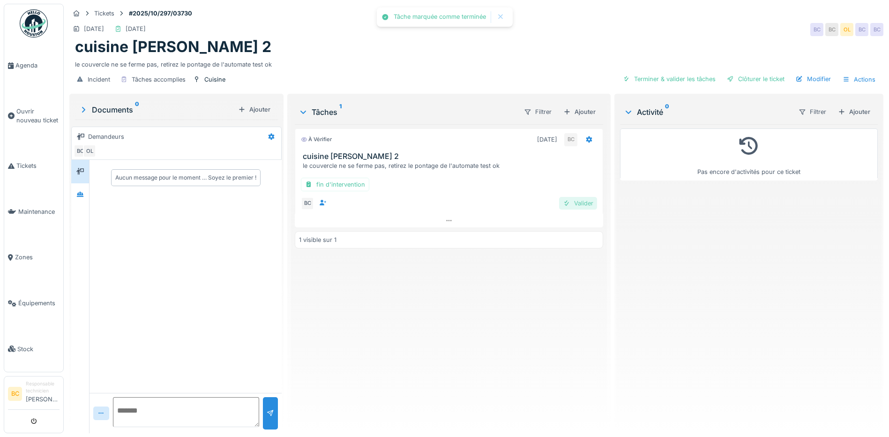
click at [578, 202] on div "Valider" at bounding box center [578, 203] width 38 height 13
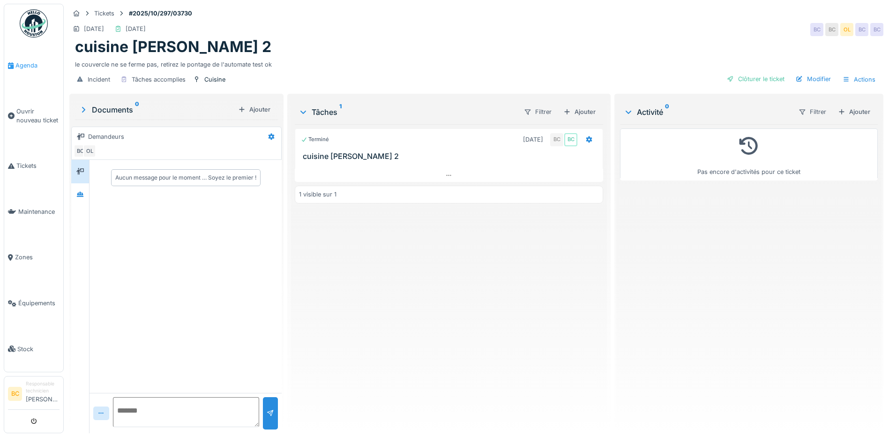
click at [22, 65] on span "Agenda" at bounding box center [37, 65] width 44 height 9
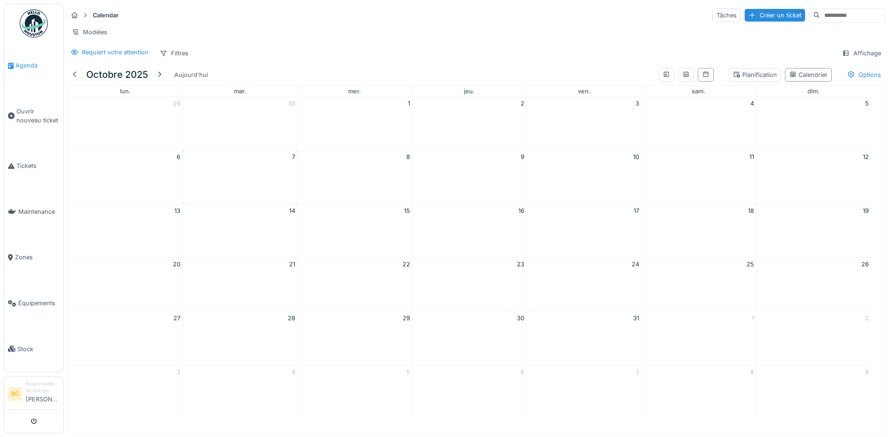
click at [21, 64] on span "Agenda" at bounding box center [37, 65] width 44 height 9
click at [682, 77] on icon at bounding box center [685, 74] width 7 height 6
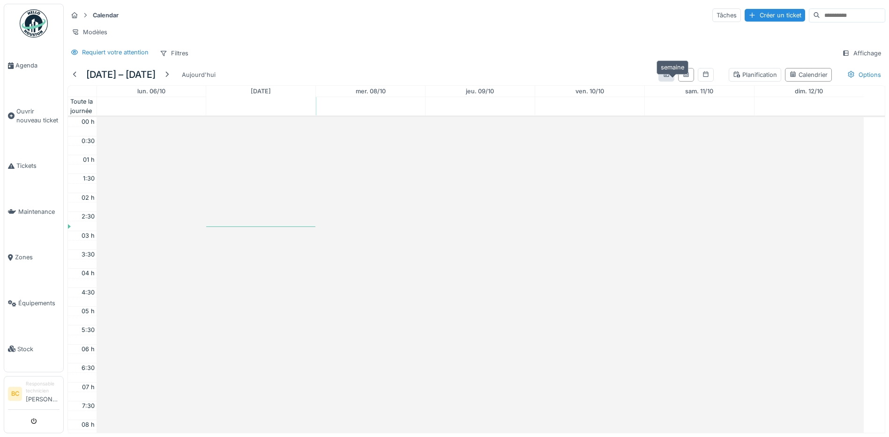
scroll to position [227, 0]
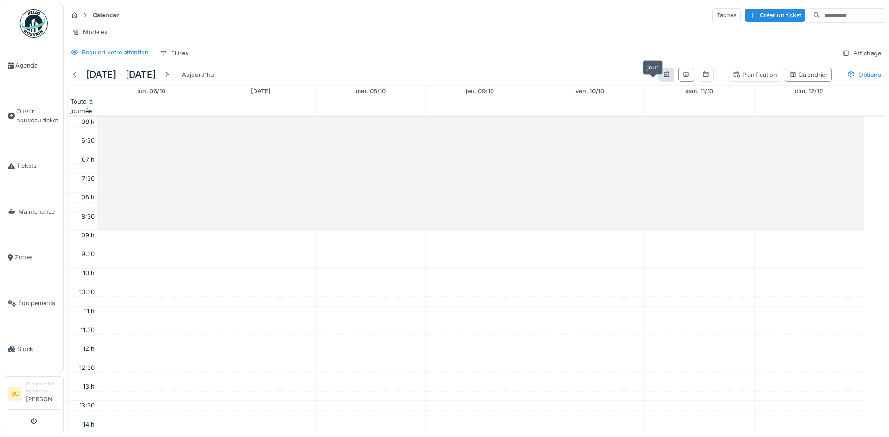
click at [663, 77] on icon at bounding box center [665, 74] width 5 height 6
click at [702, 77] on icon at bounding box center [705, 74] width 7 height 6
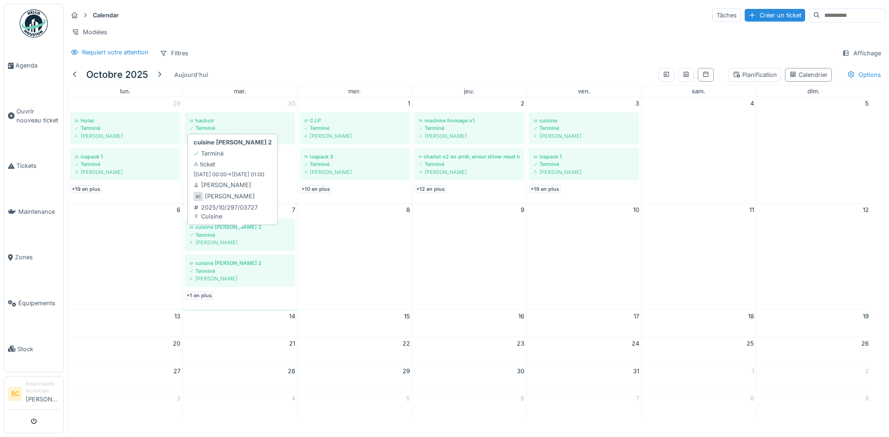
click at [230, 238] on div "Terminé" at bounding box center [239, 234] width 101 height 7
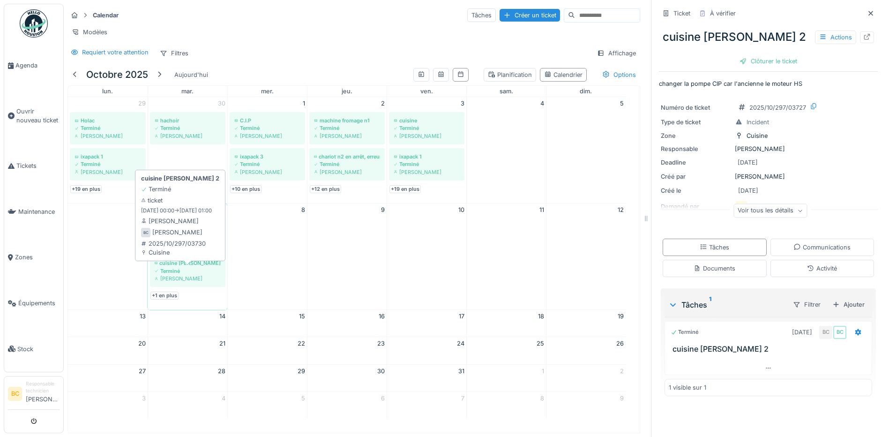
click at [201, 267] on div "cuisine [PERSON_NAME] 2" at bounding box center [188, 262] width 66 height 7
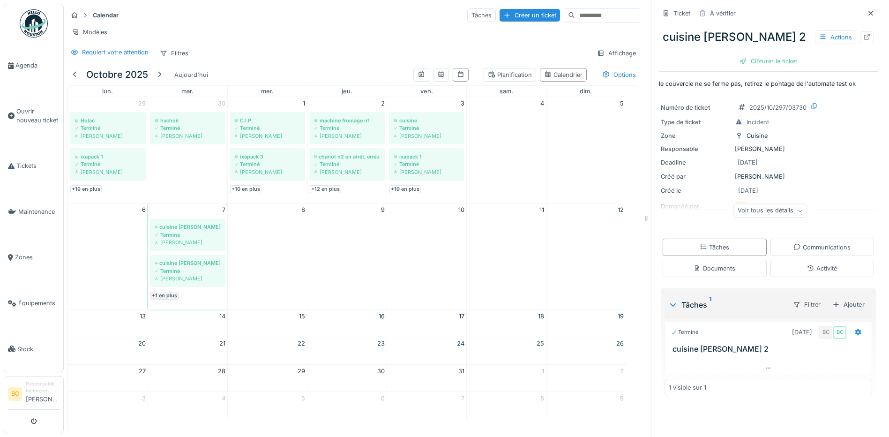
click at [171, 299] on link "+1 en plus" at bounding box center [164, 295] width 28 height 8
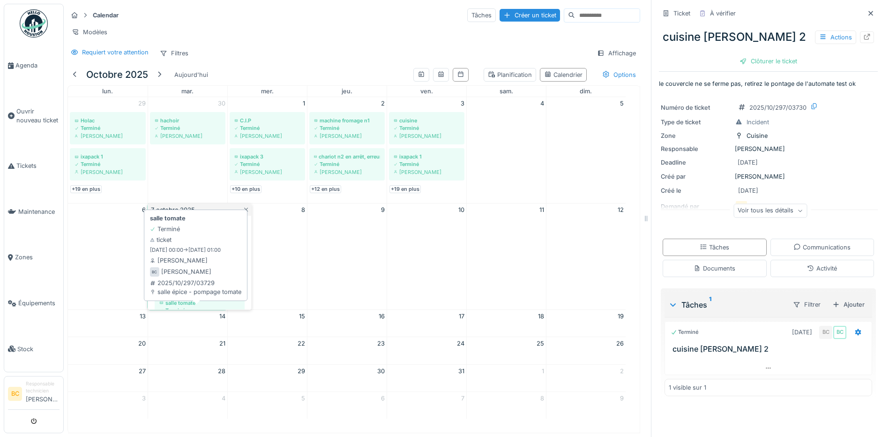
click at [173, 306] on div "salle tomate" at bounding box center [199, 302] width 81 height 7
